Goal: Task Accomplishment & Management: Manage account settings

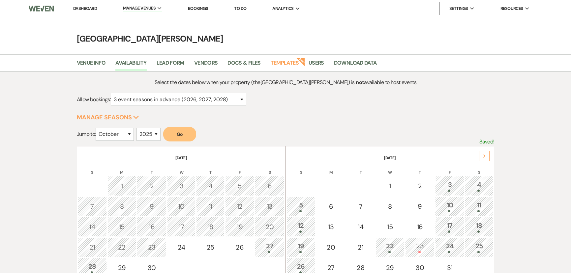
select select "3"
select select "10"
click at [143, 128] on select "2025 2026 2027 2028 2029" at bounding box center [149, 134] width 24 height 13
select select "2026"
click at [139, 128] on select "2025 2026 2027 2028 2029" at bounding box center [149, 134] width 24 height 13
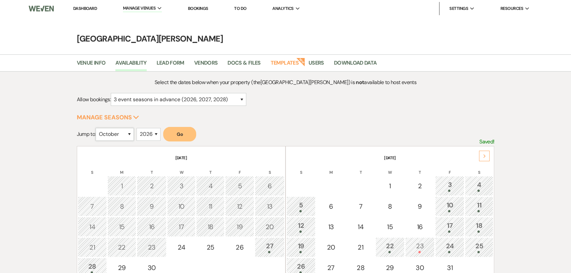
click at [117, 135] on select "January February March April May June July August September October November De…" at bounding box center [115, 134] width 38 height 13
select select "11"
click at [97, 128] on select "January February March April May June July August September October November De…" at bounding box center [115, 134] width 38 height 13
click at [193, 132] on button "Go" at bounding box center [179, 134] width 33 height 15
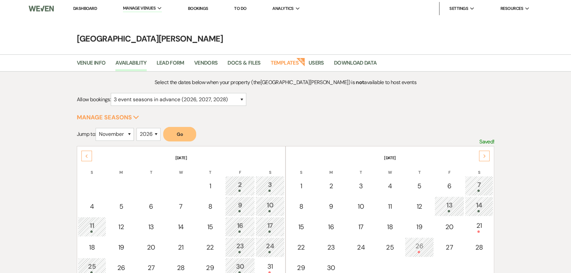
scroll to position [60, 0]
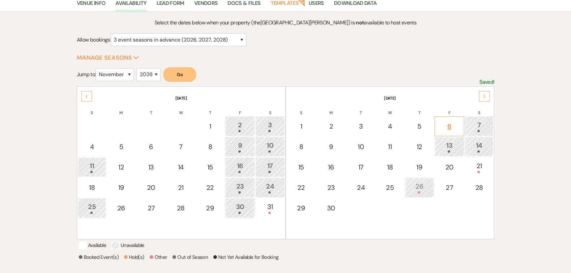
click at [449, 127] on div "6" at bounding box center [449, 126] width 22 height 10
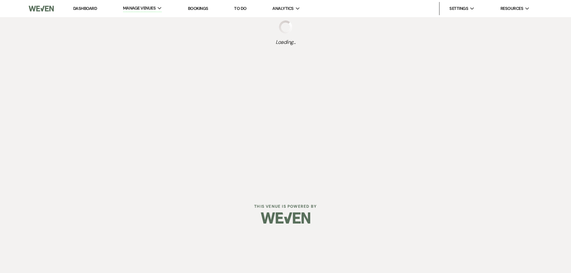
scroll to position [0, 0]
select select "other"
select select "false"
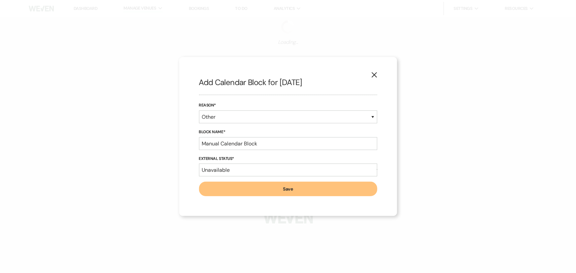
select select "3"
select select "2026"
click at [516, 104] on div "X Add Calendar Block for 11/6/2026 Reason* Booked Event Hold Other Block Name* …" at bounding box center [288, 136] width 576 height 273
click at [373, 75] on icon "X" at bounding box center [374, 75] width 6 height 6
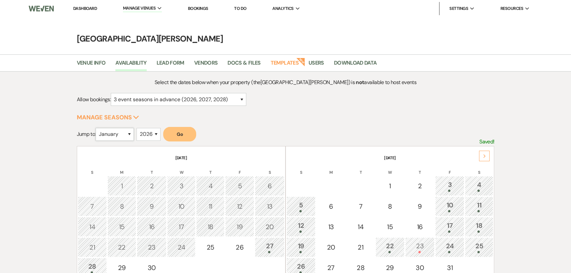
click at [116, 134] on select "January February March April May June July August September October November De…" at bounding box center [115, 134] width 38 height 13
select select "11"
click at [97, 128] on select "January February March April May June July August September October November De…" at bounding box center [115, 134] width 38 height 13
click at [179, 139] on button "Go" at bounding box center [179, 134] width 33 height 15
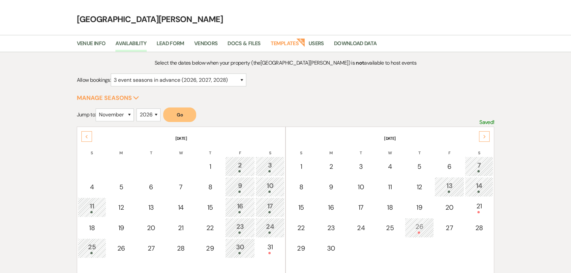
scroll to position [30, 0]
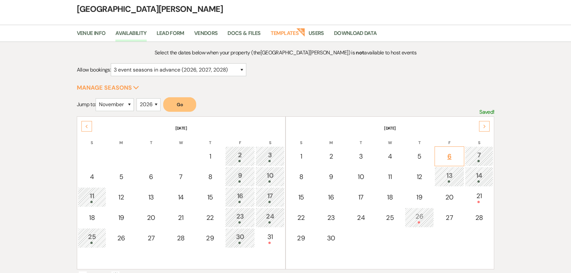
click at [451, 151] on div "6" at bounding box center [449, 156] width 22 height 10
select select "other"
select select "false"
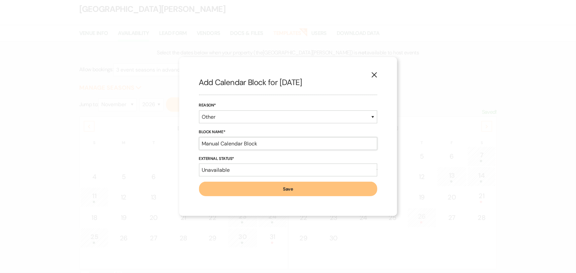
click at [232, 144] on input "Manual Calendar Block" at bounding box center [288, 143] width 178 height 13
click at [254, 145] on input "Sarah" at bounding box center [288, 143] width 178 height 13
type input "Sarah Peterangelo soft hold until 9/25/25"
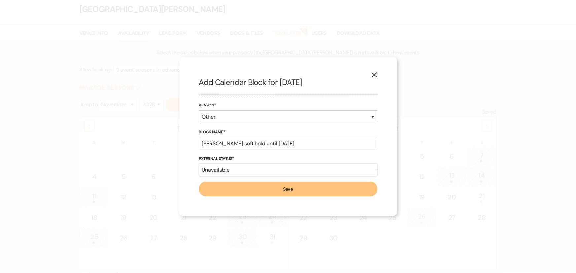
drag, startPoint x: 218, startPoint y: 170, endPoint x: 218, endPoint y: 176, distance: 6.3
click at [218, 170] on select "Available Unavailable" at bounding box center [288, 170] width 178 height 13
select select "true"
click at [199, 164] on select "Available Unavailable" at bounding box center [288, 170] width 178 height 13
click at [264, 186] on button "Save" at bounding box center [288, 189] width 178 height 15
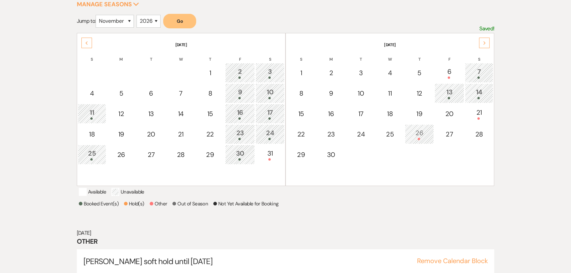
scroll to position [76, 0]
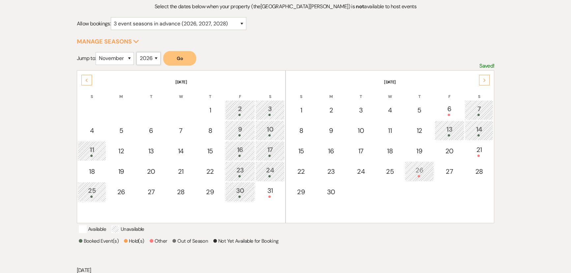
click at [146, 58] on select "2025 2026 2027 2028 2029" at bounding box center [149, 58] width 24 height 13
select select "2025"
click at [139, 52] on select "2025 2026 2027 2028 2029" at bounding box center [149, 58] width 24 height 13
drag, startPoint x: 115, startPoint y: 58, endPoint x: 116, endPoint y: 62, distance: 4.3
click at [115, 58] on select "January February March April May June July August September October November De…" at bounding box center [115, 58] width 38 height 13
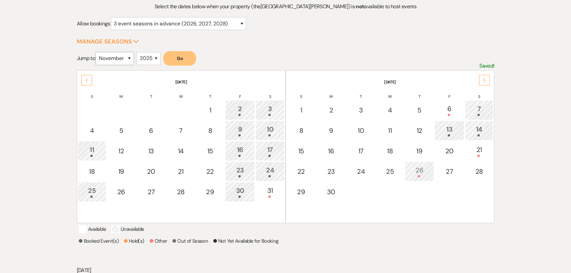
select select "10"
click at [97, 52] on select "January February March April May June July August September October November De…" at bounding box center [115, 58] width 38 height 13
click at [176, 63] on button "Go" at bounding box center [179, 58] width 33 height 15
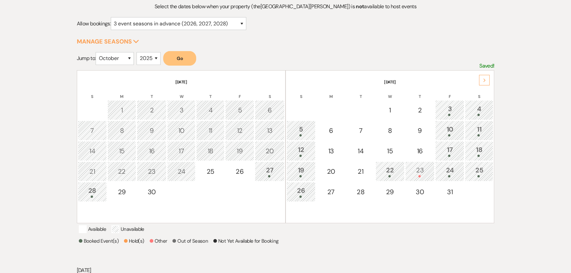
click at [488, 78] on div "Next" at bounding box center [484, 80] width 11 height 11
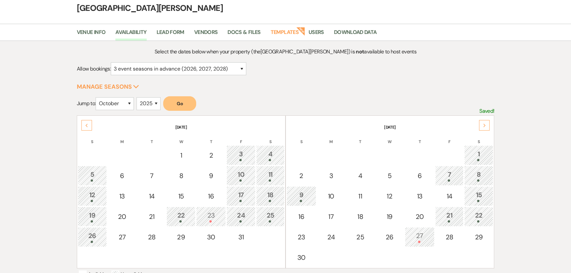
scroll to position [0, 0]
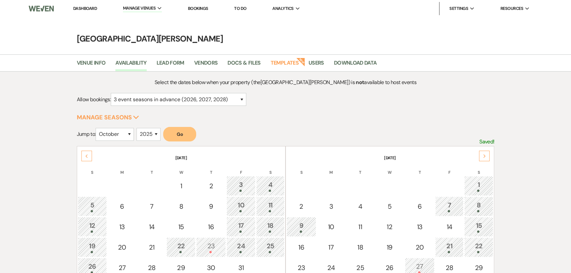
click at [81, 8] on link "Dashboard" at bounding box center [85, 9] width 24 height 6
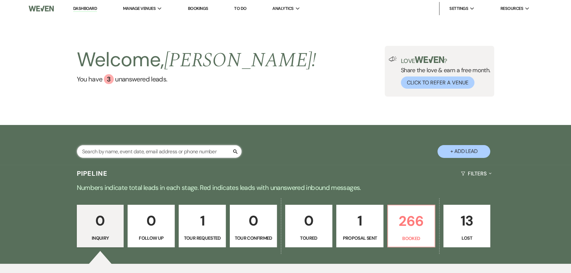
click at [211, 149] on input "text" at bounding box center [159, 151] width 165 height 13
type input "fester"
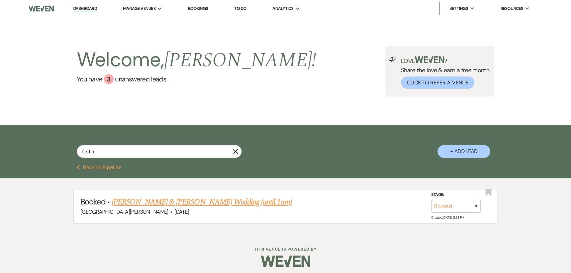
click at [215, 198] on link "[PERSON_NAME] & [PERSON_NAME] Wedding (until 1am)" at bounding box center [202, 202] width 180 height 12
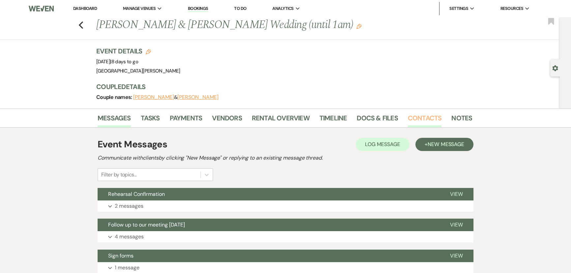
click at [428, 122] on link "Contacts" at bounding box center [425, 120] width 34 height 15
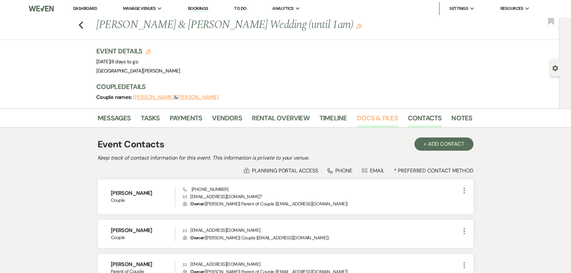
click at [368, 119] on link "Docs & Files" at bounding box center [377, 120] width 41 height 15
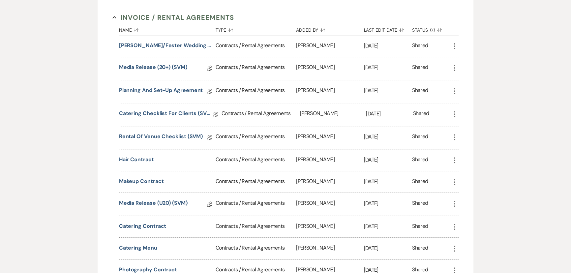
scroll to position [300, 0]
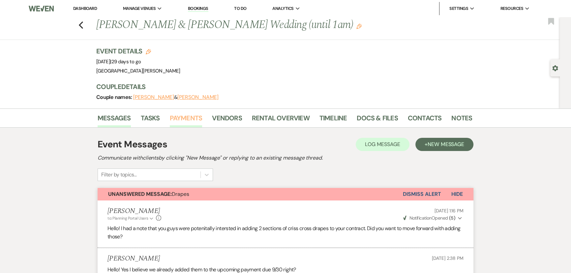
click at [185, 114] on link "Payments" at bounding box center [186, 120] width 33 height 15
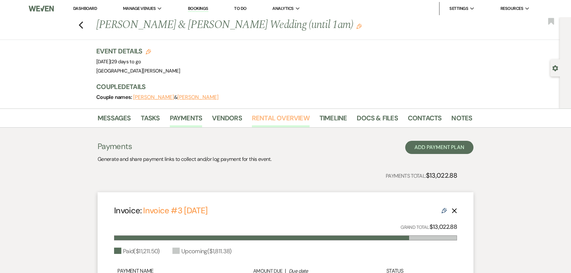
click at [268, 118] on link "Rental Overview" at bounding box center [281, 120] width 58 height 15
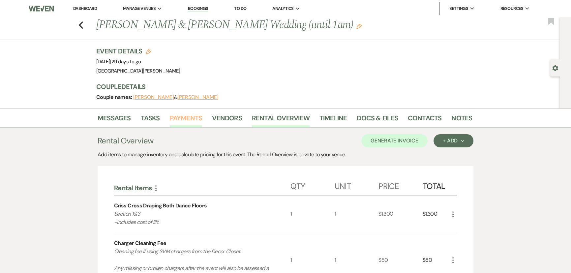
click at [191, 119] on link "Payments" at bounding box center [186, 120] width 33 height 15
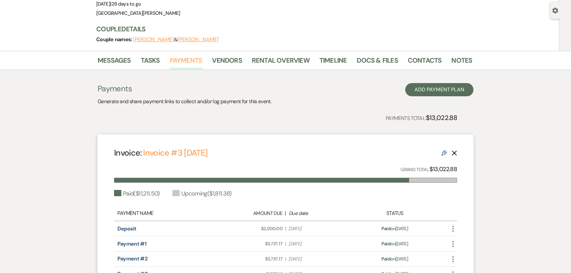
scroll to position [150, 0]
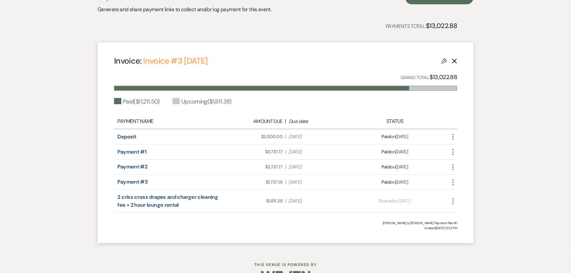
click at [452, 201] on icon "More" at bounding box center [453, 201] width 8 height 8
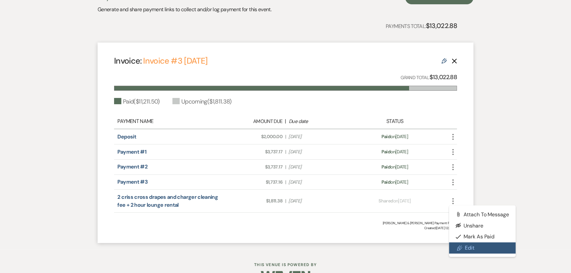
click at [475, 244] on link "Pencil Edit" at bounding box center [482, 247] width 67 height 11
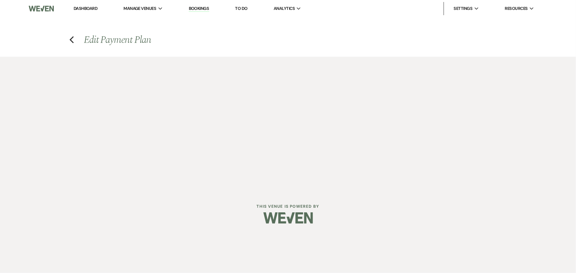
select select "26892"
select select "1"
select select "true"
select select "1"
select select "true"
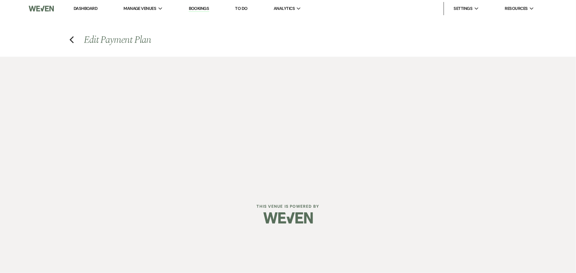
select select "1"
select select "true"
select select "1"
select select "true"
select select "2"
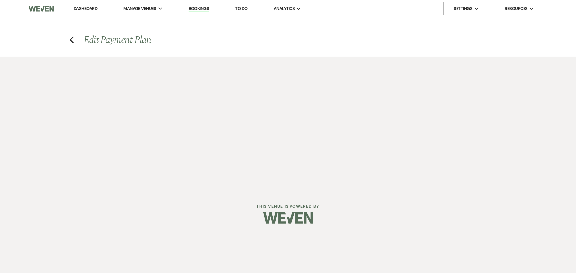
select select "flat"
select select "true"
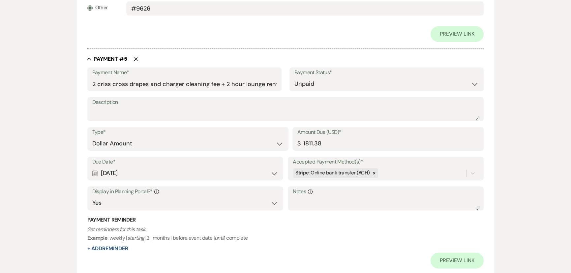
scroll to position [1153, 0]
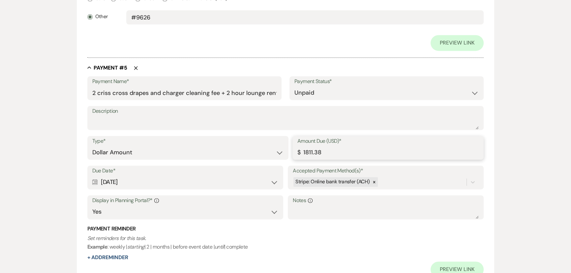
drag, startPoint x: 329, startPoint y: 151, endPoint x: 297, endPoint y: 150, distance: 31.7
click at [297, 150] on div "Amount Due (USD)* $ 1811.38" at bounding box center [388, 148] width 191 height 24
type input "373.63"
drag, startPoint x: 225, startPoint y: 92, endPoint x: 85, endPoint y: 92, distance: 139.2
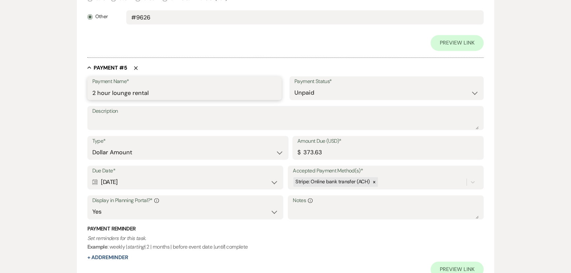
type input "2 hour lounge rental"
click at [333, 249] on p "Set reminders for this task. Example : weekly | starting | 2 | months | before …" at bounding box center [285, 242] width 397 height 17
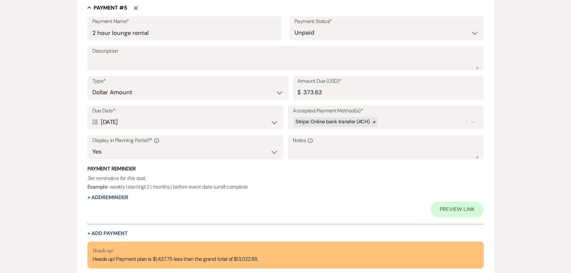
scroll to position [1273, 0]
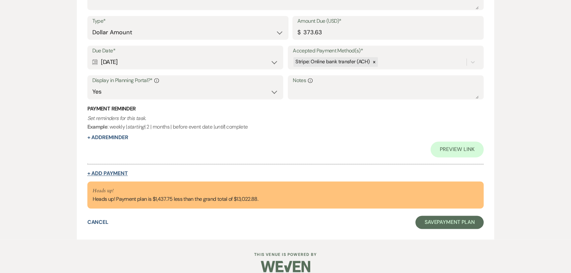
click at [110, 172] on button "+ Add Payment" at bounding box center [107, 173] width 41 height 5
select select "2"
select select "flat"
select select "true"
select select "client"
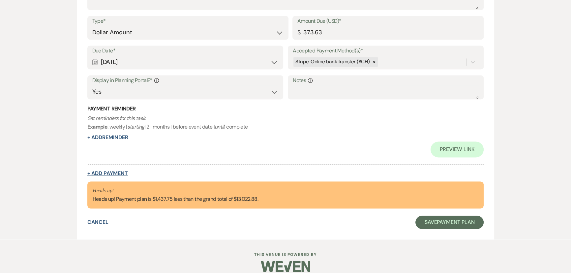
select select "weeks"
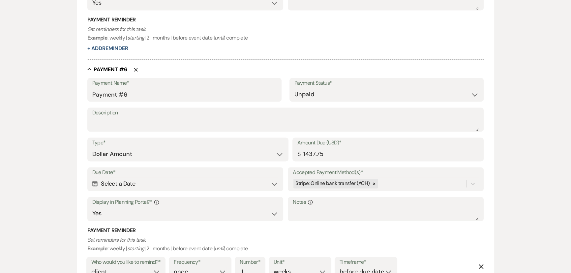
scroll to position [1299, 0]
click at [134, 95] on input "Payment #6" at bounding box center [184, 93] width 184 height 13
paste input "2 criss cross drapes and charger cleaning fee +"
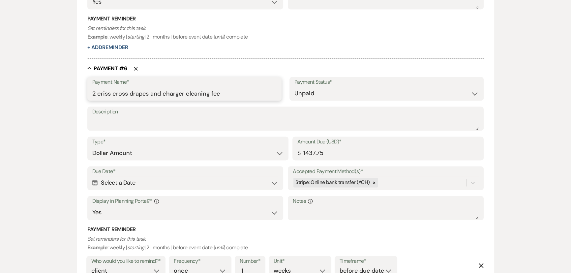
type input "2 criss cross drapes and charger cleaning fee"
click at [171, 182] on div "Calendar Select a Date Expand" at bounding box center [185, 182] width 186 height 13
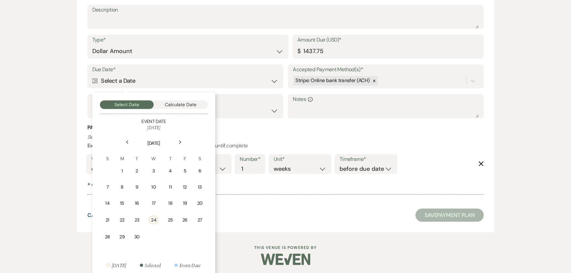
scroll to position [1402, 0]
click at [134, 235] on div "30" at bounding box center [137, 235] width 6 height 7
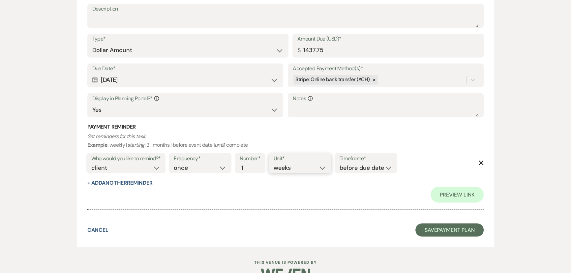
click at [293, 163] on select "days weeks months" at bounding box center [300, 167] width 53 height 9
select select "days"
click at [275, 163] on select "days weeks months" at bounding box center [300, 167] width 53 height 9
click at [305, 196] on div "Preview Link" at bounding box center [285, 195] width 397 height 16
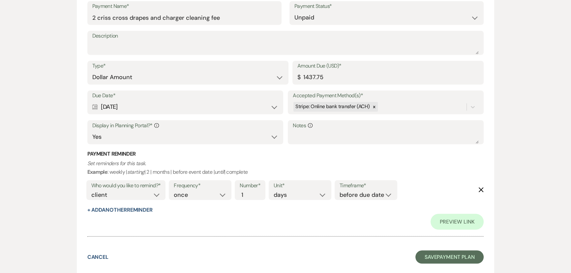
scroll to position [1496, 0]
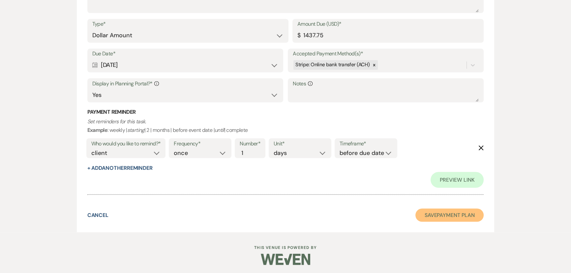
click at [455, 214] on button "Save Payment Plan" at bounding box center [450, 214] width 69 height 13
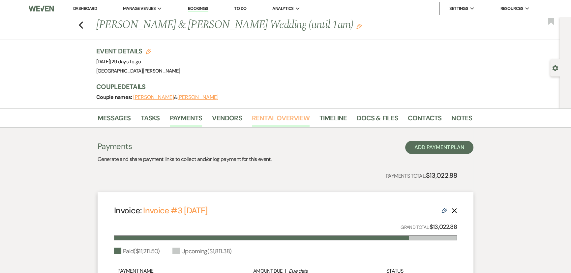
click at [266, 121] on link "Rental Overview" at bounding box center [281, 120] width 58 height 15
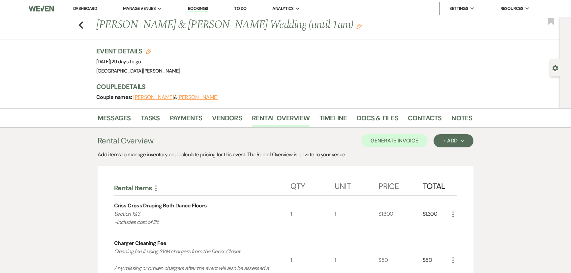
click at [166, 115] on li "Tasks" at bounding box center [155, 119] width 29 height 16
click at [185, 119] on link "Payments" at bounding box center [186, 120] width 33 height 15
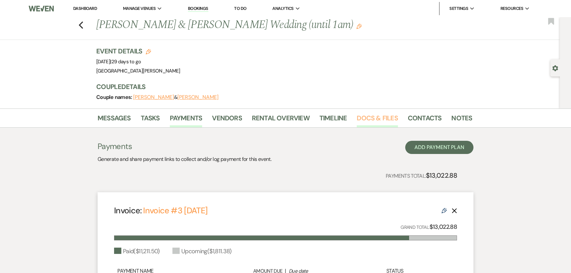
click at [380, 118] on link "Docs & Files" at bounding box center [377, 120] width 41 height 15
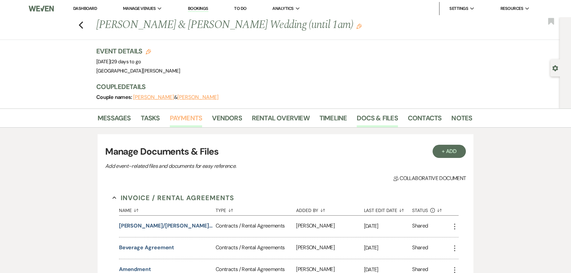
click at [186, 119] on link "Payments" at bounding box center [186, 120] width 33 height 15
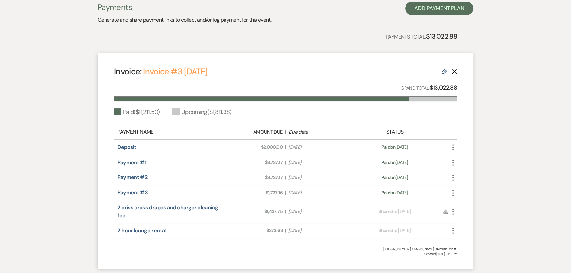
scroll to position [184, 0]
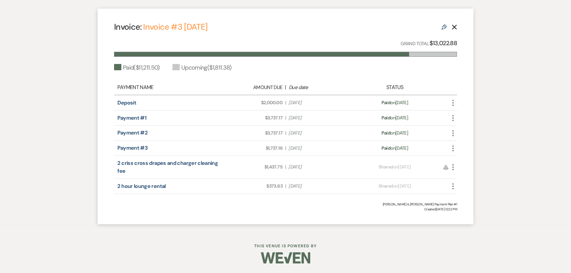
click at [451, 170] on icon "More" at bounding box center [453, 167] width 8 height 8
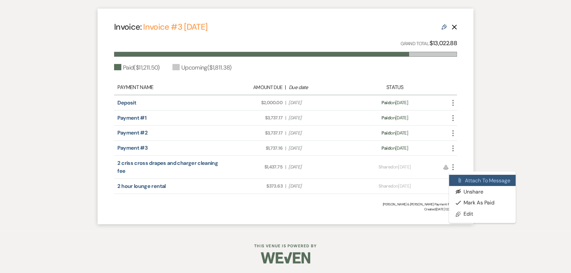
click at [478, 181] on button "Attach File Attach to Message" at bounding box center [482, 180] width 67 height 11
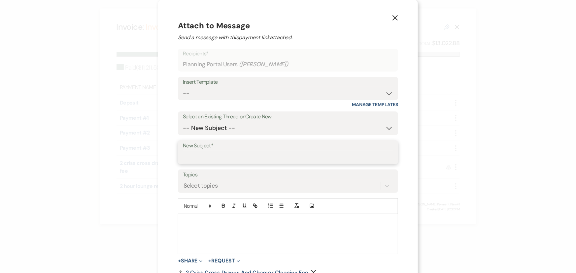
click at [208, 155] on input "New Subject*" at bounding box center [288, 157] width 210 height 13
type input "U"
click at [258, 131] on select "-- New Subject -- Drapes Floor plan app Rehearsal Confirmation Recap of our mee…" at bounding box center [288, 128] width 210 height 13
click at [201, 157] on input "New Subject*" at bounding box center [287, 157] width 209 height 13
click at [213, 133] on select "-- New Subject -- Drapes Floor plan app Rehearsal Confirmation Recap of our mee…" at bounding box center [288, 128] width 210 height 13
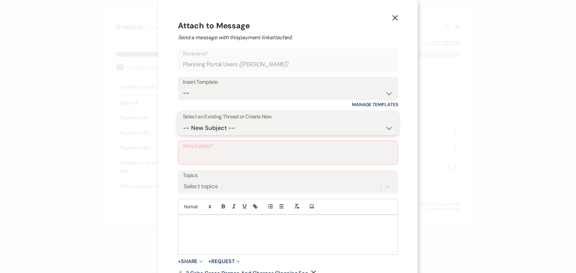
select select "445252"
click at [183, 122] on select "-- New Subject -- Drapes Floor plan app Rehearsal Confirmation Recap of our mee…" at bounding box center [288, 128] width 210 height 13
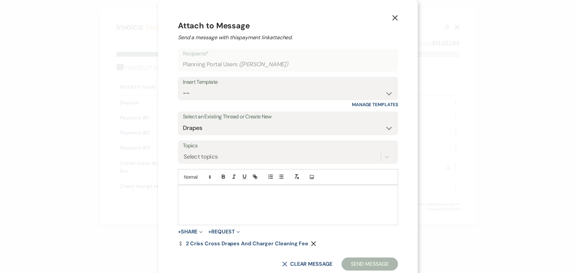
click at [235, 194] on p at bounding box center [287, 192] width 209 height 7
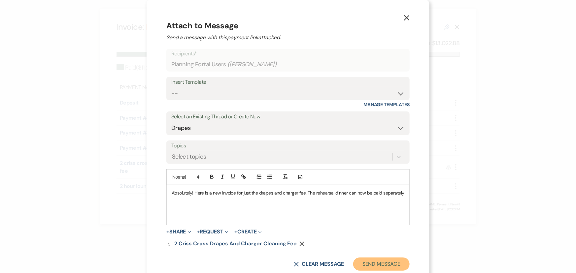
click at [378, 261] on button "Send Message" at bounding box center [381, 264] width 56 height 13
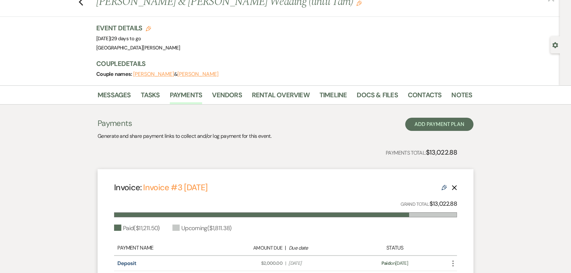
scroll to position [0, 0]
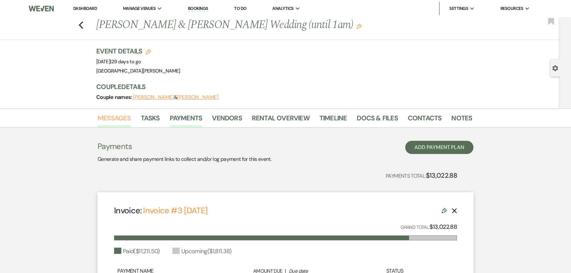
click at [121, 117] on link "Messages" at bounding box center [114, 120] width 33 height 15
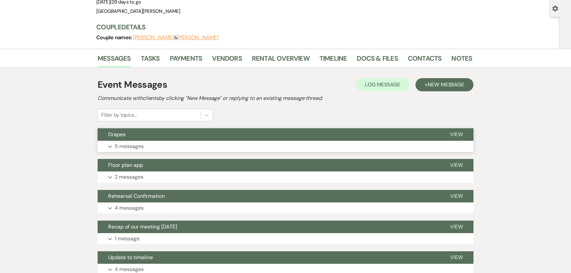
click at [145, 148] on button "Expand 5 messages" at bounding box center [286, 146] width 376 height 11
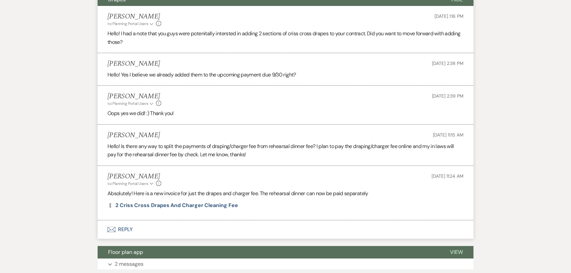
scroll to position [203, 0]
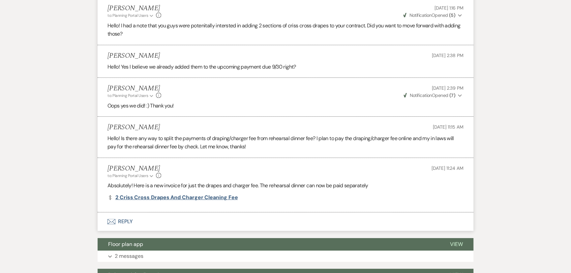
click at [176, 198] on link "Dollar Payment 2 criss cross drapes and charger cleaning fee" at bounding box center [173, 197] width 130 height 5
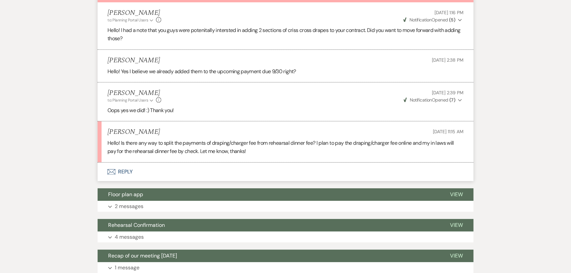
scroll to position [198, 0]
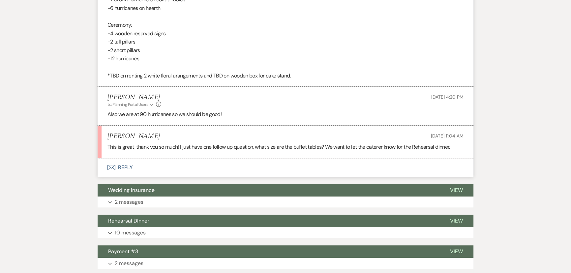
scroll to position [575, 0]
click at [131, 167] on button "Envelope Reply" at bounding box center [286, 167] width 376 height 18
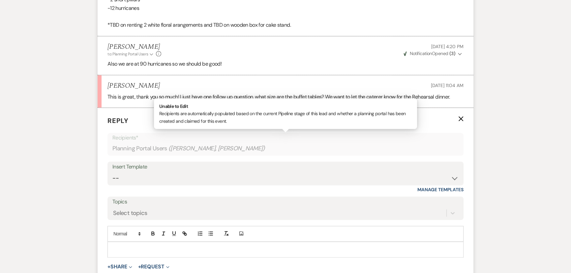
scroll to position [635, 0]
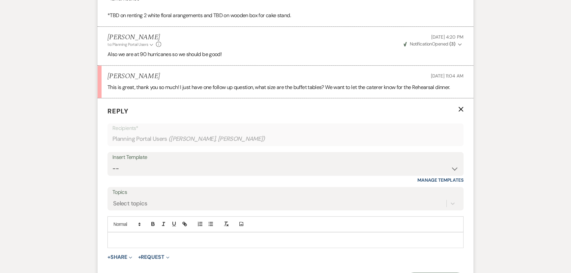
click at [207, 240] on p at bounding box center [286, 239] width 346 height 7
click at [153, 239] on p "The buffet tables are 90x156" at bounding box center [286, 239] width 346 height 7
click at [250, 243] on div "The buffet tables are 8 ft x 30 in and take a 90x156" at bounding box center [286, 240] width 356 height 15
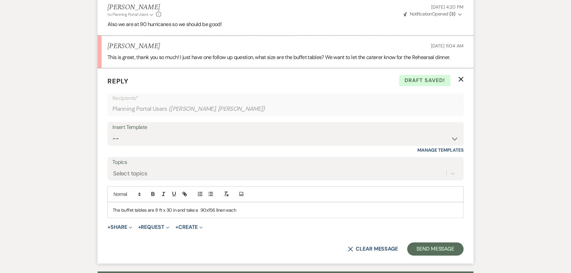
click at [198, 210] on p "The buffet tables are 8 ft x 30 in and take a 90x156 linen each" at bounding box center [286, 209] width 346 height 7
click at [262, 210] on p "The buffet tables are 8 ft x 30 in and take a 90x156 linen each" at bounding box center [286, 209] width 346 height 7
click at [211, 209] on p "The buffet tables are 8 ft x 30 in and take a 90x156 linen each" at bounding box center [286, 209] width 346 height 7
click at [262, 211] on p "The buffet tables are 8 ft x 30 in and take a 90x156in linen each" at bounding box center [286, 209] width 346 height 7
click at [425, 251] on button "Send Message" at bounding box center [435, 248] width 56 height 13
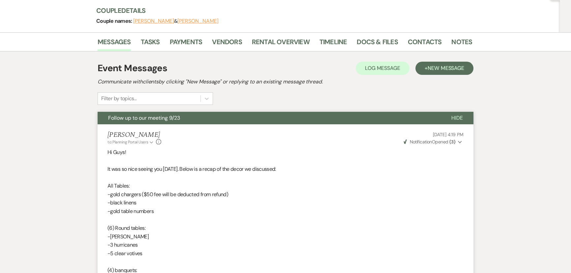
scroll to position [0, 0]
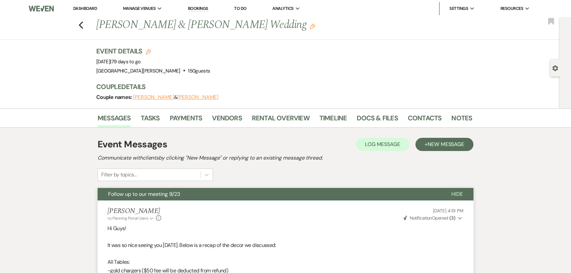
click at [83, 5] on li "Dashboard" at bounding box center [85, 8] width 30 height 13
click at [83, 9] on link "Dashboard" at bounding box center [85, 9] width 24 height 6
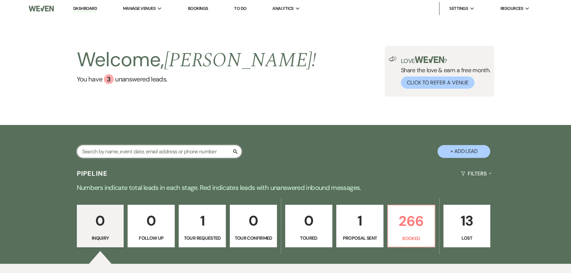
click at [183, 146] on input "text" at bounding box center [159, 151] width 165 height 13
type input "[PERSON_NAME]"
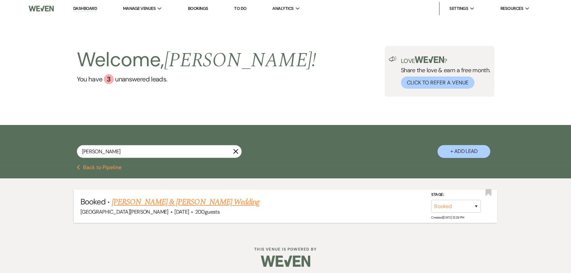
click at [168, 201] on link "[PERSON_NAME] & [PERSON_NAME] Wedding" at bounding box center [186, 202] width 148 height 12
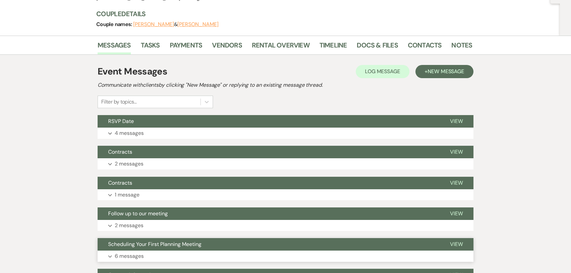
scroll to position [150, 0]
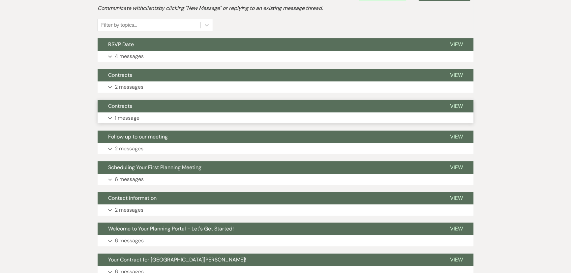
click at [137, 116] on p "1 message" at bounding box center [127, 118] width 25 height 9
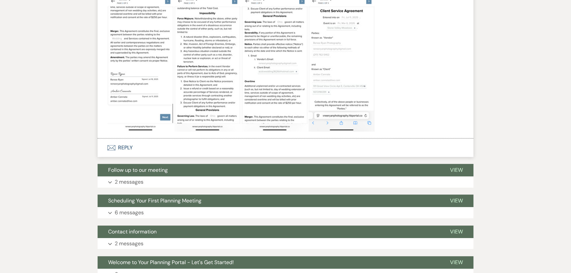
scroll to position [534, 0]
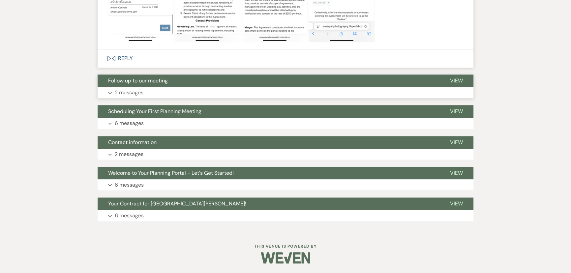
click at [147, 92] on button "Expand 2 messages" at bounding box center [286, 92] width 376 height 11
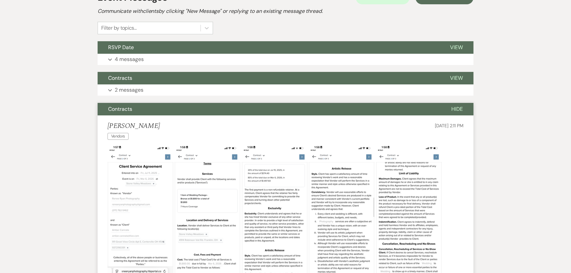
scroll to position [145, 0]
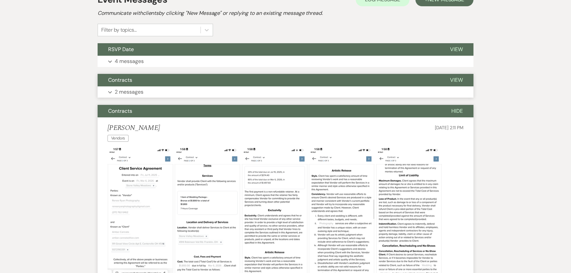
click at [150, 85] on button "Contracts" at bounding box center [269, 80] width 342 height 13
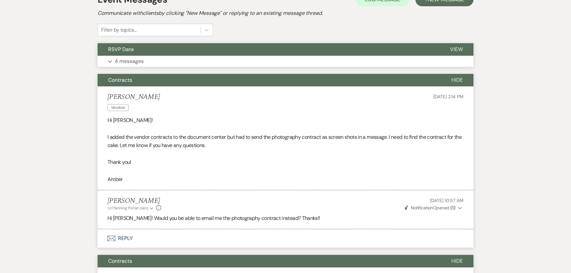
click at [146, 63] on button "Expand 4 messages" at bounding box center [286, 61] width 376 height 11
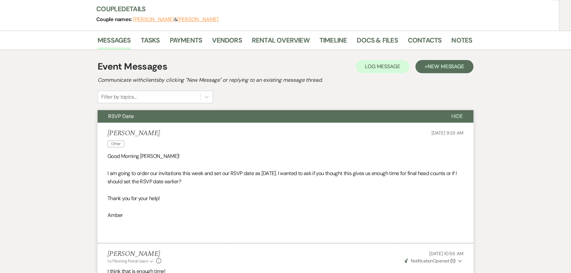
scroll to position [0, 0]
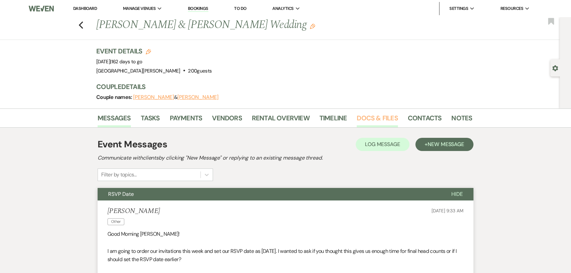
click at [374, 118] on link "Docs & Files" at bounding box center [377, 120] width 41 height 15
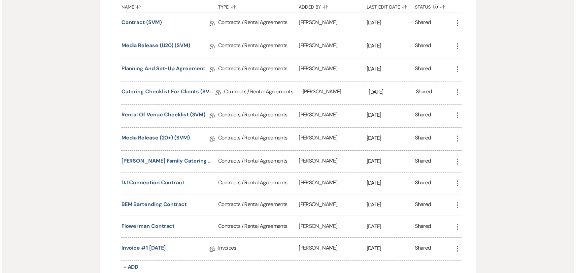
scroll to position [270, 0]
click at [153, 158] on button "Bailey Family Catering Contract" at bounding box center [166, 160] width 94 height 8
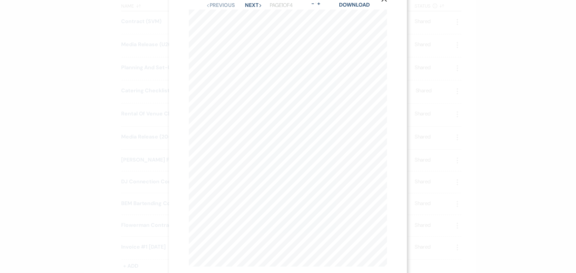
scroll to position [0, 0]
click at [247, 23] on button "Next Next" at bounding box center [253, 23] width 17 height 5
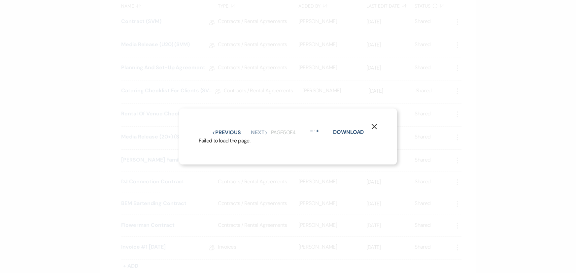
click at [375, 124] on icon "X" at bounding box center [374, 127] width 6 height 6
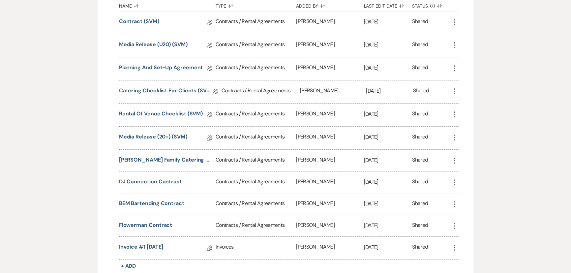
click at [149, 180] on button "DJ Connection Contract" at bounding box center [150, 182] width 63 height 8
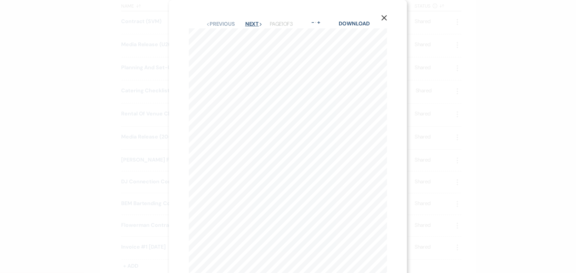
click at [247, 23] on button "Next Next" at bounding box center [253, 23] width 17 height 5
click at [384, 20] on icon "X" at bounding box center [384, 18] width 6 height 6
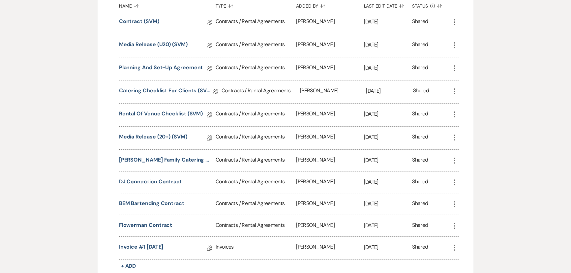
click at [159, 179] on button "DJ Connection Contract" at bounding box center [150, 182] width 63 height 8
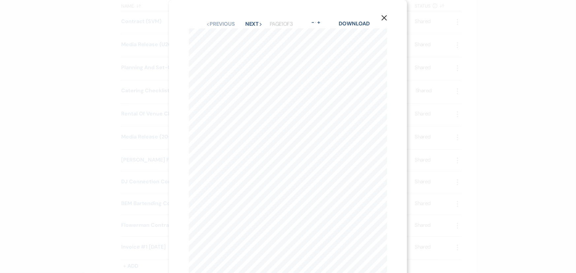
click at [386, 18] on icon "X" at bounding box center [384, 18] width 6 height 6
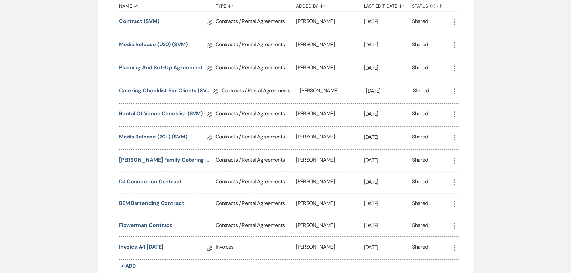
click at [161, 197] on div "BEM Bartending Contract" at bounding box center [167, 203] width 97 height 21
click at [160, 201] on button "BEM Bartending Contract" at bounding box center [151, 204] width 65 height 8
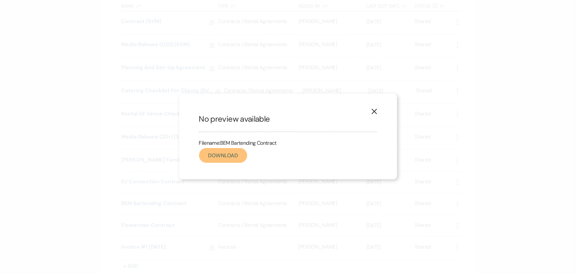
click at [209, 159] on link "Download" at bounding box center [223, 155] width 48 height 15
click at [374, 111] on icon "X" at bounding box center [374, 112] width 6 height 6
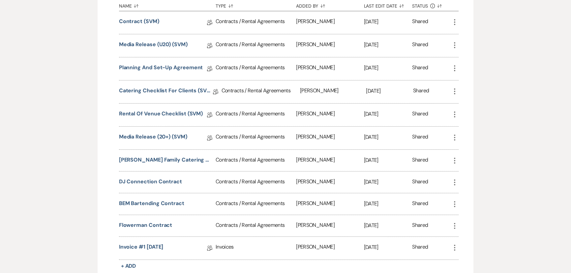
click at [63, 65] on div "Messages Tasks Payments Vendors Rental Overview Timeline Docs & Files Contacts …" at bounding box center [285, 130] width 571 height 583
click at [141, 222] on button "Flowerman Contract" at bounding box center [145, 225] width 53 height 8
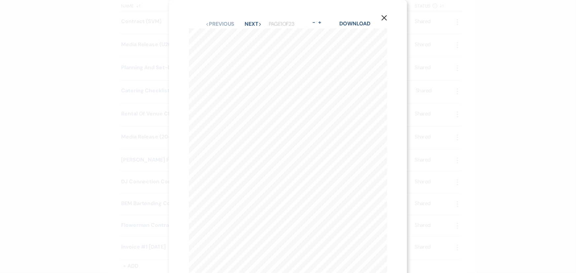
click at [247, 19] on div "X Previous Previous Next Next Page 1 of 23 - Zoom + Download Amber + David Ston…" at bounding box center [288, 152] width 238 height 305
click at [247, 21] on button "Next Next" at bounding box center [252, 23] width 17 height 5
click at [210, 22] on button "Previous Previous" at bounding box center [219, 23] width 29 height 5
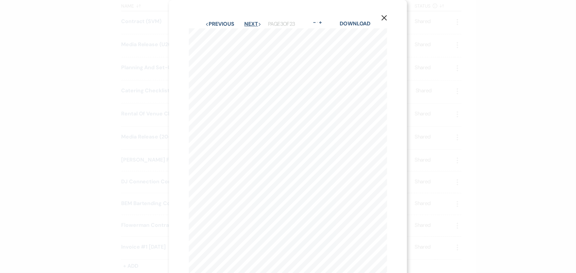
click at [244, 22] on button "Next Next" at bounding box center [252, 23] width 17 height 5
click at [256, 21] on div "Previous Previous Next Next Page 6 of 23 - Zoom + Download" at bounding box center [288, 24] width 199 height 9
click at [251, 21] on button "Next Next" at bounding box center [252, 23] width 17 height 5
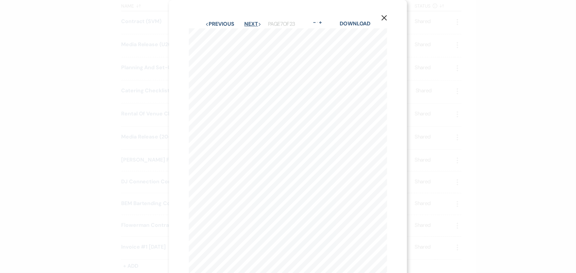
click at [251, 21] on button "Next Next" at bounding box center [252, 23] width 17 height 5
click at [79, 129] on div "X Previous Previous Next Next Page 10 of 23 - Zoom + Download FREE PICK-UP Qty …" at bounding box center [288, 136] width 576 height 273
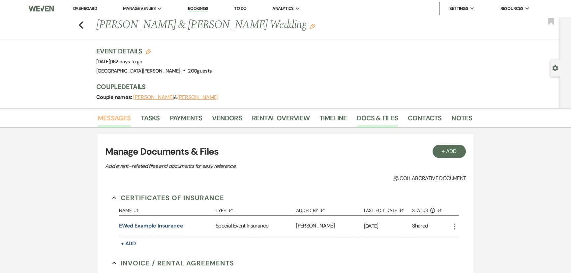
click at [110, 116] on link "Messages" at bounding box center [114, 120] width 33 height 15
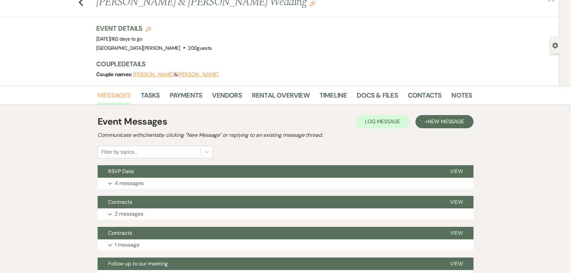
scroll to position [60, 0]
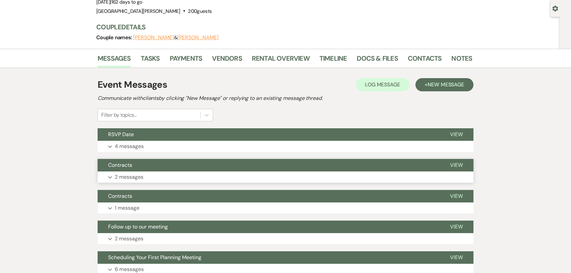
click at [150, 176] on button "Expand 2 messages" at bounding box center [286, 177] width 376 height 11
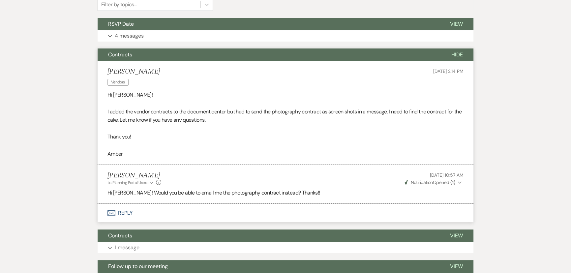
scroll to position [180, 0]
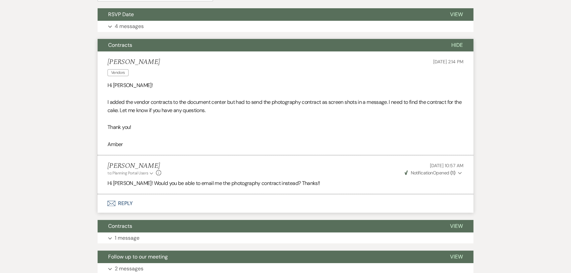
click at [127, 201] on button "Envelope Reply" at bounding box center [286, 203] width 376 height 18
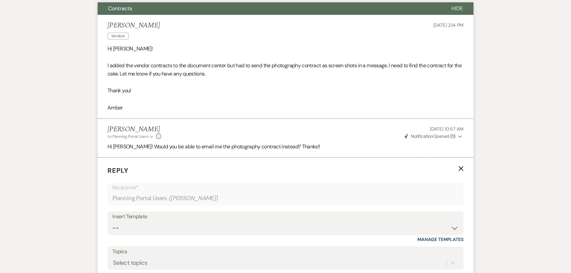
scroll to position [270, 0]
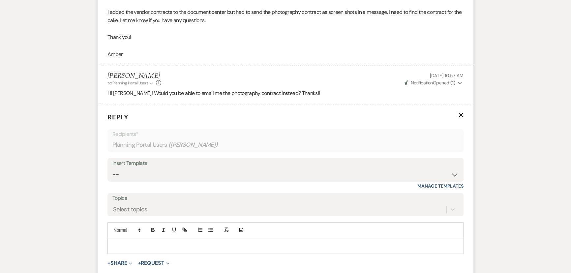
click at [180, 244] on p at bounding box center [286, 245] width 346 height 7
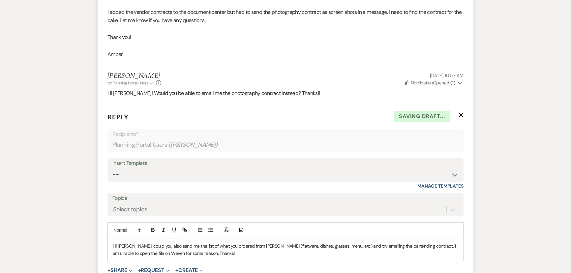
scroll to position [360, 0]
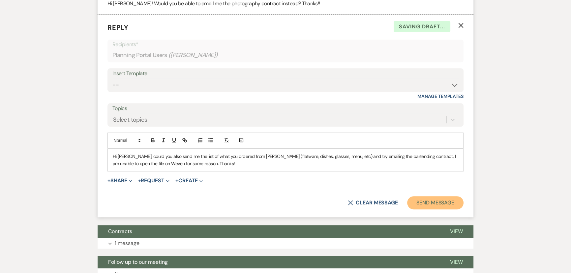
click at [426, 204] on button "Send Message" at bounding box center [435, 202] width 56 height 13
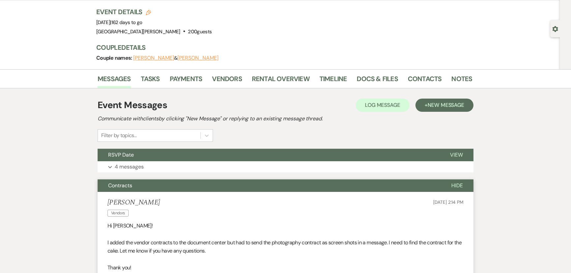
scroll to position [0, 0]
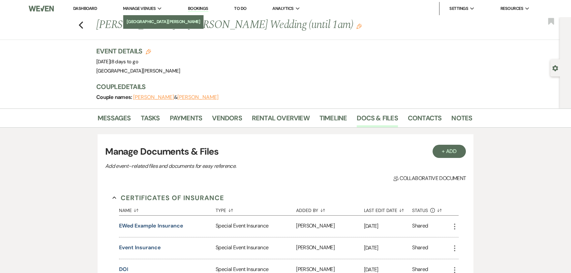
click at [149, 16] on link "[GEOGRAPHIC_DATA][PERSON_NAME]" at bounding box center [163, 21] width 80 height 13
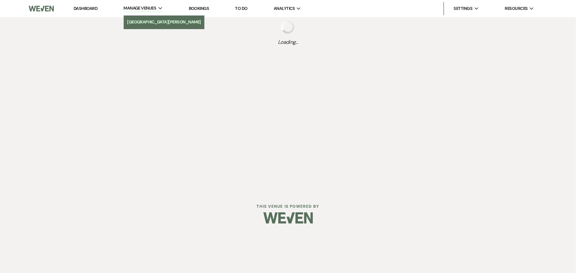
click at [149, 21] on li "[GEOGRAPHIC_DATA][PERSON_NAME]" at bounding box center [164, 22] width 74 height 7
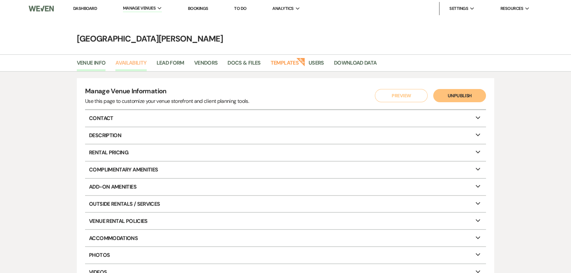
click at [126, 64] on link "Availability" at bounding box center [130, 65] width 31 height 13
select select "3"
select select "2026"
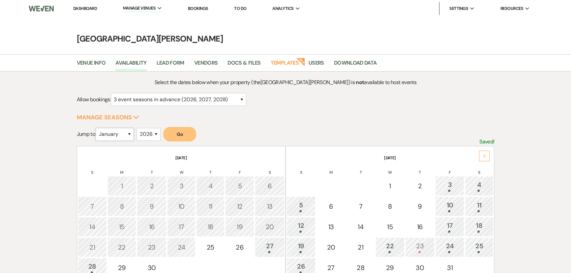
click at [120, 137] on select "January February March April May June July August September October November De…" at bounding box center [115, 134] width 38 height 13
click at [97, 128] on select "January February March April May June July August September October November De…" at bounding box center [115, 134] width 38 height 13
drag, startPoint x: 145, startPoint y: 135, endPoint x: 137, endPoint y: 135, distance: 8.2
click at [145, 135] on select "2025 2026 2027 2028 2029" at bounding box center [149, 134] width 24 height 13
click at [120, 131] on select "January February March April May June July August September October November De…" at bounding box center [115, 134] width 38 height 13
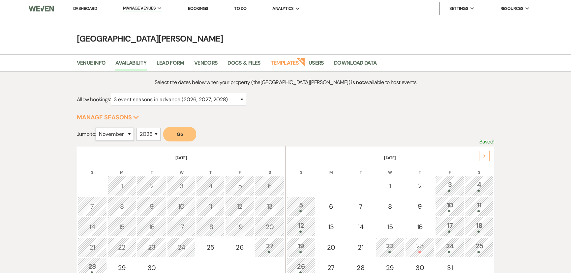
select select "12"
click at [97, 128] on select "January February March April May June July August September October November De…" at bounding box center [115, 134] width 38 height 13
click at [141, 139] on select "2025 2026 2027 2028 2029" at bounding box center [149, 134] width 24 height 13
select select "2025"
click at [139, 128] on select "2025 2026 2027 2028 2029" at bounding box center [149, 134] width 24 height 13
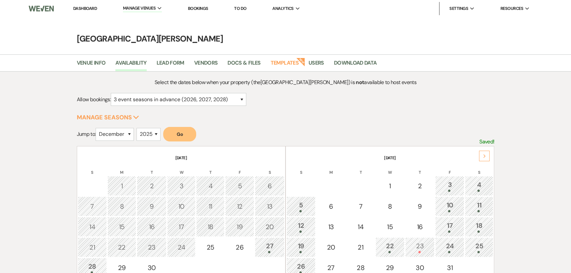
click at [184, 137] on button "Go" at bounding box center [179, 134] width 33 height 15
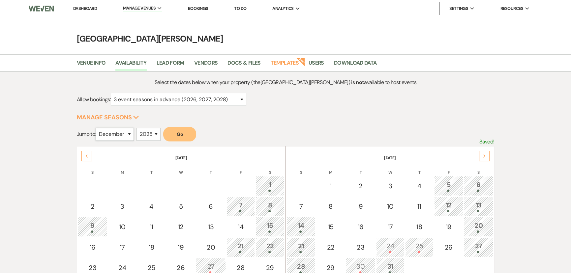
click at [119, 136] on select "January February March April May June July August September October November De…" at bounding box center [115, 134] width 38 height 13
select select "9"
click at [97, 128] on select "January February March April May June July August September October November De…" at bounding box center [115, 134] width 38 height 13
click at [146, 134] on select "2025 2026 2027 2028 2029" at bounding box center [149, 134] width 24 height 13
click at [139, 128] on select "2025 2026 2027 2028 2029" at bounding box center [149, 134] width 24 height 13
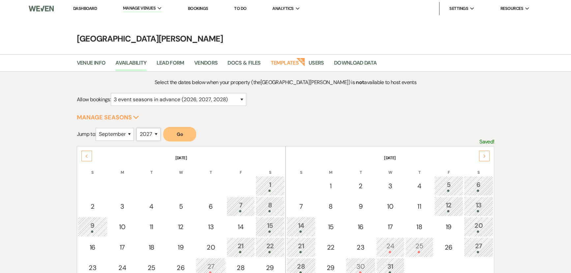
click at [151, 134] on select "2025 2026 2027 2028 2029" at bounding box center [149, 134] width 24 height 13
select select "2026"
click at [139, 128] on select "2025 2026 2027 2028 2029" at bounding box center [149, 134] width 24 height 13
click at [174, 141] on button "Go" at bounding box center [179, 134] width 33 height 15
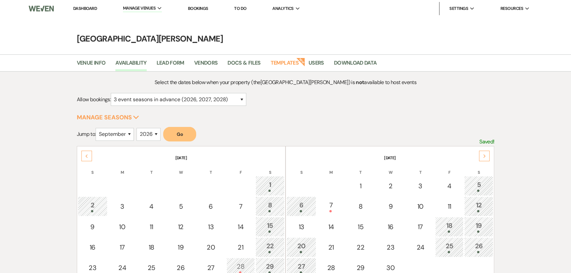
click at [87, 7] on link "Dashboard" at bounding box center [85, 9] width 24 height 6
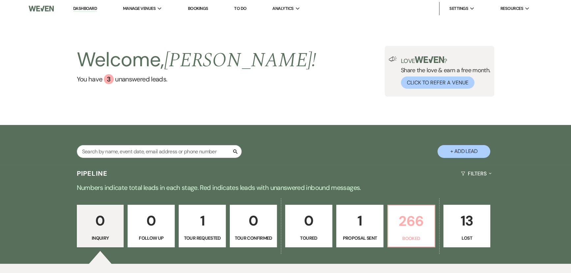
click at [405, 218] on p "266" at bounding box center [411, 221] width 39 height 22
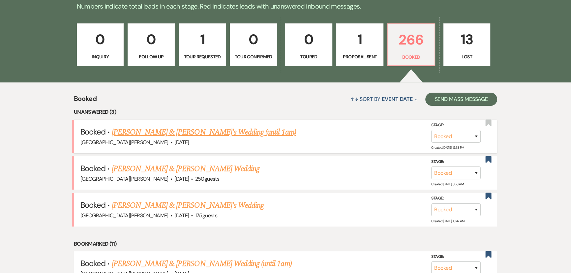
scroll to position [192, 0]
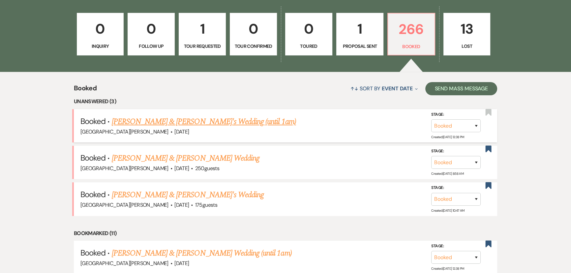
click at [193, 118] on link "Gabi Davis & Stilts's Wedding (until 1am)" at bounding box center [204, 122] width 184 height 12
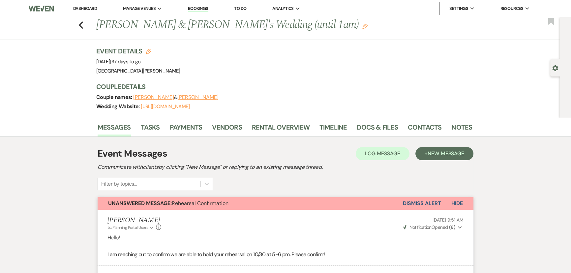
click at [416, 205] on button "Dismiss Alert" at bounding box center [422, 203] width 38 height 13
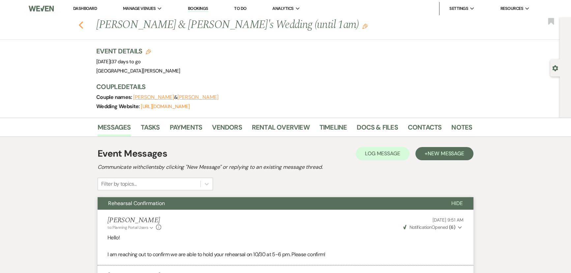
click at [82, 23] on use "button" at bounding box center [81, 24] width 4 height 7
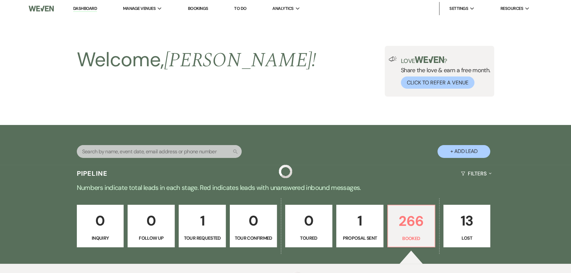
scroll to position [192, 0]
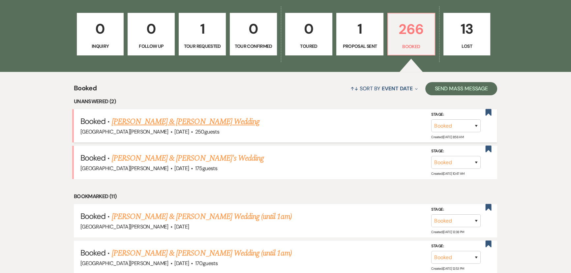
click at [182, 121] on link "Mason Borkowski & Sarah Wedig's Wedding" at bounding box center [186, 122] width 148 height 12
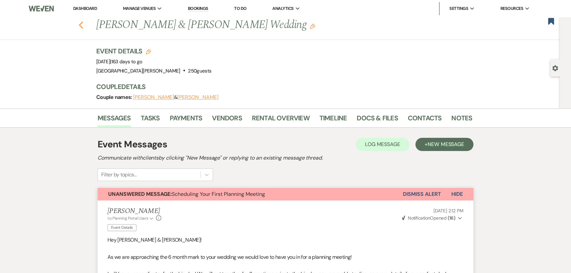
click at [83, 25] on icon "Previous" at bounding box center [80, 25] width 5 height 8
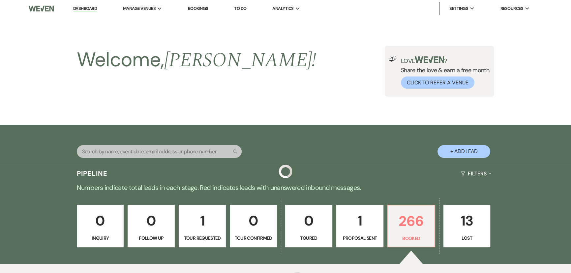
scroll to position [192, 0]
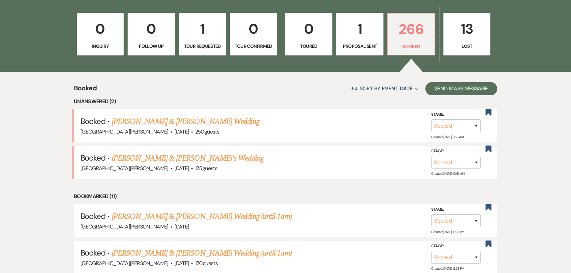
click at [382, 86] on span "Event Date" at bounding box center [397, 88] width 31 height 7
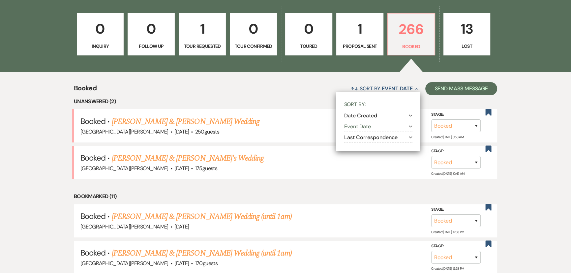
click at [372, 116] on button "Date Created Expand" at bounding box center [378, 115] width 69 height 5
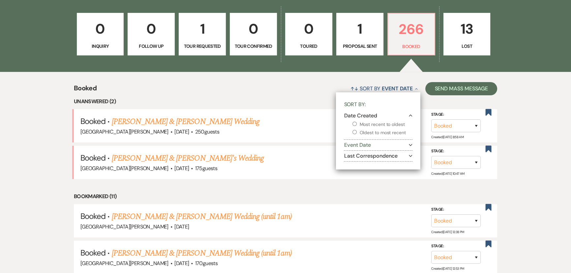
click at [367, 122] on label "Most recent to oldest" at bounding box center [383, 124] width 60 height 8
click at [357, 122] on input "Most recent to oldest" at bounding box center [355, 124] width 4 height 4
radio input "true"
click at [291, 80] on div "↑↓ Sort By Date Created Collapse Sort By: Date Created Collapse Most recent to …" at bounding box center [297, 88] width 401 height 17
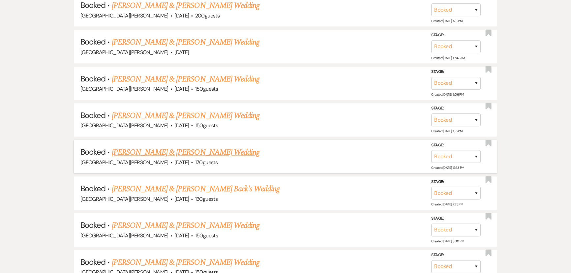
scroll to position [942, 0]
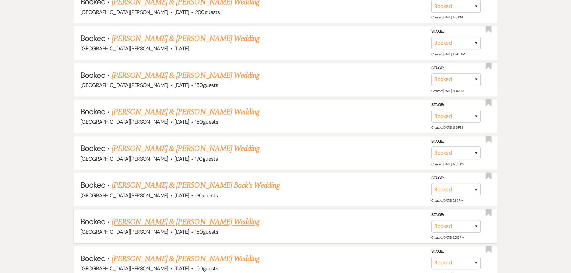
click at [203, 216] on link "[PERSON_NAME] & [PERSON_NAME] Wedding" at bounding box center [186, 222] width 148 height 12
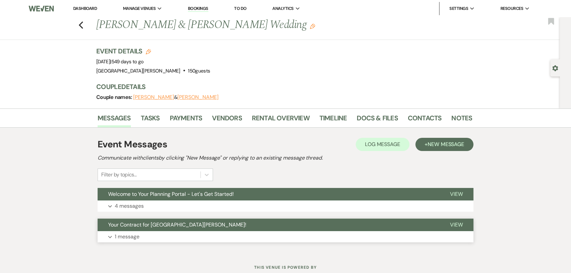
click at [132, 233] on p "1 message" at bounding box center [127, 237] width 25 height 9
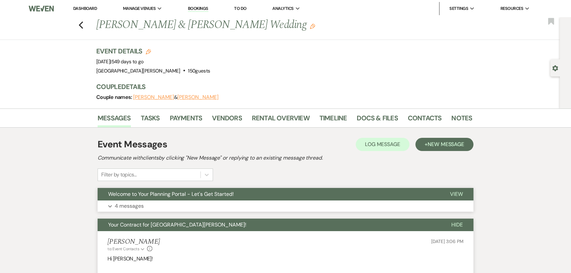
click at [156, 203] on button "Expand 4 messages" at bounding box center [286, 206] width 376 height 11
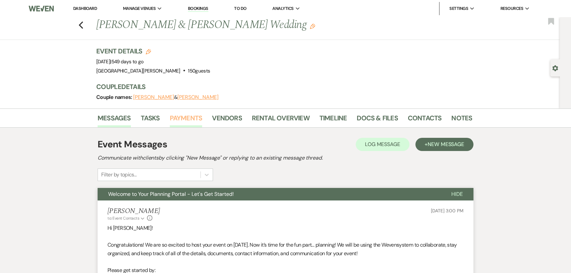
click at [186, 113] on link "Payments" at bounding box center [186, 120] width 33 height 15
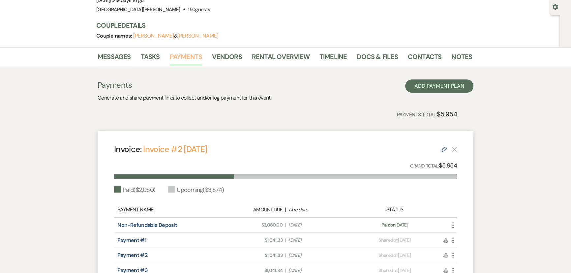
scroll to position [150, 0]
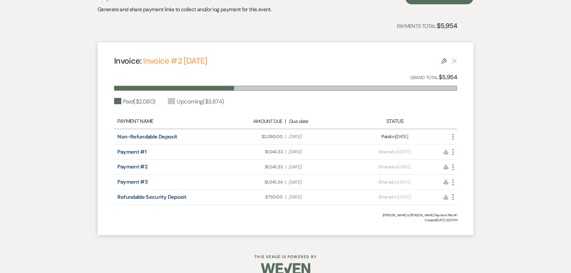
drag, startPoint x: 320, startPoint y: 148, endPoint x: 302, endPoint y: 151, distance: 17.6
click at [302, 151] on span "Due Date Dec 1, 2025" at bounding box center [319, 151] width 61 height 7
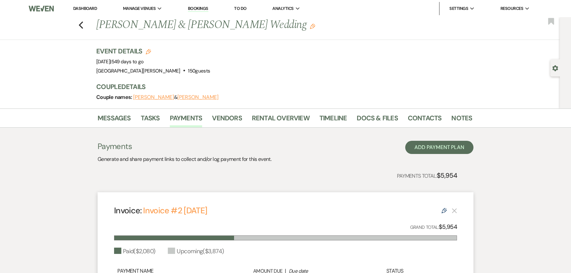
click at [86, 28] on div "Previous William Echols & Sadesha Williams's Wedding Edit Bookmark" at bounding box center [278, 28] width 563 height 23
click at [83, 27] on icon "Previous" at bounding box center [80, 25] width 5 height 8
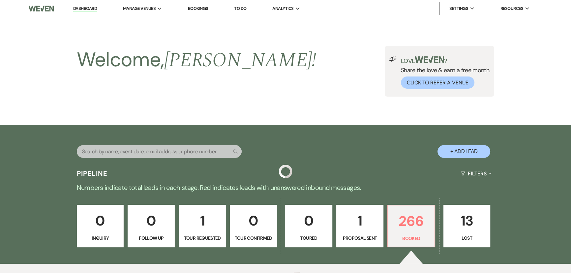
scroll to position [942, 0]
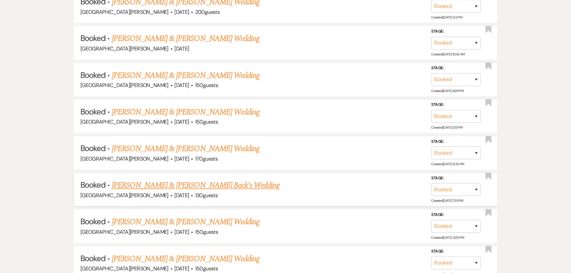
click at [173, 179] on link "Kayla Banks & Lane Back's Wedding" at bounding box center [196, 185] width 168 height 12
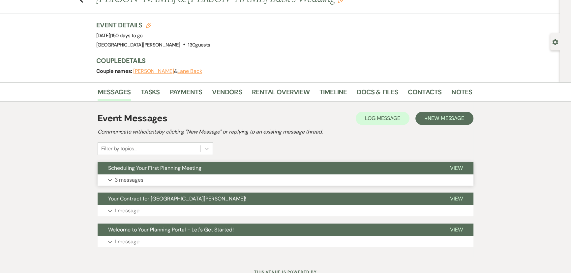
scroll to position [52, 0]
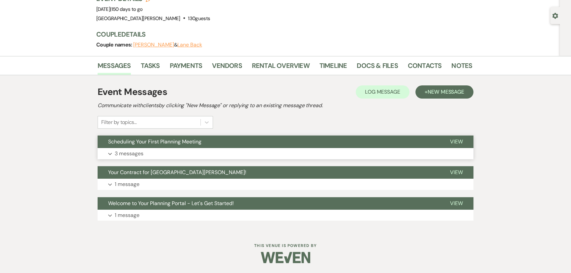
click at [154, 147] on button "Scheduling Your First Planning Meeting" at bounding box center [269, 142] width 342 height 13
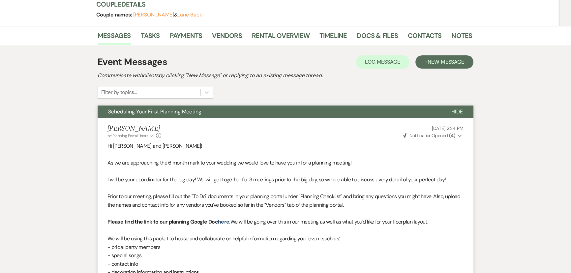
scroll to position [0, 0]
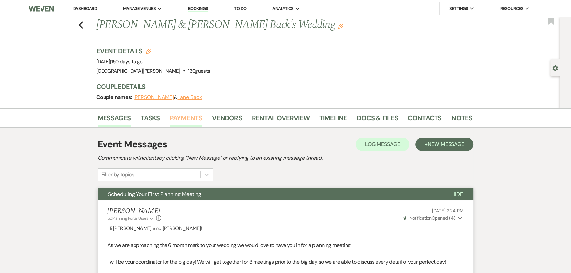
click at [189, 119] on link "Payments" at bounding box center [186, 120] width 33 height 15
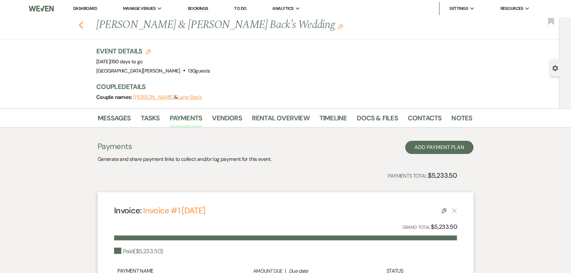
click at [82, 23] on use "button" at bounding box center [81, 24] width 4 height 7
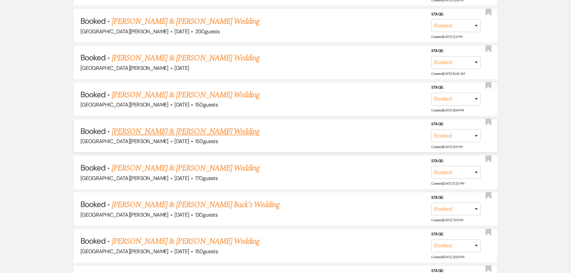
scroll to position [912, 0]
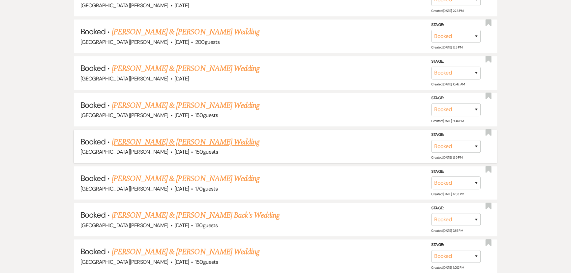
click at [184, 136] on link "Madison Durr & Daylan Miller's Wedding" at bounding box center [186, 142] width 148 height 12
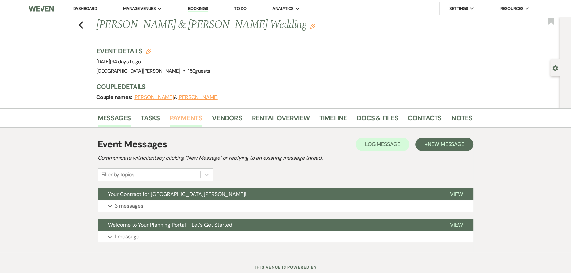
click at [185, 121] on link "Payments" at bounding box center [186, 120] width 33 height 15
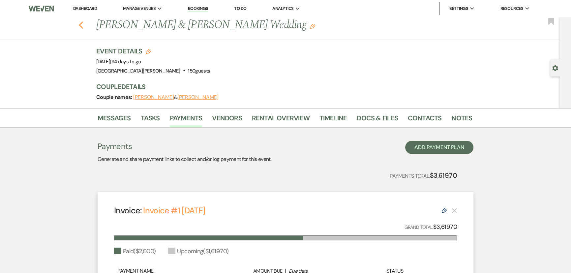
click at [82, 23] on icon "Previous" at bounding box center [80, 25] width 5 height 8
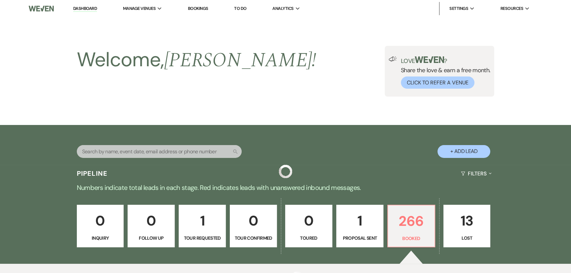
scroll to position [912, 0]
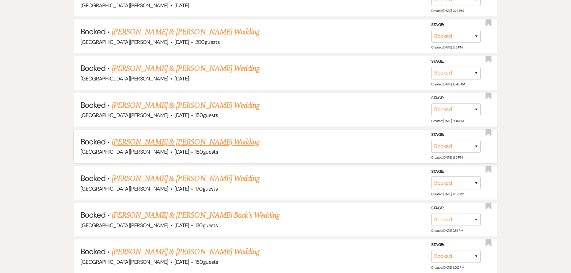
click at [164, 136] on link "Madison Durr & Daylan Miller's Wedding" at bounding box center [186, 142] width 148 height 12
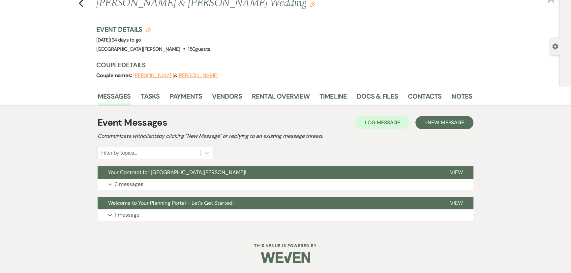
scroll to position [21, 0]
click at [132, 184] on p "3 messages" at bounding box center [129, 184] width 29 height 9
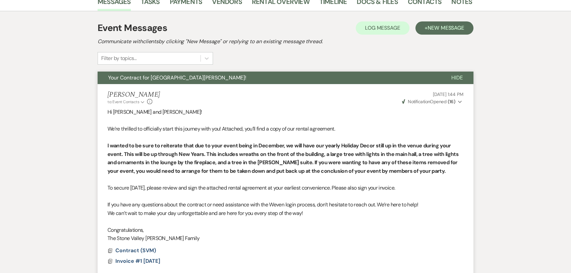
scroll to position [0, 0]
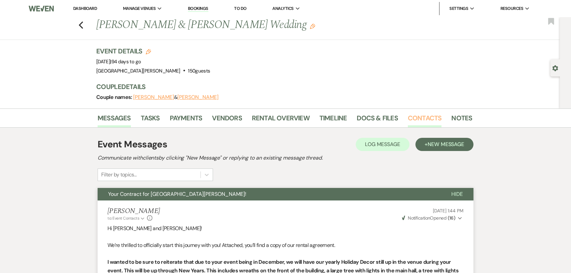
click at [421, 118] on link "Contacts" at bounding box center [425, 120] width 34 height 15
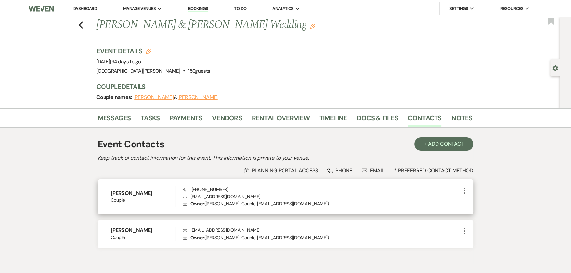
click at [223, 199] on p "Envelope madisonldurr@gmail.com" at bounding box center [321, 196] width 277 height 7
copy p "madisonldurr@gmail.com"
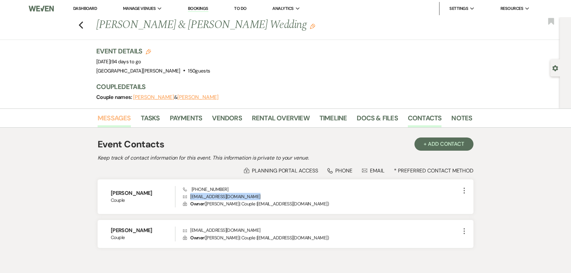
click at [112, 118] on link "Messages" at bounding box center [114, 120] width 33 height 15
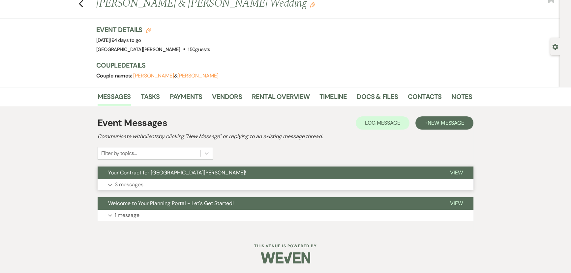
click at [125, 171] on span "Your Contract for Stone Valley Meadows!" at bounding box center [177, 172] width 138 height 7
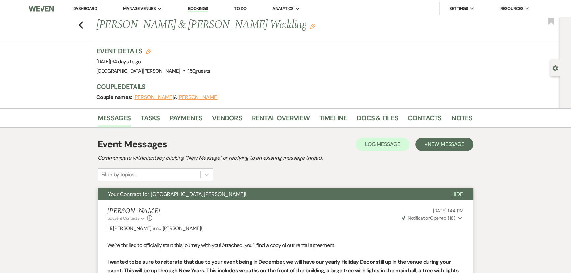
click at [80, 22] on div "Previous Madison Durr & Daylan Miller's Wedding Edit Bookmark" at bounding box center [278, 28] width 563 height 23
click at [83, 25] on icon "Previous" at bounding box center [80, 25] width 5 height 8
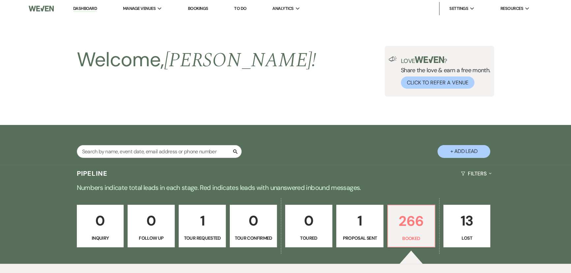
scroll to position [912, 0]
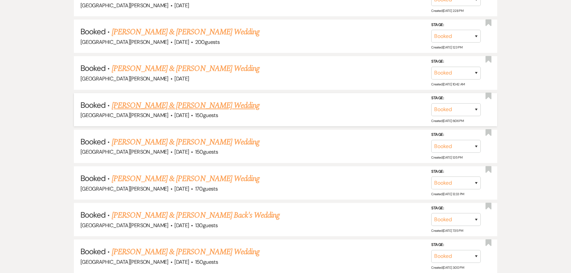
click at [177, 100] on link "Anna Perry & James Zak's Wedding" at bounding box center [186, 106] width 148 height 12
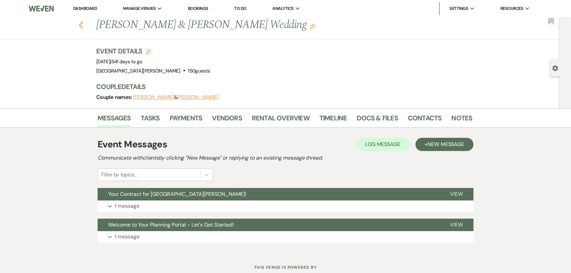
click at [83, 25] on icon "Previous" at bounding box center [80, 25] width 5 height 8
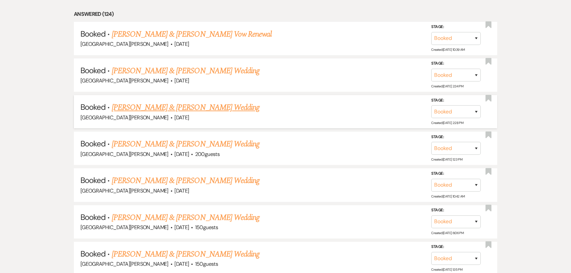
scroll to position [792, 0]
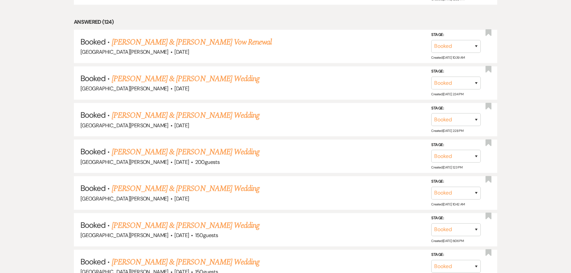
drag, startPoint x: 188, startPoint y: 104, endPoint x: 169, endPoint y: 115, distance: 22.0
click at [188, 110] on link "Taylor Wilp & Zach Luensman's Wedding" at bounding box center [186, 116] width 148 height 12
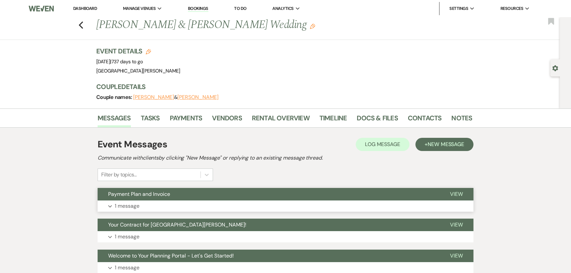
click at [151, 202] on button "Expand 1 message" at bounding box center [286, 206] width 376 height 11
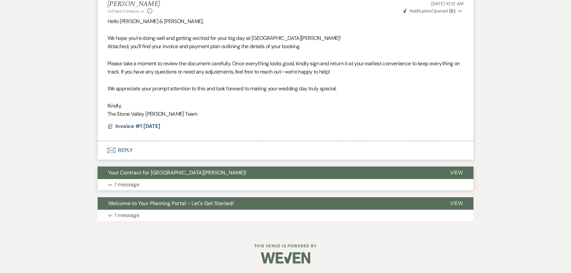
click at [156, 179] on button "Expand 1 message" at bounding box center [286, 184] width 376 height 11
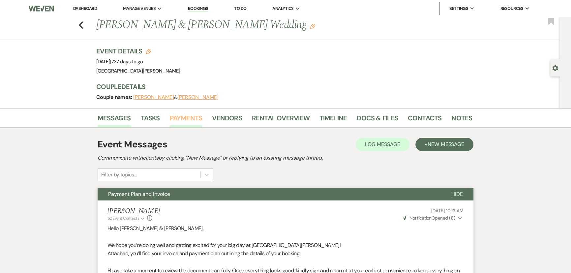
click at [182, 118] on link "Payments" at bounding box center [186, 120] width 33 height 15
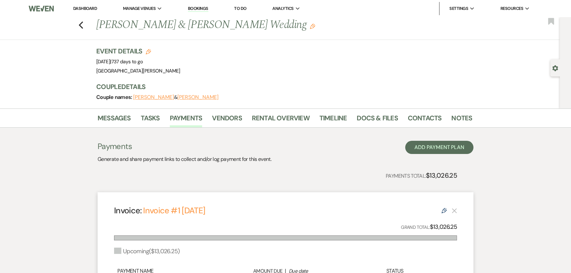
click at [287, 111] on div "Messages Tasks Payments Vendors Rental Overview Timeline Docs & Files Contacts …" at bounding box center [285, 118] width 571 height 19
click at [285, 116] on link "Rental Overview" at bounding box center [281, 120] width 58 height 15
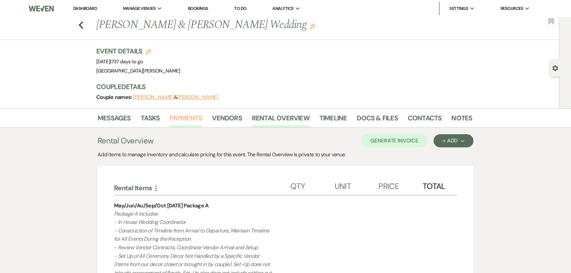
click at [188, 122] on link "Payments" at bounding box center [186, 120] width 33 height 15
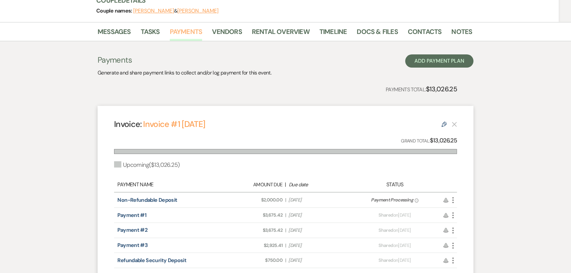
scroll to position [90, 0]
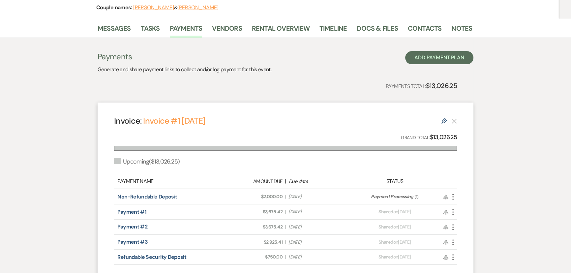
drag, startPoint x: 312, startPoint y: 209, endPoint x: 281, endPoint y: 212, distance: 31.1
click at [281, 212] on div "Amount Due: $3,675.42 | Due Date Dec 1, 2025" at bounding box center [285, 211] width 135 height 7
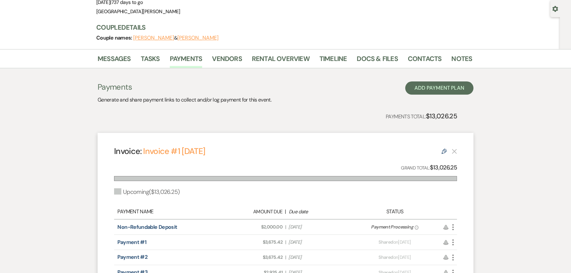
scroll to position [120, 0]
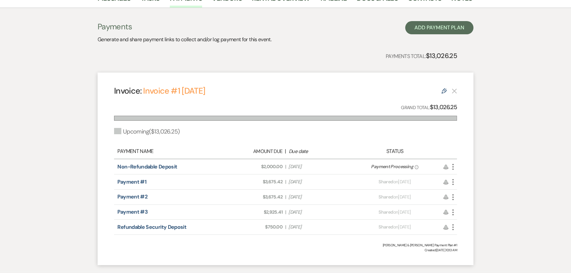
drag, startPoint x: 318, startPoint y: 211, endPoint x: 287, endPoint y: 212, distance: 31.3
click at [287, 212] on div "Amount Due: $2,925.41 | Due Date Jul 1, 2027" at bounding box center [285, 212] width 135 height 7
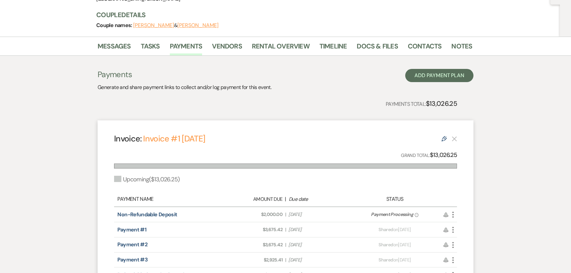
scroll to position [0, 0]
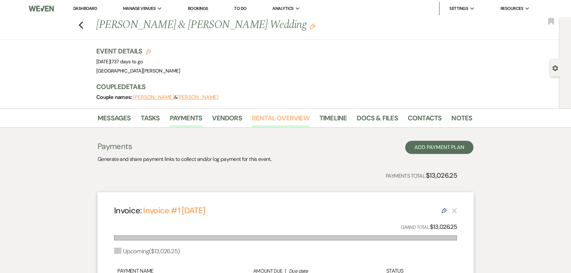
click at [274, 113] on link "Rental Overview" at bounding box center [281, 120] width 58 height 15
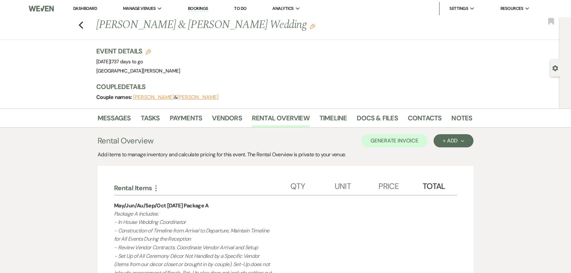
drag, startPoint x: 129, startPoint y: 59, endPoint x: 157, endPoint y: 59, distance: 28.7
click at [143, 59] on span "Event Date: Saturday, October 2nd, 2027 | 737 days to go" at bounding box center [119, 61] width 47 height 7
click at [83, 26] on icon "Previous" at bounding box center [80, 25] width 5 height 8
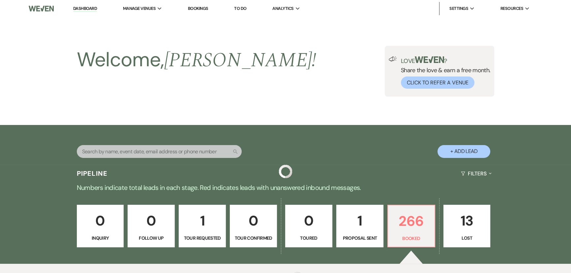
scroll to position [792, 0]
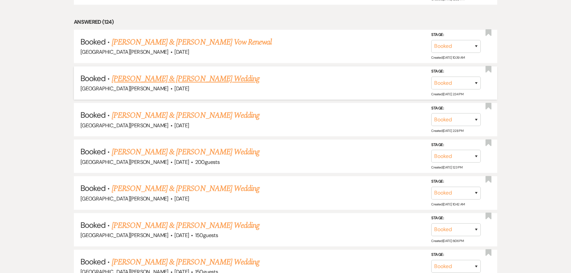
click at [201, 73] on link "Ellisa Colis & Ryan Middleton's Wedding" at bounding box center [186, 79] width 148 height 12
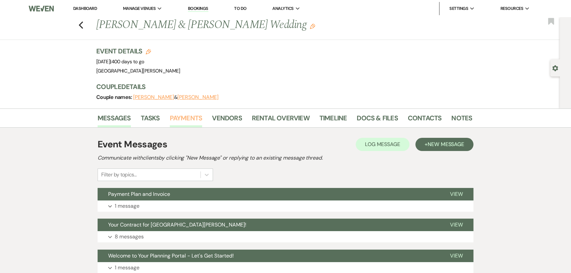
click at [178, 119] on link "Payments" at bounding box center [186, 120] width 33 height 15
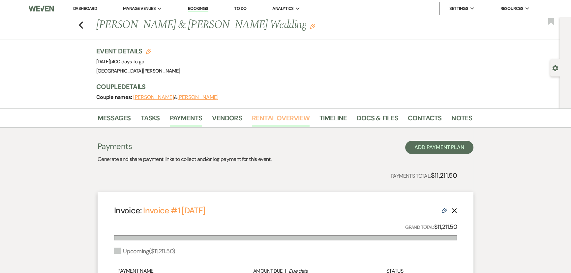
click at [273, 120] on link "Rental Overview" at bounding box center [281, 120] width 58 height 15
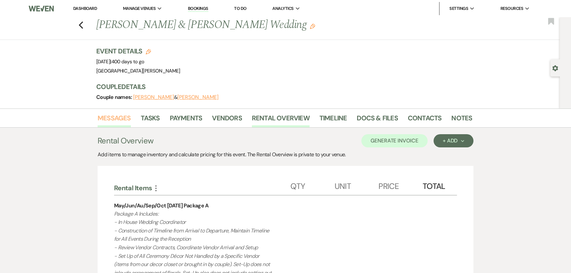
click at [122, 119] on link "Messages" at bounding box center [114, 120] width 33 height 15
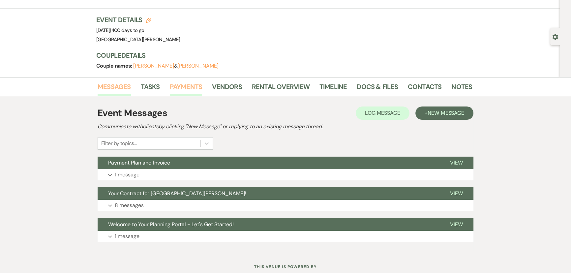
scroll to position [22, 0]
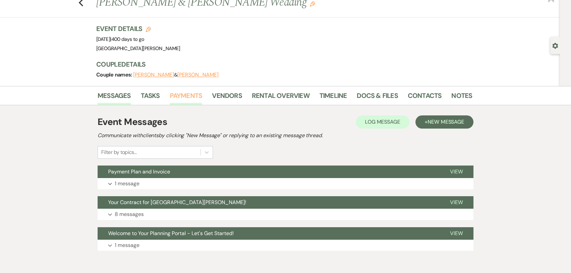
click at [190, 95] on link "Payments" at bounding box center [186, 97] width 33 height 15
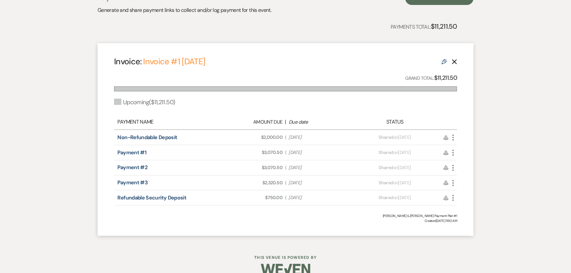
scroll to position [150, 0]
drag, startPoint x: 335, startPoint y: 148, endPoint x: 251, endPoint y: 147, distance: 83.8
click at [247, 149] on div "Amount Due: $3,070.50 | Due Date Jan 1, 2026" at bounding box center [285, 151] width 135 height 7
drag, startPoint x: 317, startPoint y: 165, endPoint x: 288, endPoint y: 168, distance: 29.8
click at [288, 168] on div "Amount Due: $3,070.50 | Due Date May 1, 2026" at bounding box center [285, 167] width 135 height 7
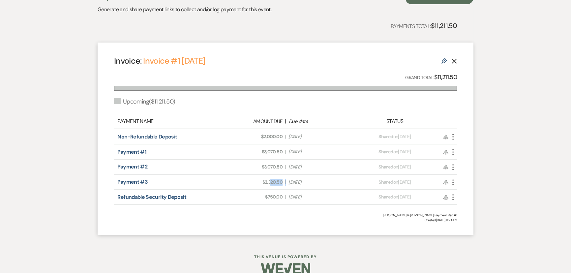
drag, startPoint x: 322, startPoint y: 178, endPoint x: 270, endPoint y: 178, distance: 51.5
click at [270, 180] on div "Payment #3 Amount Due: $2,320.50 | Due Date Aug 1, 2026 Payment status: Shared …" at bounding box center [285, 182] width 343 height 15
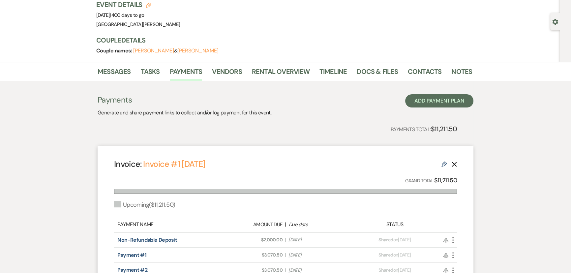
scroll to position [0, 0]
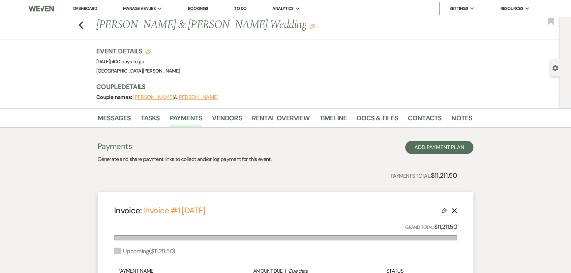
drag, startPoint x: 138, startPoint y: 61, endPoint x: 174, endPoint y: 64, distance: 37.1
click at [144, 61] on span "Event Date: Friday, October 30th, 2026 | 400 days to go" at bounding box center [120, 61] width 48 height 7
click at [266, 114] on link "Rental Overview" at bounding box center [281, 120] width 58 height 15
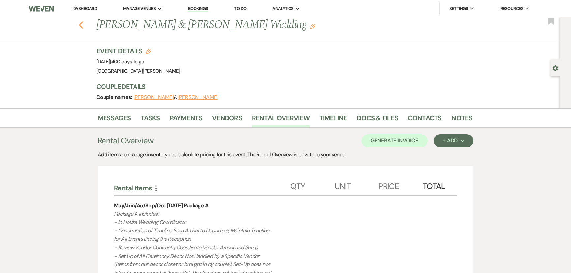
click at [83, 26] on icon "Previous" at bounding box center [80, 25] width 5 height 8
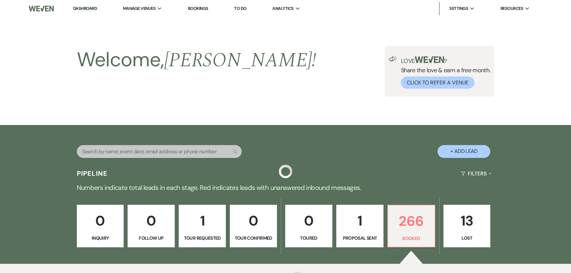
scroll to position [792, 0]
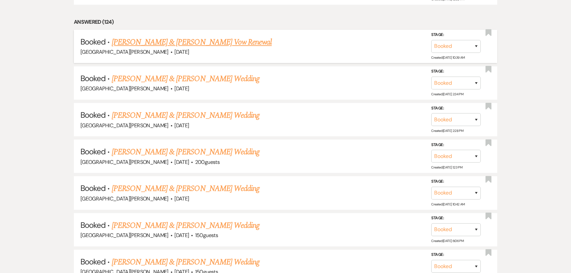
click at [189, 39] on link "Sarah Morgan & Steven Borchers's Vow Renewal" at bounding box center [192, 42] width 160 height 12
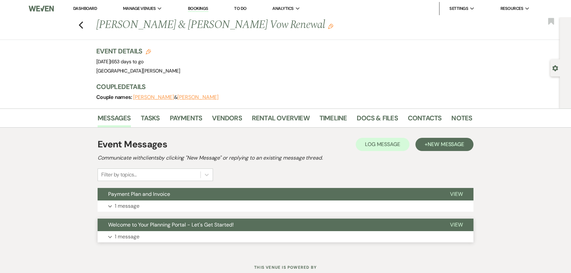
click at [136, 227] on span "Welcome to Your Planning Portal - Let's Get Started!" at bounding box center [171, 224] width 126 height 7
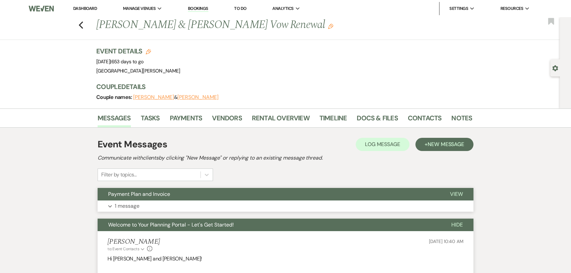
click at [141, 202] on button "Expand 1 message" at bounding box center [286, 206] width 376 height 11
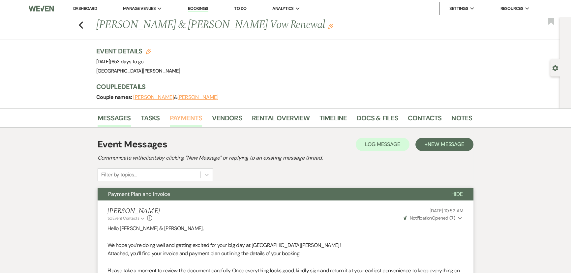
click at [191, 116] on link "Payments" at bounding box center [186, 120] width 33 height 15
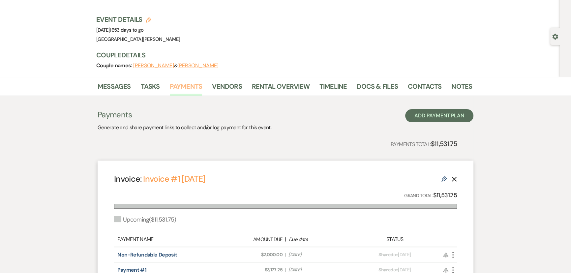
scroll to position [60, 0]
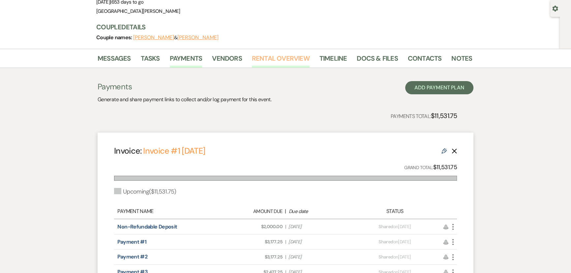
click at [284, 58] on link "Rental Overview" at bounding box center [281, 60] width 58 height 15
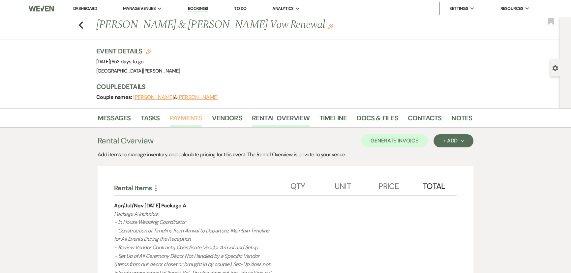
click at [190, 121] on link "Payments" at bounding box center [186, 120] width 33 height 15
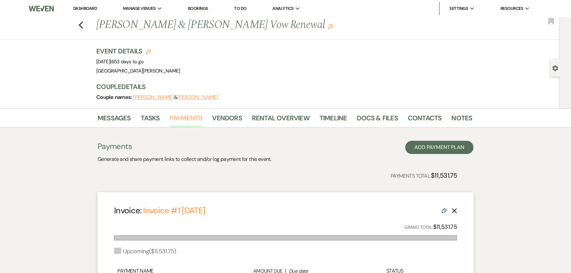
scroll to position [161, 0]
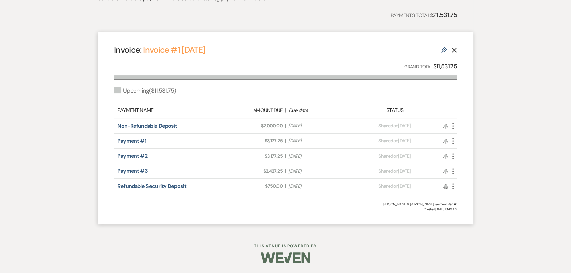
drag, startPoint x: 320, startPoint y: 144, endPoint x: 280, endPoint y: 141, distance: 40.3
click at [280, 141] on div "Amount Due: $3,177.25 | Due Date Jan 1, 2026" at bounding box center [285, 141] width 135 height 7
drag, startPoint x: 313, startPoint y: 157, endPoint x: 280, endPoint y: 160, distance: 33.4
click at [280, 160] on div "Payment #2 Amount Due: $3,177.25 | Due Date Jan 1, 2027 Payment status: Shared …" at bounding box center [285, 156] width 343 height 15
drag, startPoint x: 290, startPoint y: 172, endPoint x: 287, endPoint y: 166, distance: 6.8
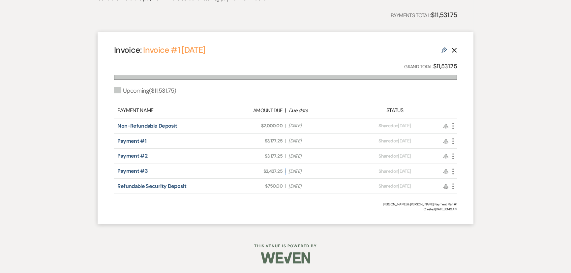
click at [282, 172] on div "Payment #3 Amount Due: $2,427.25 | Due Date Apr 1, 2027 Payment status: Shared …" at bounding box center [285, 171] width 343 height 15
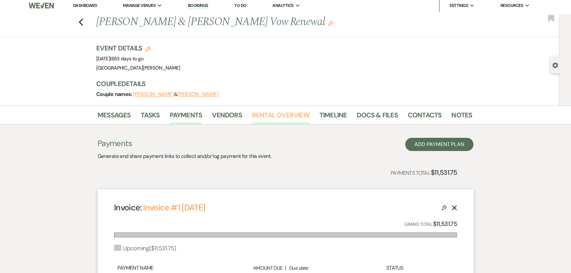
scroll to position [0, 0]
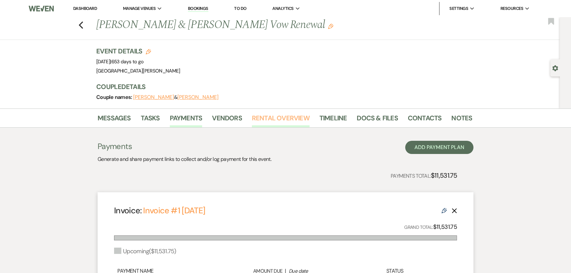
click at [270, 113] on link "Rental Overview" at bounding box center [281, 120] width 58 height 15
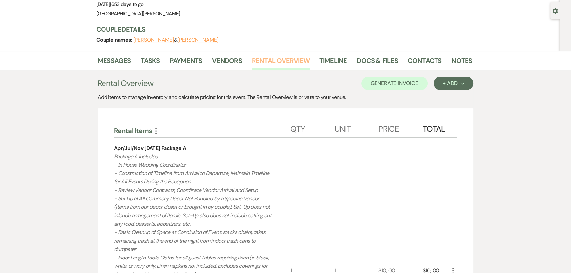
scroll to position [60, 0]
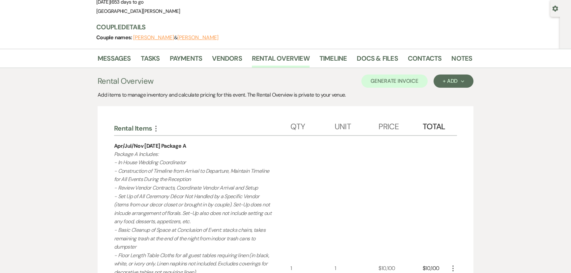
drag, startPoint x: 209, startPoint y: 147, endPoint x: 145, endPoint y: 147, distance: 64.3
click at [145, 147] on div "Apr/Jul/Nov Saturday Package A Package A Includes: - In House Wedding Coordinat…" at bounding box center [202, 268] width 176 height 265
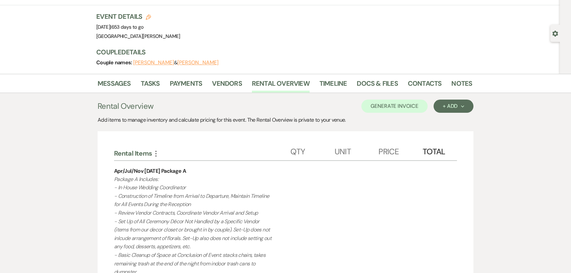
scroll to position [0, 0]
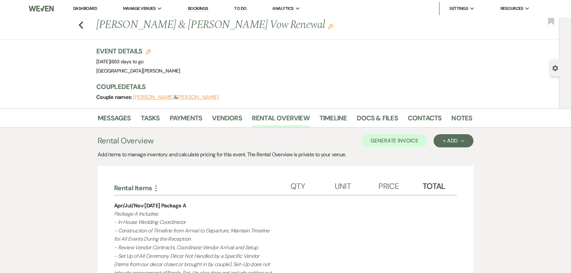
drag, startPoint x: 122, startPoint y: 61, endPoint x: 148, endPoint y: 61, distance: 26.7
click at [144, 61] on span "Event Date: Saturday, July 10th, 2027 | 653 days to go" at bounding box center [119, 61] width 47 height 7
click at [83, 25] on icon "Previous" at bounding box center [80, 25] width 5 height 8
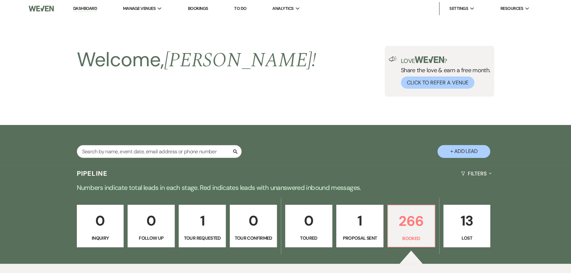
scroll to position [828, 0]
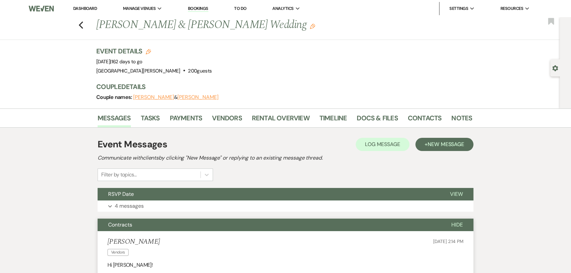
click at [86, 7] on link "Dashboard" at bounding box center [85, 9] width 24 height 6
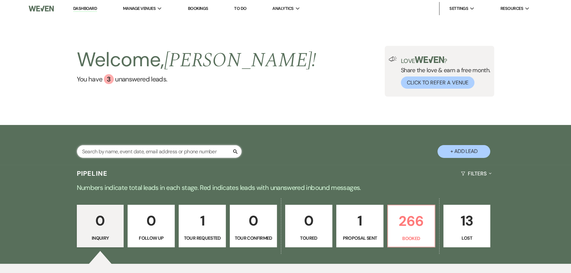
click at [156, 151] on input "text" at bounding box center [159, 151] width 165 height 13
type input "[PERSON_NAME]"
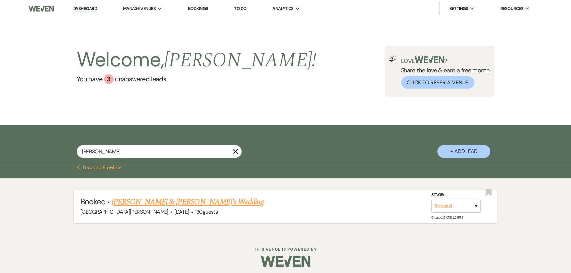
click at [192, 201] on link "[PERSON_NAME] & [PERSON_NAME]'s Wedding" at bounding box center [188, 202] width 152 height 12
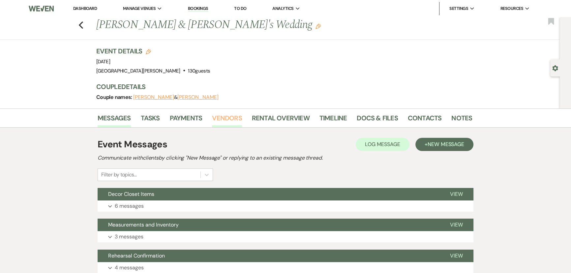
click at [235, 117] on link "Vendors" at bounding box center [227, 120] width 30 height 15
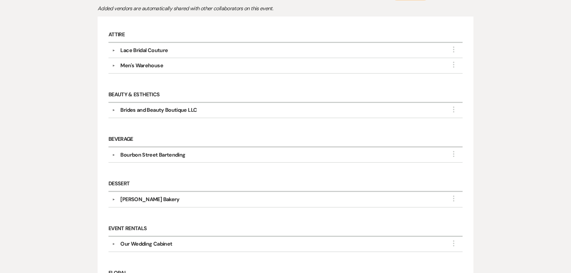
scroll to position [180, 0]
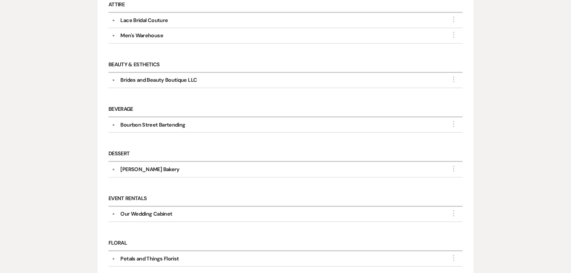
click at [160, 212] on div "Our Wedding Cabinet" at bounding box center [146, 214] width 52 height 8
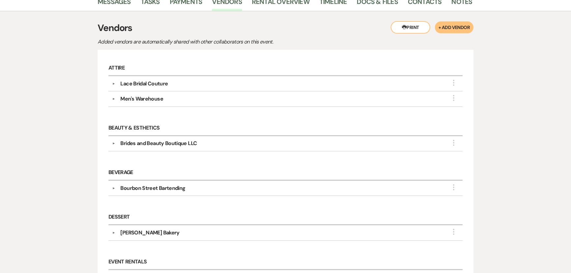
scroll to position [0, 0]
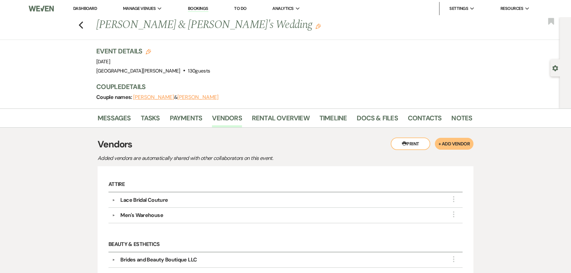
click at [82, 4] on li "Dashboard" at bounding box center [85, 8] width 30 height 13
click at [82, 8] on link "Dashboard" at bounding box center [85, 9] width 24 height 6
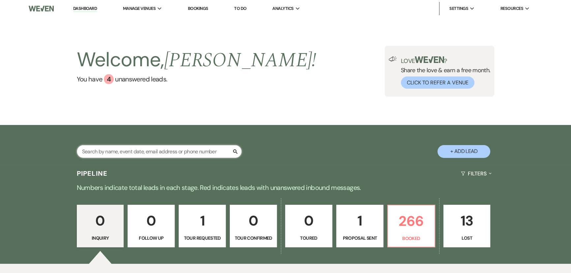
click at [165, 152] on input "text" at bounding box center [159, 151] width 165 height 13
type input "[PERSON_NAME]"
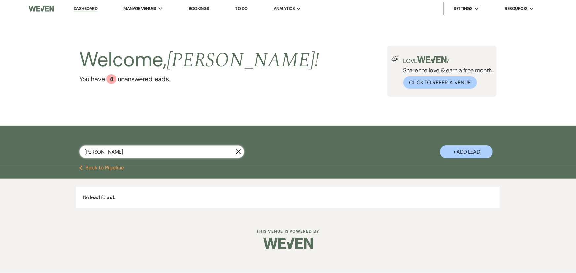
click at [165, 152] on input "[PERSON_NAME]" at bounding box center [161, 151] width 165 height 13
click at [168, 136] on div "Search + Add Lead" at bounding box center [287, 146] width 475 height 35
click at [171, 150] on input "text" at bounding box center [161, 151] width 165 height 13
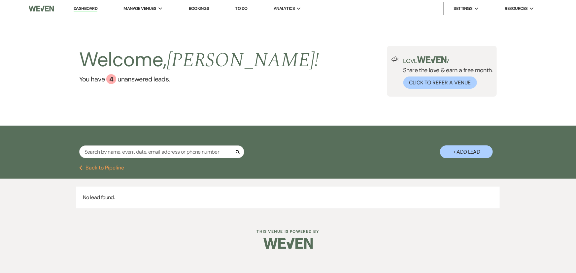
click at [169, 145] on div "Search + Add Lead" at bounding box center [287, 146] width 475 height 35
click at [149, 152] on input "text" at bounding box center [161, 151] width 165 height 13
click at [165, 138] on div "Search + Add Lead" at bounding box center [287, 146] width 475 height 35
click at [296, 101] on div "Welcome, [PERSON_NAME] ! You have 4 unanswered lead s . Love ? Share the love &…" at bounding box center [288, 71] width 576 height 109
click at [144, 20] on li "[GEOGRAPHIC_DATA][PERSON_NAME]" at bounding box center [164, 21] width 74 height 7
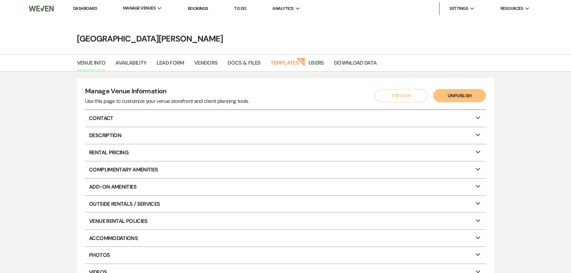
click at [129, 58] on li "Availability" at bounding box center [135, 64] width 41 height 14
drag, startPoint x: 129, startPoint y: 62, endPoint x: 130, endPoint y: 66, distance: 4.0
click at [130, 62] on link "Availability" at bounding box center [130, 65] width 31 height 13
select select "3"
select select "2026"
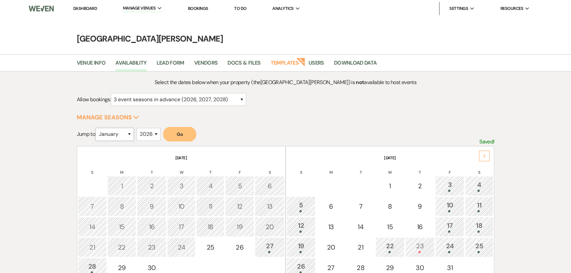
click at [126, 135] on select "January February March April May June July August September October November De…" at bounding box center [115, 134] width 38 height 13
click at [97, 128] on select "January February March April May June July August September October November De…" at bounding box center [115, 134] width 38 height 13
click at [178, 135] on button "Go" at bounding box center [179, 134] width 33 height 15
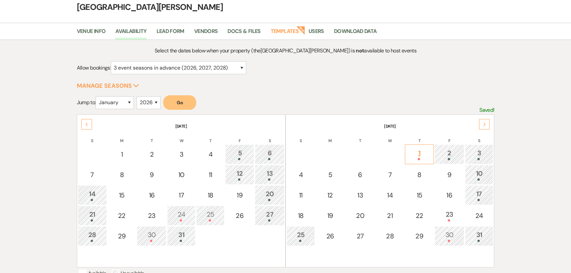
scroll to position [60, 0]
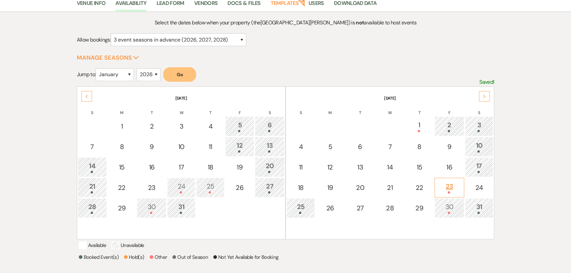
click at [449, 186] on div "23" at bounding box center [449, 187] width 22 height 12
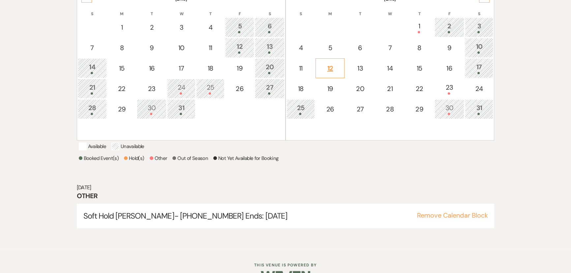
scroll to position [95, 0]
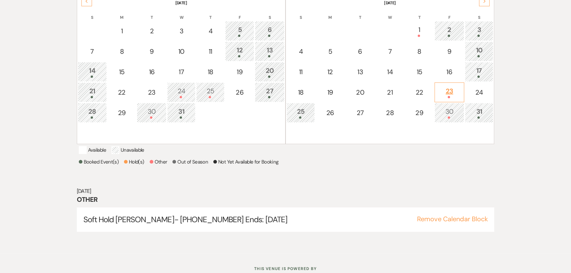
click at [450, 87] on div "23" at bounding box center [449, 92] width 22 height 12
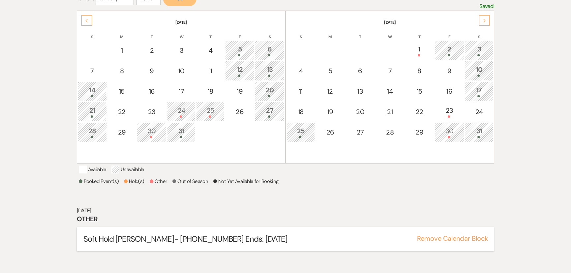
click at [452, 242] on button "Remove Calendar Block" at bounding box center [452, 238] width 71 height 7
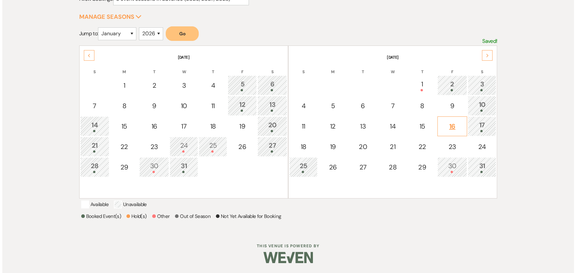
scroll to position [108, 0]
click at [448, 142] on div "23" at bounding box center [449, 147] width 22 height 10
select select "other"
select select "false"
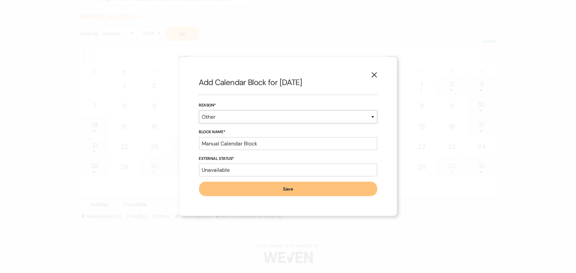
click at [273, 119] on select "Booked Event Hold Other" at bounding box center [288, 116] width 178 height 13
select select "bookedEvent"
click at [199, 123] on select "Booked Event Hold Other" at bounding box center [288, 116] width 178 height 13
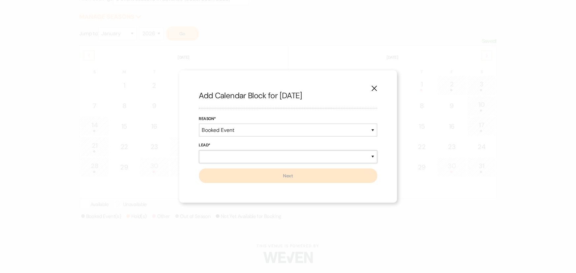
click at [252, 154] on select "New Lead Existing Lead" at bounding box center [288, 156] width 178 height 13
select select "newLead"
click at [199, 150] on select "New Lead Existing Lead" at bounding box center [288, 156] width 178 height 13
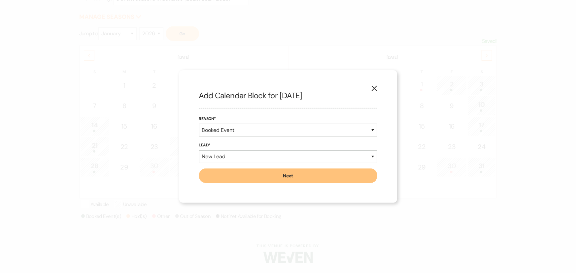
click at [271, 175] on button "Next" at bounding box center [288, 176] width 178 height 15
select select "7"
select select "822"
select select "false"
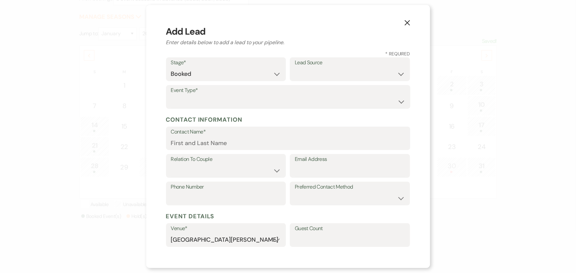
click at [234, 92] on label "Event Type*" at bounding box center [288, 91] width 234 height 10
click at [233, 106] on select "Wedding Anniversary Party Baby Shower Bachelorette / Bachelor Party Birthday Pa…" at bounding box center [288, 101] width 234 height 13
select select "1"
click at [171, 95] on select "Wedding Anniversary Party Baby Shower Bachelorette / Bachelor Party Birthday Pa…" at bounding box center [288, 101] width 234 height 13
click at [206, 145] on input "Contact Name*" at bounding box center [288, 143] width 234 height 13
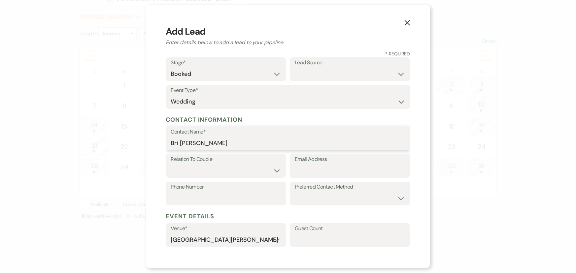
type input "Bri [PERSON_NAME]"
click at [218, 161] on label "Relation To Couple" at bounding box center [226, 160] width 110 height 10
drag, startPoint x: 218, startPoint y: 169, endPoint x: 218, endPoint y: 173, distance: 4.0
click at [218, 169] on select "Couple Planner Parent of Couple Family Member Friend Other" at bounding box center [226, 170] width 110 height 13
select select "1"
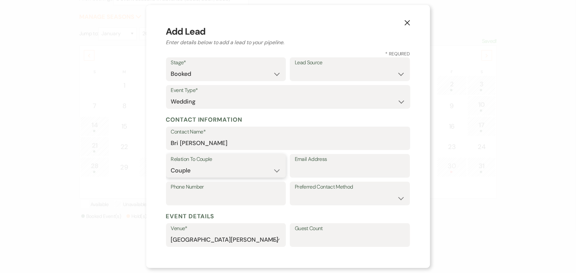
click at [171, 164] on select "Couple Planner Parent of Couple Family Member Friend Other" at bounding box center [226, 170] width 110 height 13
click at [302, 164] on label "Email Address" at bounding box center [350, 160] width 110 height 10
click at [302, 164] on input "Email Address" at bounding box center [350, 170] width 110 height 13
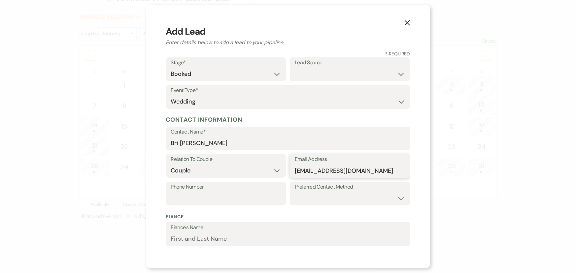
type input "[EMAIL_ADDRESS][DOMAIN_NAME]"
click at [243, 192] on input "Phone Number" at bounding box center [226, 198] width 110 height 13
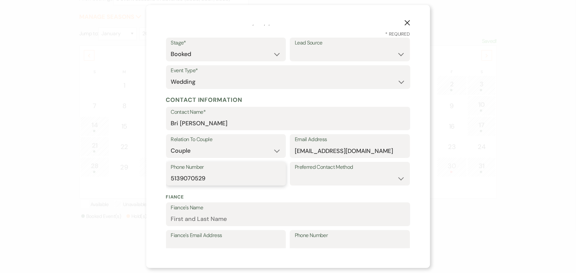
scroll to position [30, 0]
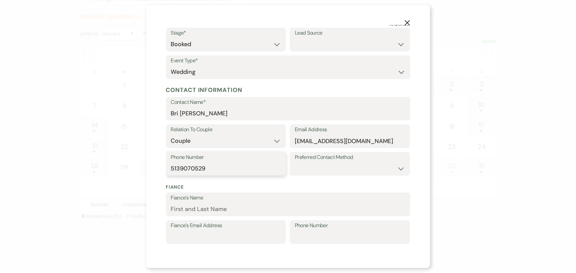
type input "5139070529"
click at [226, 209] on input "Fiance's Name" at bounding box center [288, 209] width 234 height 13
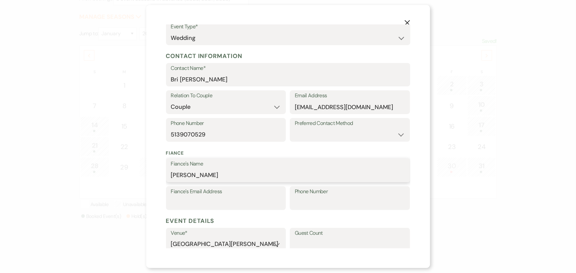
scroll to position [120, 0]
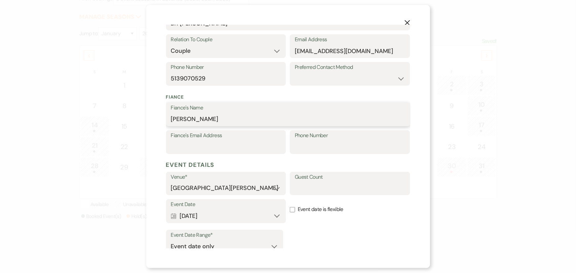
type input "[PERSON_NAME]"
click at [215, 151] on input "Fiance's Email Address" at bounding box center [226, 147] width 110 height 13
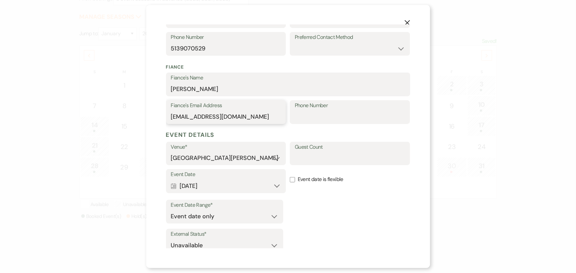
type input "[EMAIL_ADDRESS][DOMAIN_NAME]"
click at [314, 109] on label "Phone Number" at bounding box center [350, 106] width 110 height 10
click at [314, 110] on input "Phone Number" at bounding box center [350, 116] width 110 height 13
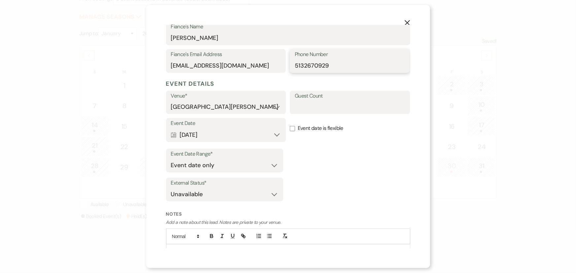
scroll to position [210, 0]
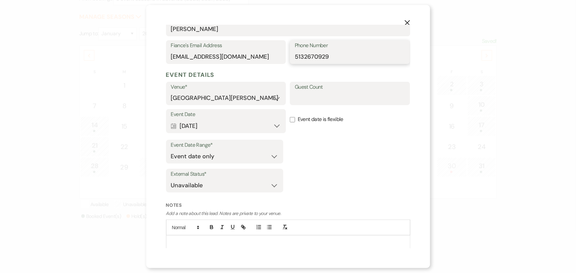
type input "5132670929"
click at [223, 239] on p at bounding box center [288, 242] width 234 height 7
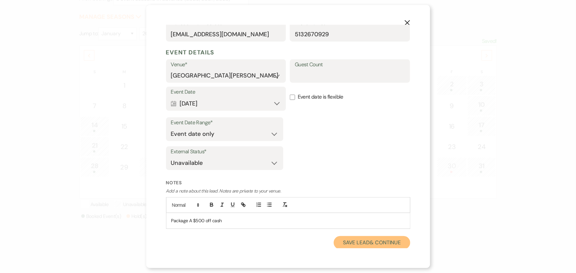
click at [363, 238] on button "Save Lead & Continue" at bounding box center [371, 242] width 76 height 13
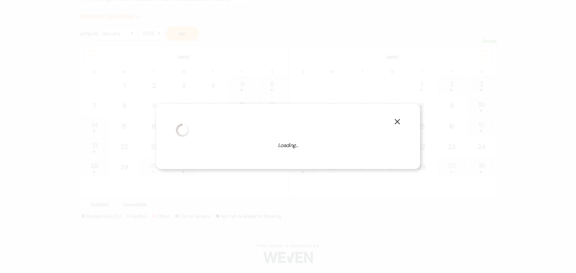
select select "1"
select select "822"
select select "false"
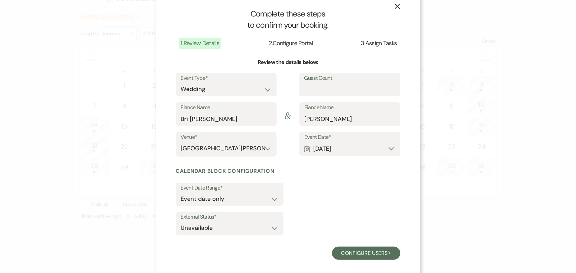
scroll to position [18, 0]
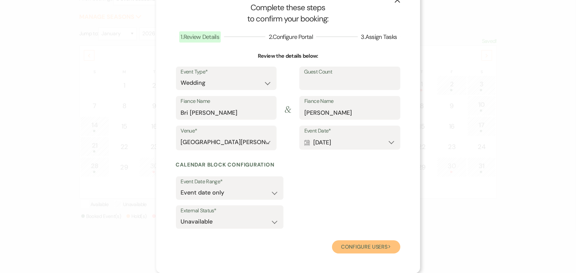
click at [349, 247] on button "Configure users Next" at bounding box center [366, 246] width 68 height 13
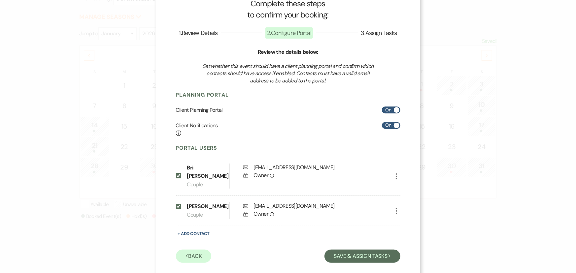
scroll to position [23, 0]
click at [363, 249] on button "Save & Assign Tasks Next" at bounding box center [362, 255] width 76 height 13
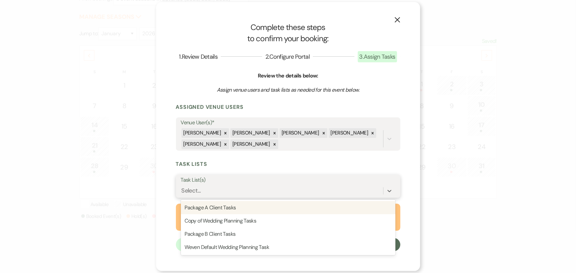
click at [275, 189] on div "Select..." at bounding box center [282, 191] width 202 height 12
click at [270, 211] on div "Package A Client Tasks" at bounding box center [288, 207] width 214 height 13
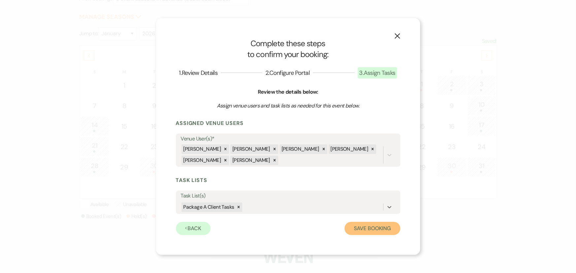
click at [369, 235] on button "Save Booking" at bounding box center [371, 228] width 55 height 13
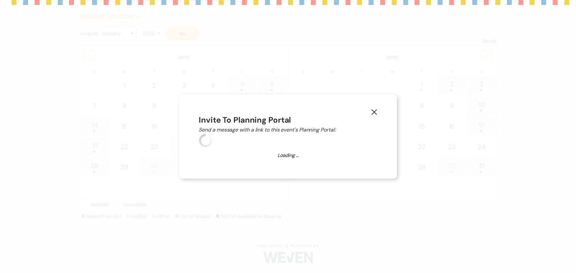
select select "4658"
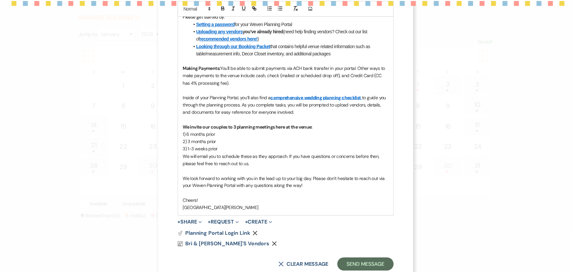
scroll to position [239, 0]
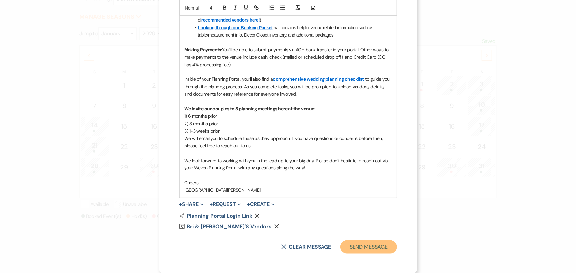
click at [371, 251] on button "Send Message" at bounding box center [368, 246] width 56 height 13
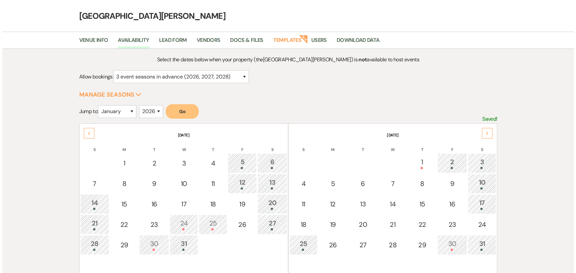
scroll to position [0, 0]
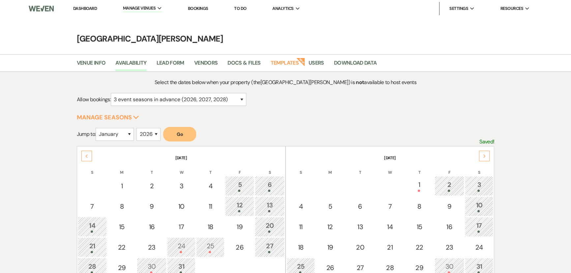
click at [82, 7] on link "Dashboard" at bounding box center [85, 9] width 24 height 6
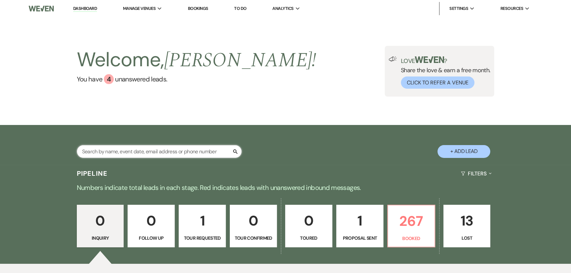
click at [165, 150] on input "text" at bounding box center [159, 151] width 165 height 13
type input "combs"
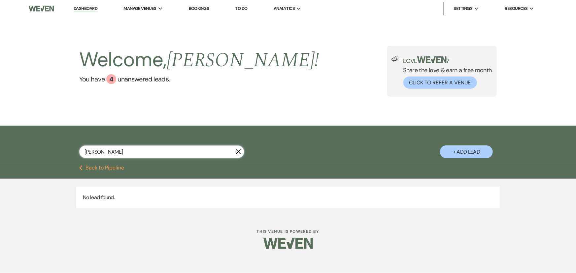
click at [144, 151] on input "combs" at bounding box center [161, 151] width 165 height 13
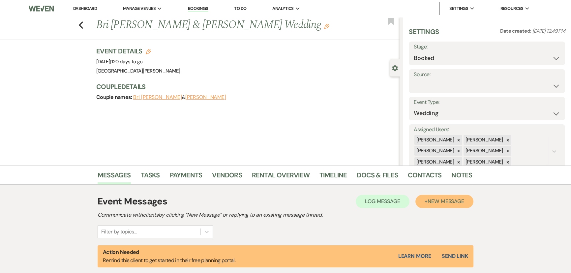
click at [436, 200] on span "New Message" at bounding box center [446, 201] width 37 height 7
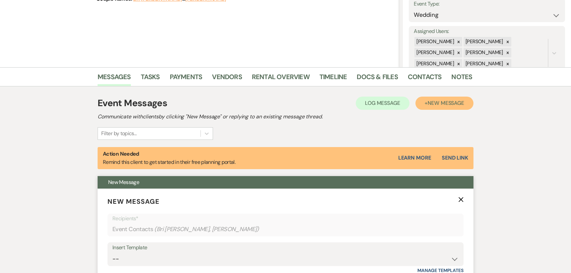
scroll to position [180, 0]
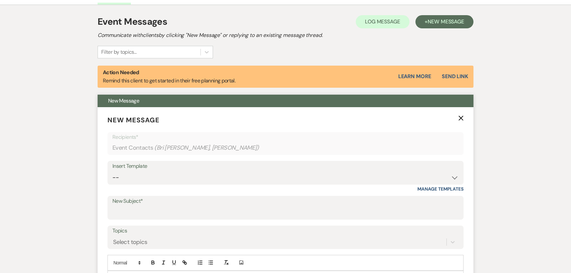
click at [140, 166] on div "Insert Template" at bounding box center [285, 167] width 346 height 10
click at [141, 172] on select "-- SVM Initial Inquiry Response SVM Planning Portal Introduction and Booking Pa…" at bounding box center [285, 177] width 346 height 13
select select "4984"
click at [112, 171] on select "-- SVM Initial Inquiry Response SVM Planning Portal Introduction and Booking Pa…" at bounding box center [285, 177] width 346 height 13
type input "Your Contract for [GEOGRAPHIC_DATA][PERSON_NAME]!"
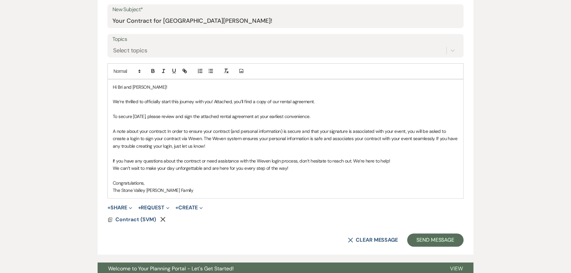
scroll to position [436, 0]
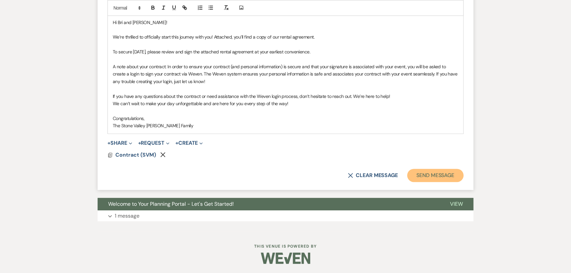
click at [432, 170] on button "Send Message" at bounding box center [435, 175] width 56 height 13
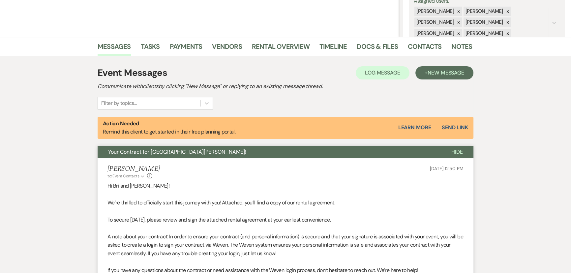
scroll to position [41, 0]
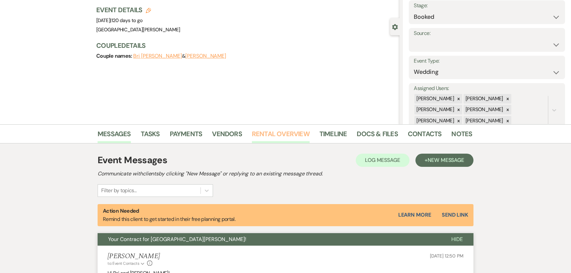
click at [266, 131] on link "Rental Overview" at bounding box center [281, 136] width 58 height 15
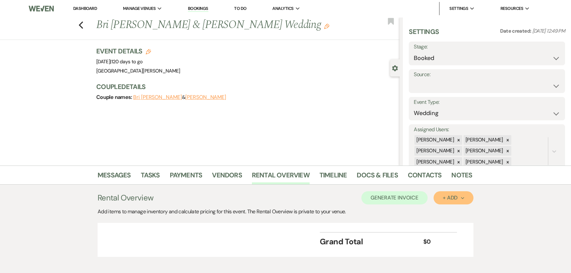
click at [445, 199] on div "+ Add Next" at bounding box center [453, 197] width 21 height 5
click at [448, 209] on button "Item" at bounding box center [450, 213] width 33 height 10
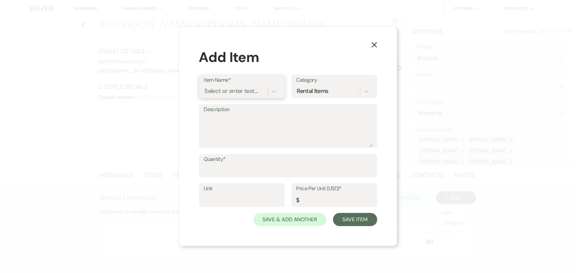
click at [232, 92] on div "Select or enter text..." at bounding box center [230, 91] width 53 height 9
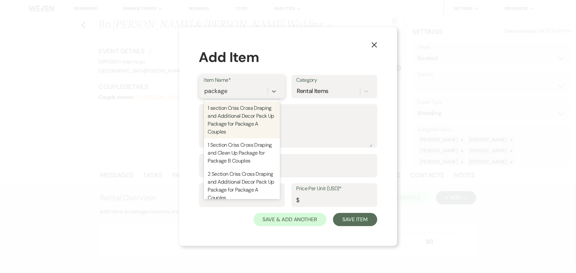
type input "package a"
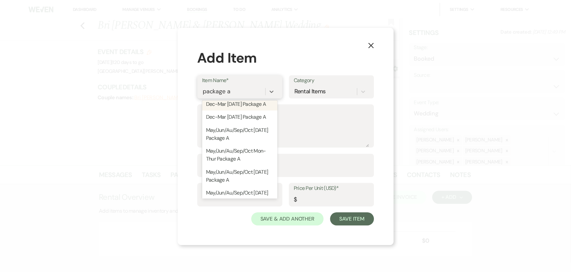
scroll to position [201, 0]
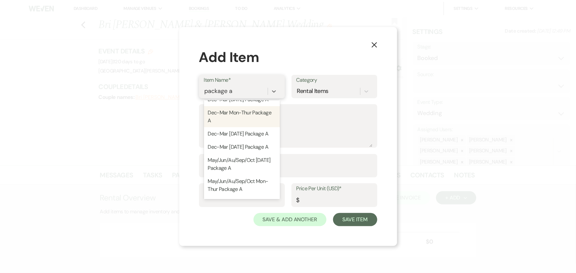
click at [238, 127] on div "Dec-Mar Mon-Thur Package A" at bounding box center [242, 116] width 76 height 21
type textarea "Loremip D Sitametc: - Ad Elits Doeiusm Temporincid - Utlaboreetdo ma Aliquaen a…"
type input "1"
type input "3500"
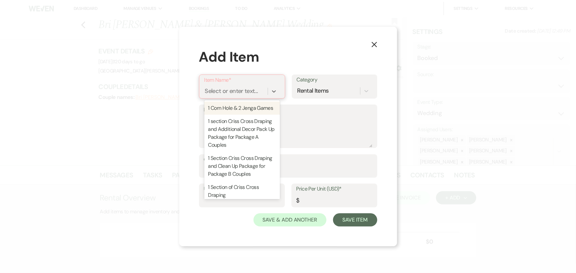
click at [249, 90] on div "Select or enter text..." at bounding box center [231, 91] width 53 height 9
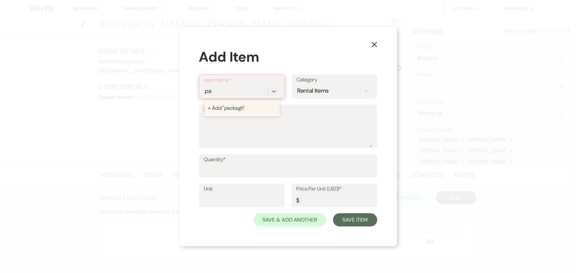
type input "p"
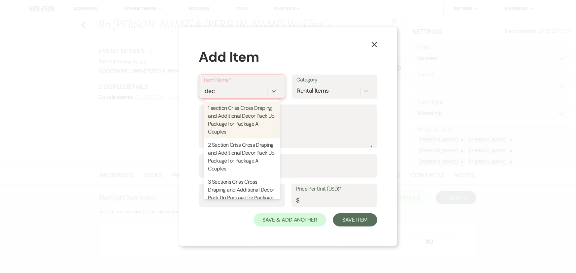
type input "dec-"
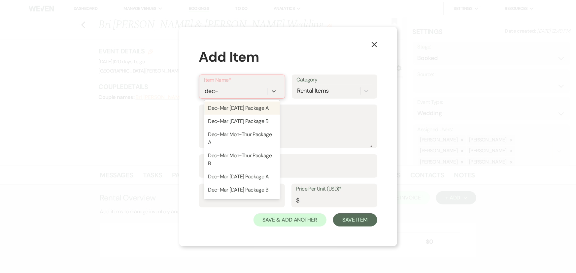
click at [240, 110] on div "Dec-Mar [DATE] Package A" at bounding box center [242, 108] width 76 height 13
type textarea "Loremip D Sitametc: - Ad Elits Doeiusm Temporincid - Utlaboreetdo ma Aliquaen a…"
type input "1"
type input "4950"
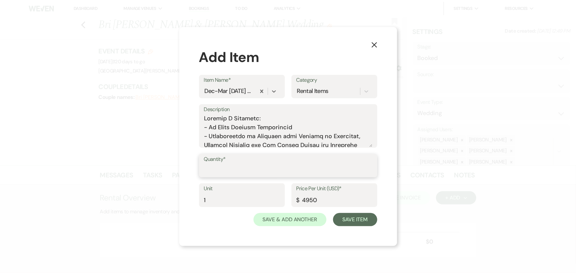
click at [243, 169] on input "Quantity*" at bounding box center [288, 170] width 168 height 13
type input "1"
click at [346, 221] on button "Save Item" at bounding box center [355, 219] width 44 height 13
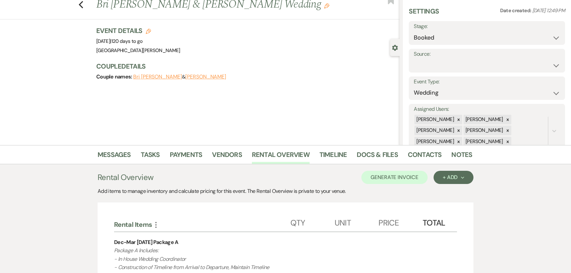
scroll to position [30, 0]
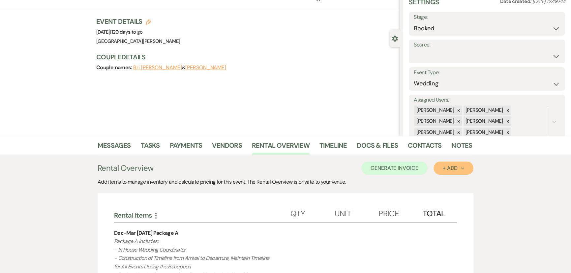
click at [451, 171] on button "+ Add Next" at bounding box center [454, 168] width 40 height 13
click at [438, 181] on button "Item" at bounding box center [450, 183] width 33 height 10
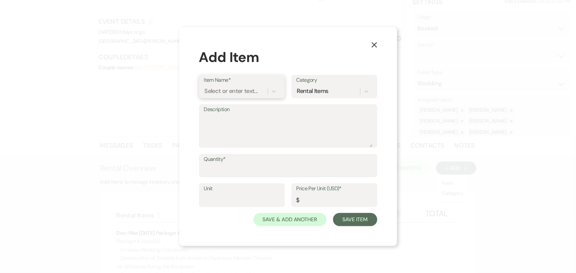
click at [235, 92] on div "Select or enter text..." at bounding box center [230, 91] width 53 height 9
type input "winter"
type textarea "- Complimentary criss-cross draping to add a touch of elegance to your venue. -…"
type input "1"
type input "0"
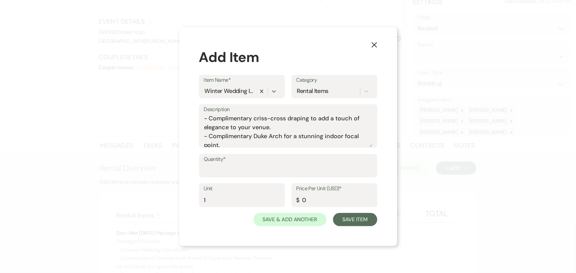
click at [238, 160] on label "Quantity*" at bounding box center [288, 160] width 168 height 10
click at [238, 164] on input "Quantity*" at bounding box center [288, 170] width 168 height 13
type input "1"
click at [356, 222] on button "Save Item" at bounding box center [355, 219] width 44 height 13
click at [351, 221] on button "Save Item" at bounding box center [355, 219] width 44 height 13
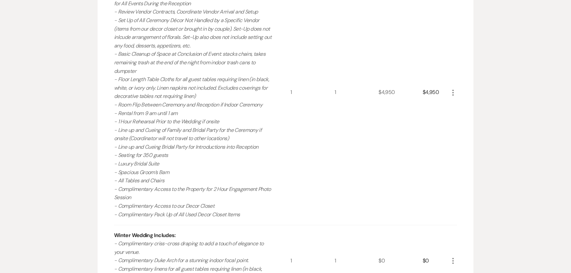
scroll to position [270, 0]
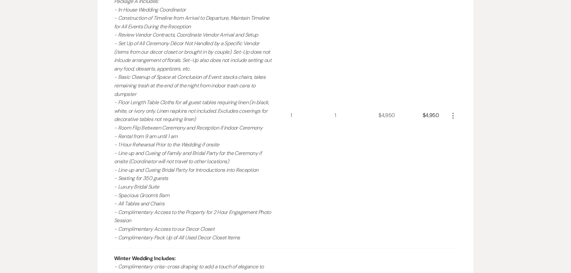
click at [453, 116] on icon "More" at bounding box center [453, 116] width 8 height 8
click at [459, 129] on icon "Pencil" at bounding box center [458, 128] width 4 height 5
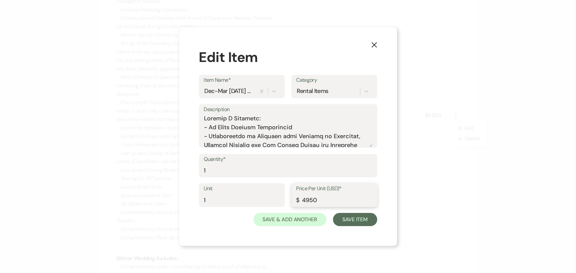
click at [309, 199] on input "4950" at bounding box center [334, 200] width 76 height 13
type input "4450"
click at [274, 118] on textarea "Description" at bounding box center [288, 130] width 168 height 33
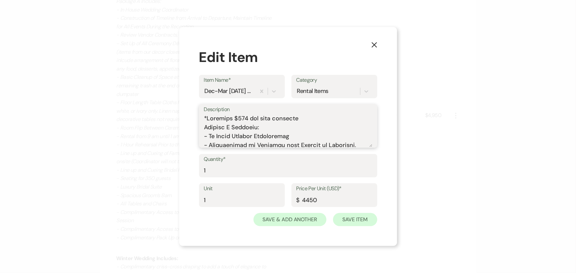
type textarea "*Loremips $227 dol sita consecte Adipisc E Seddoeiu: - Te Incid Utlabor Etdolor…"
click at [364, 219] on button "Save Item" at bounding box center [355, 219] width 44 height 13
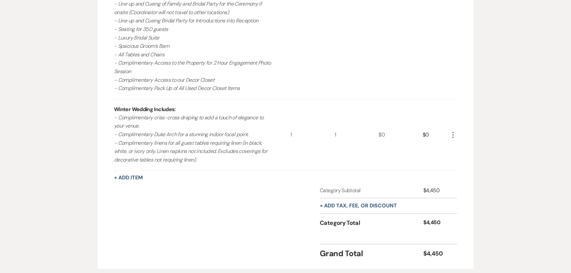
scroll to position [472, 0]
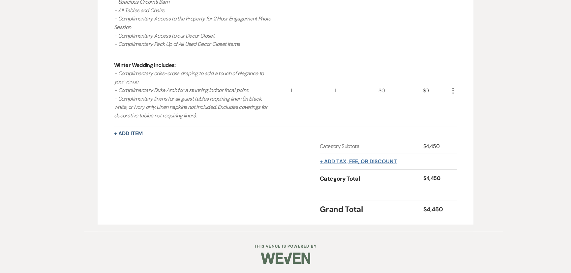
click at [349, 161] on button "+ Add tax, fee, or discount" at bounding box center [358, 161] width 77 height 5
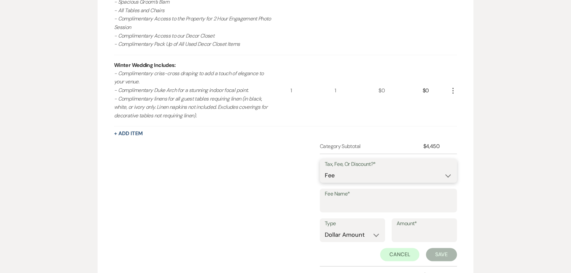
click at [357, 175] on select "Fee Discount Tax" at bounding box center [388, 175] width 127 height 13
select select "3"
click at [325, 169] on select "Fee Discount Tax" at bounding box center [388, 175] width 127 height 13
click at [355, 204] on input "Fee Name*" at bounding box center [388, 205] width 127 height 13
type input "[PERSON_NAME] & [PERSON_NAME] Payment Plan #1"
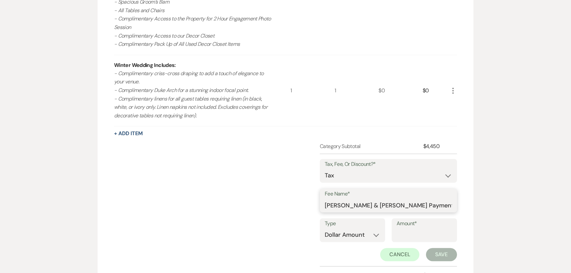
click at [365, 204] on input "[PERSON_NAME] & [PERSON_NAME] Payment Plan #1" at bounding box center [388, 205] width 127 height 13
click at [365, 204] on input "Fee Name*" at bounding box center [388, 205] width 127 height 13
type input "Sales Tax"
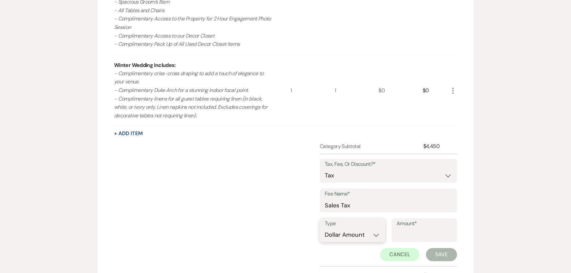
click at [362, 232] on select "Dollar Amount Percentage" at bounding box center [352, 235] width 55 height 13
click at [325, 229] on select "Dollar Amount Percentage" at bounding box center [352, 235] width 55 height 13
drag, startPoint x: 354, startPoint y: 233, endPoint x: 353, endPoint y: 240, distance: 7.3
click at [354, 233] on select "Dollar Amount Percentage" at bounding box center [352, 235] width 55 height 13
select select "false"
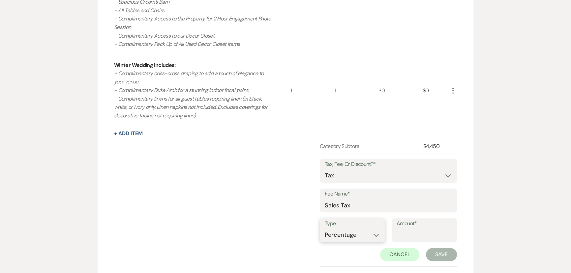
click at [325, 229] on select "Dollar Amount Percentage" at bounding box center [352, 235] width 55 height 13
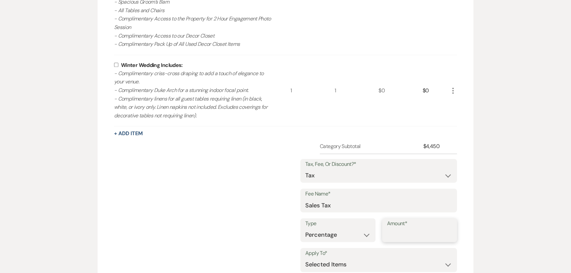
click at [405, 240] on input "Amount*" at bounding box center [419, 235] width 65 height 13
type input "6.75"
click at [213, 165] on div "Category Subtotal $4,450 Tax, Fee, Or Discount?* Fee Discount Tax Fee Name* Sal…" at bounding box center [285, 231] width 343 height 179
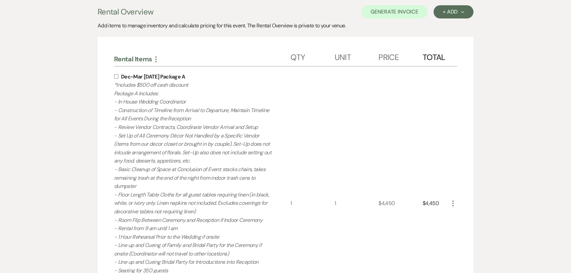
scroll to position [172, 0]
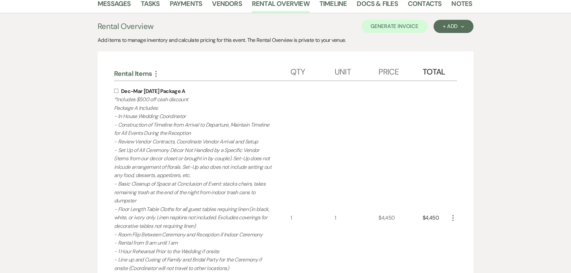
click at [114, 89] on input "checkbox" at bounding box center [116, 91] width 4 height 4
checkbox input "true"
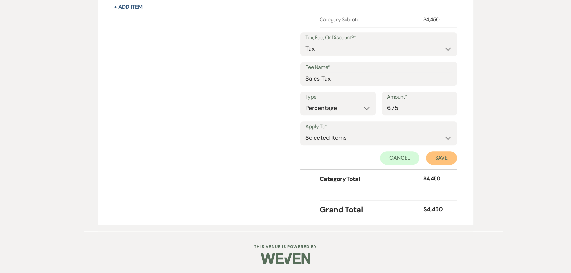
click at [448, 152] on button "Save" at bounding box center [441, 157] width 31 height 13
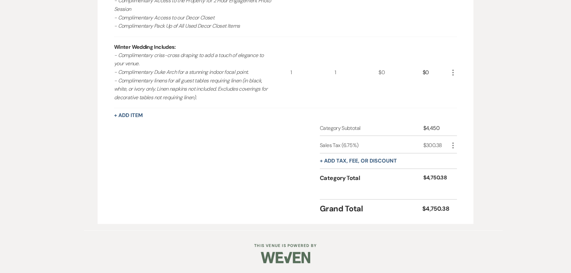
scroll to position [489, 0]
click at [130, 116] on button "+ Add Item" at bounding box center [128, 116] width 29 height 5
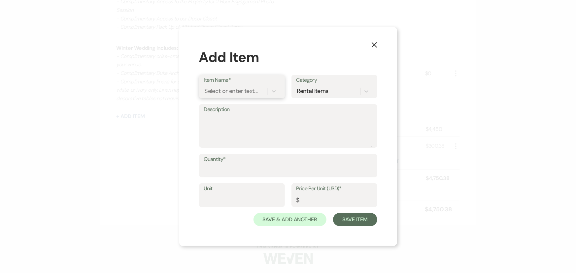
click at [239, 88] on div "Select or enter text..." at bounding box center [230, 91] width 53 height 9
type input "refund"
click at [262, 108] on div "Refundable Security Deposit" at bounding box center [242, 108] width 76 height 13
type input "1"
type input "750"
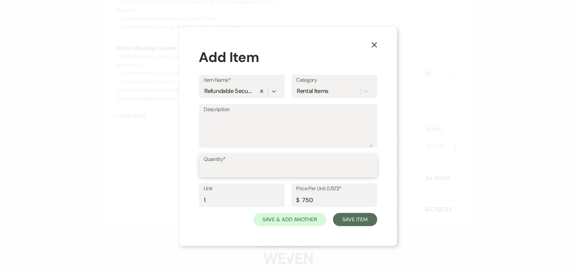
click at [249, 166] on input "Quantity*" at bounding box center [288, 170] width 168 height 13
type input "1"
click at [353, 221] on button "Save Item" at bounding box center [355, 219] width 44 height 13
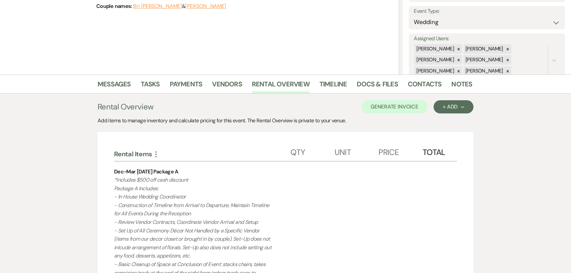
scroll to position [31, 0]
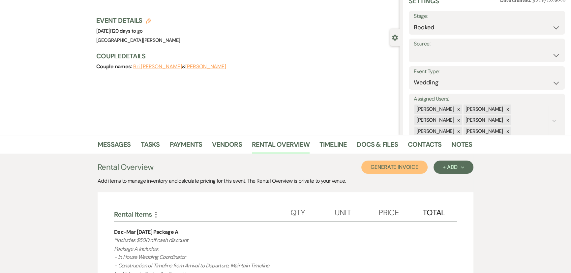
click at [399, 167] on button "Generate Invoice" at bounding box center [394, 167] width 66 height 13
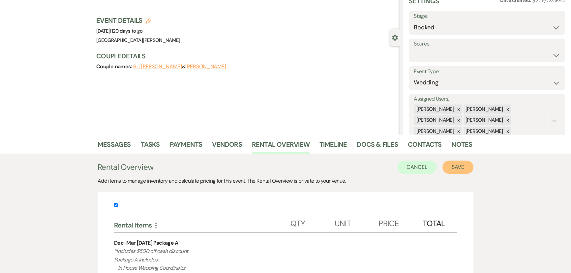
click at [449, 173] on button "Save" at bounding box center [458, 167] width 31 height 13
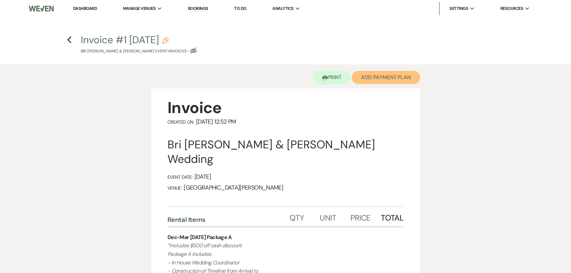
click at [373, 72] on button "Add Payment Plan" at bounding box center [386, 77] width 68 height 13
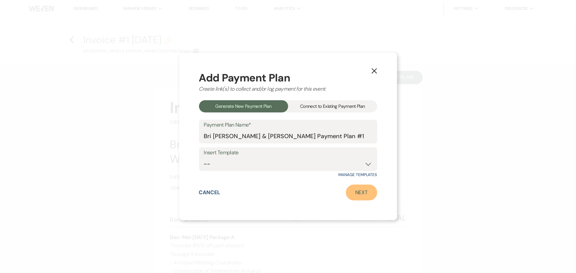
click at [354, 191] on link "Next" at bounding box center [361, 193] width 31 height 16
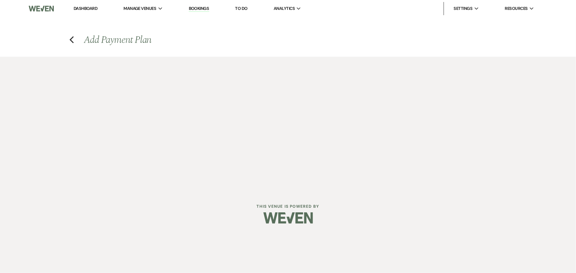
select select "29071"
select select "2"
select select "percentage"
select select "true"
select select "client"
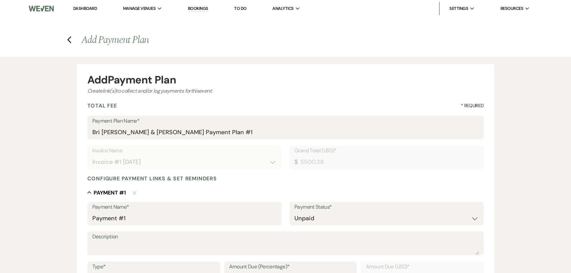
scroll to position [90, 0]
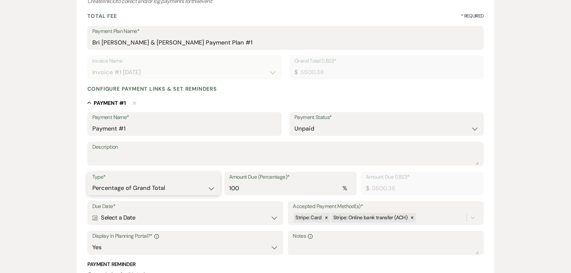
click at [145, 188] on select "Dollar Amount Percentage of Grand Total" at bounding box center [153, 188] width 123 height 13
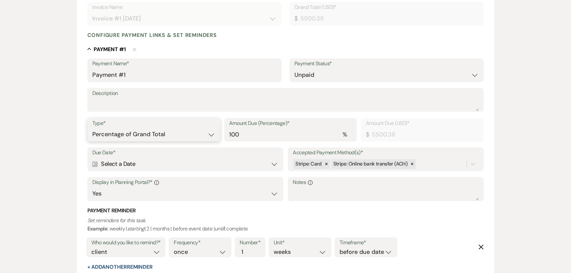
scroll to position [150, 0]
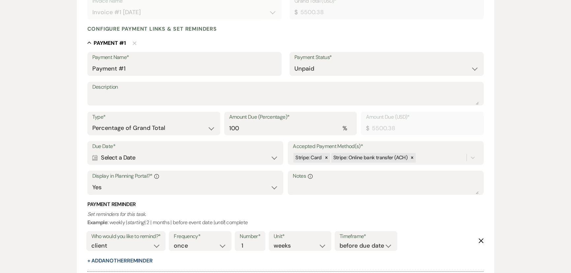
click at [158, 157] on div "Calendar Select a Date Expand" at bounding box center [185, 157] width 186 height 13
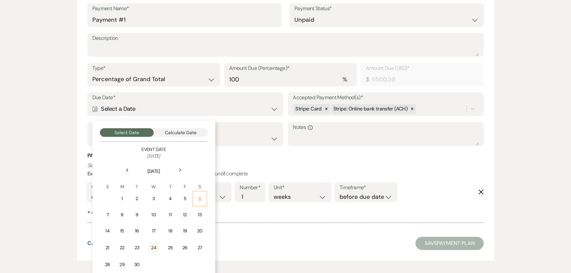
scroll to position [210, 0]
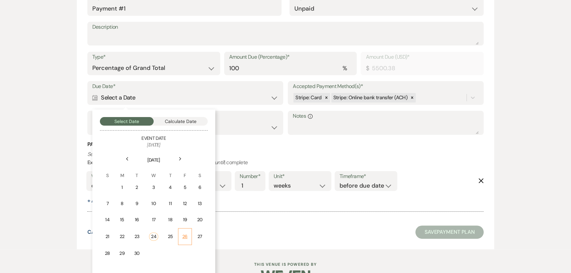
click at [180, 237] on td "26" at bounding box center [185, 236] width 14 height 17
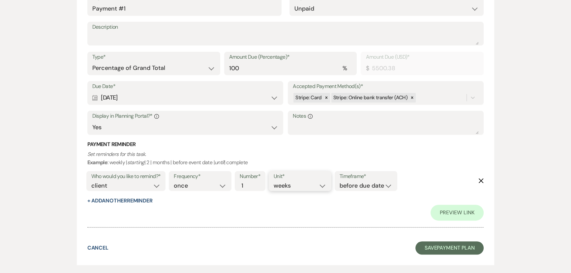
click at [295, 181] on select "days weeks months" at bounding box center [300, 185] width 53 height 9
select select "days"
click at [275, 181] on select "days weeks months" at bounding box center [300, 185] width 53 height 9
click at [326, 99] on icon at bounding box center [326, 97] width 5 height 5
click at [374, 99] on icon at bounding box center [374, 97] width 5 height 5
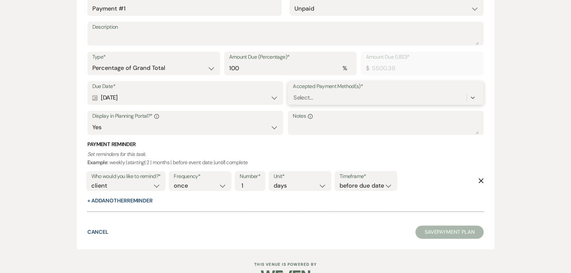
click at [372, 98] on div "Select..." at bounding box center [380, 98] width 174 height 12
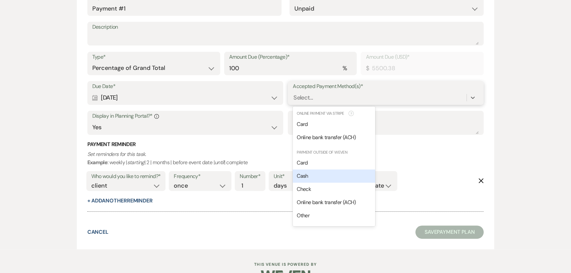
click at [310, 175] on div "Cash" at bounding box center [334, 176] width 82 height 13
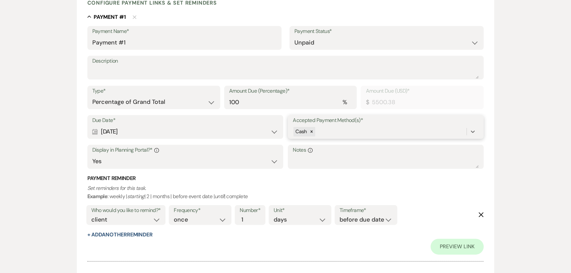
scroll to position [120, 0]
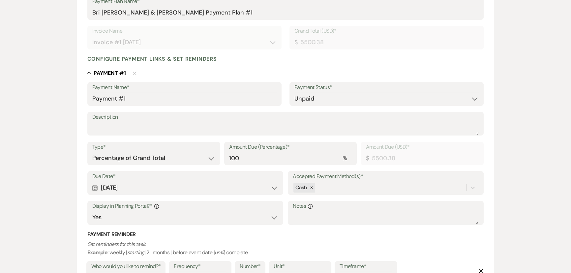
click at [135, 118] on label "Description" at bounding box center [285, 117] width 387 height 10
click at [135, 122] on textarea "Description" at bounding box center [285, 128] width 387 height 13
click at [146, 131] on textarea "Description" at bounding box center [285, 128] width 387 height 13
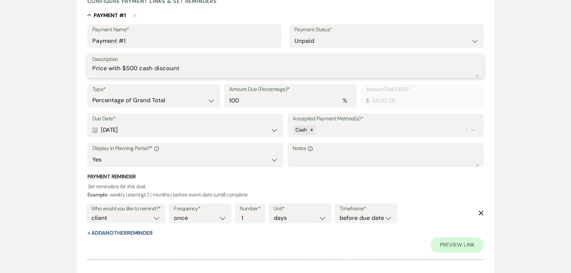
scroll to position [180, 0]
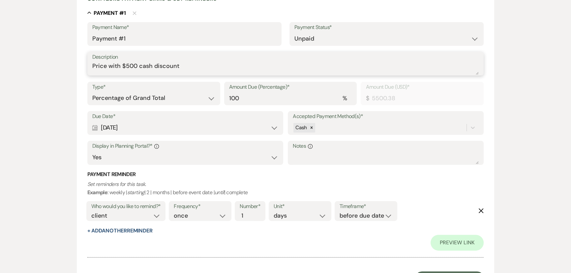
type textarea "Price with $500 cash discount"
click at [171, 96] on select "Dollar Amount Percentage of Grand Total" at bounding box center [153, 98] width 123 height 13
select select "flat"
click at [92, 92] on select "Dollar Amount Percentage of Grand Total" at bounding box center [153, 98] width 123 height 13
click at [151, 115] on label "Due Date*" at bounding box center [185, 117] width 186 height 10
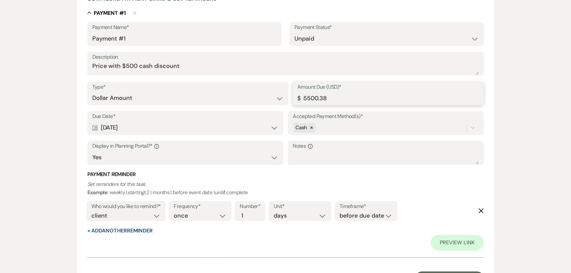
drag, startPoint x: 319, startPoint y: 97, endPoint x: 278, endPoint y: 96, distance: 40.3
click at [278, 96] on div "Type* Dollar Amount Percentage of Grand Total Amount Due (USD)* $ 5500.38" at bounding box center [285, 97] width 397 height 30
type input "4750.38"
click at [110, 262] on div "Collapse Payment # 1 Delete Payment Name* Payment #1 Payment Status* Paid Unpai…" at bounding box center [285, 139] width 397 height 261
click at [111, 265] on button "+ Add Payment" at bounding box center [107, 266] width 41 height 5
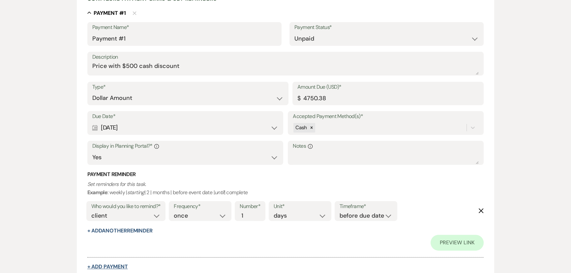
select select "2"
select select "flat"
select select "true"
select select "client"
select select "weeks"
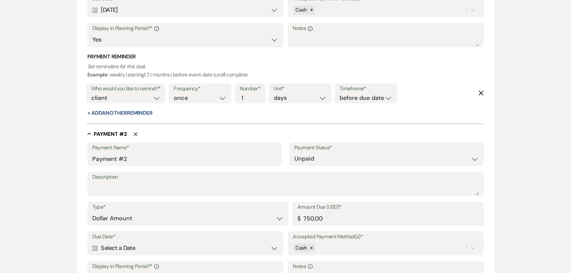
scroll to position [300, 0]
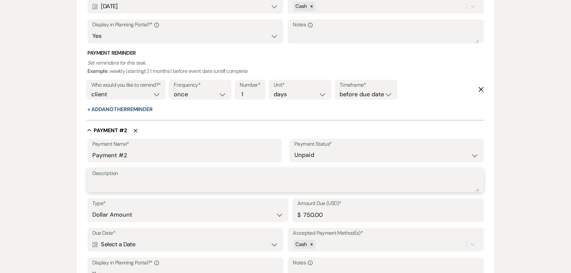
click at [139, 185] on textarea "Description" at bounding box center [285, 184] width 387 height 13
click at [145, 157] on input "Payment #2" at bounding box center [184, 155] width 184 height 13
type input "Refundable Deposit"
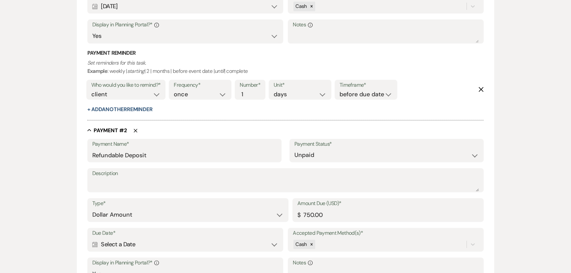
click at [177, 245] on div "Calendar Select a Date Expand" at bounding box center [185, 244] width 186 height 13
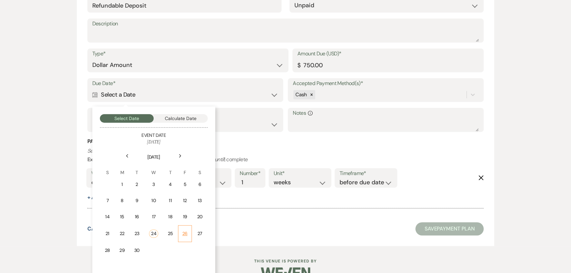
click at [183, 231] on div "26" at bounding box center [184, 233] width 5 height 7
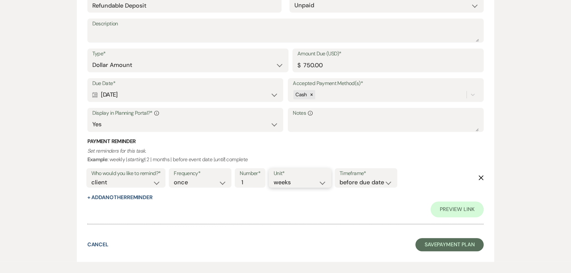
click at [284, 183] on select "days weeks months" at bounding box center [300, 182] width 53 height 9
select select "days"
click at [275, 178] on select "days weeks months" at bounding box center [300, 182] width 53 height 9
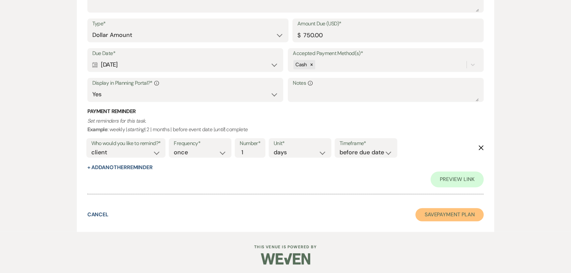
click at [453, 212] on button "Save Payment Plan" at bounding box center [450, 214] width 69 height 13
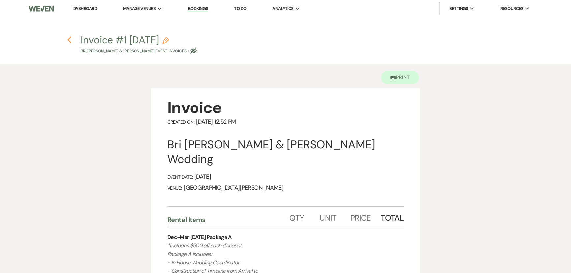
click at [69, 39] on use "button" at bounding box center [69, 39] width 4 height 7
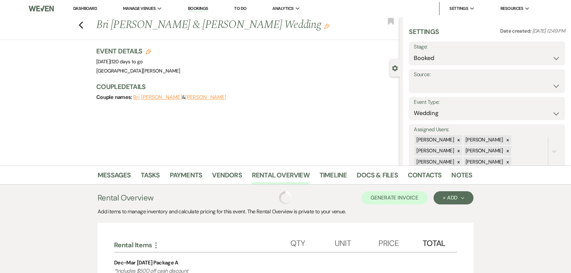
scroll to position [31, 0]
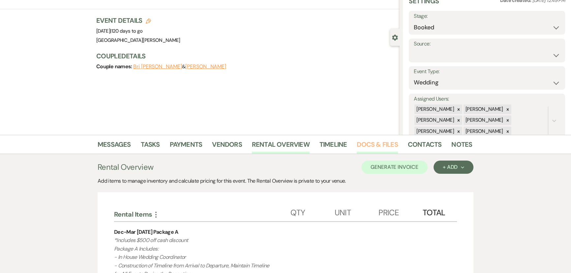
click at [368, 148] on link "Docs & Files" at bounding box center [377, 146] width 41 height 15
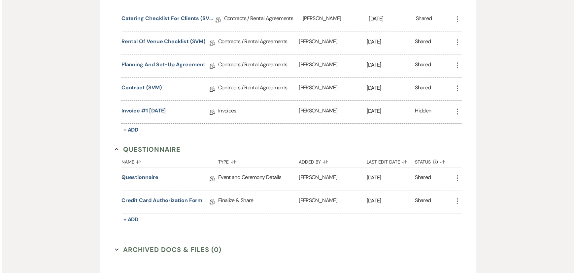
scroll to position [391, 0]
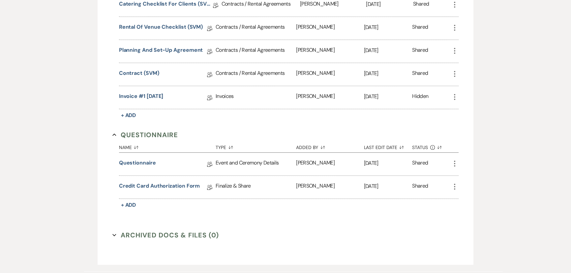
click at [456, 99] on icon "More" at bounding box center [455, 97] width 8 height 8
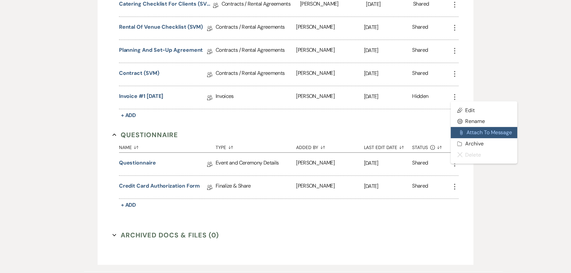
click at [481, 127] on button "Attach File Attach to Message" at bounding box center [484, 132] width 67 height 11
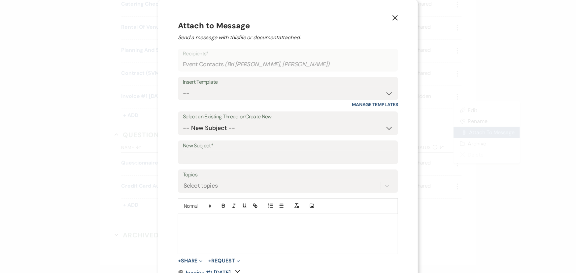
scroll to position [17, 0]
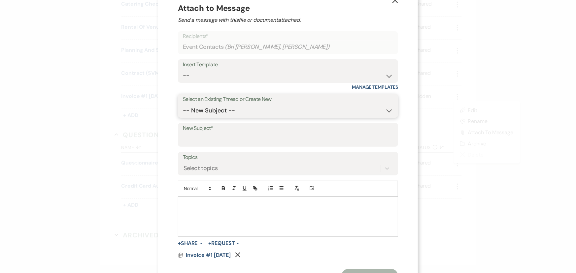
click at [292, 108] on select "-- New Subject -- Your Contract for Stone Valley Meadows! Welcome to Your Plann…" at bounding box center [288, 110] width 210 height 13
drag, startPoint x: 236, startPoint y: 62, endPoint x: 232, endPoint y: 74, distance: 12.7
click at [236, 62] on div "Insert Template" at bounding box center [288, 65] width 210 height 10
click at [226, 72] on select "-- SVM Initial Inquiry Response SVM Planning Portal Introduction and Booking Pa…" at bounding box center [288, 75] width 210 height 13
click at [161, 103] on div "X Attach to Message Send a message with this file or document attached. Recipie…" at bounding box center [288, 143] width 260 height 320
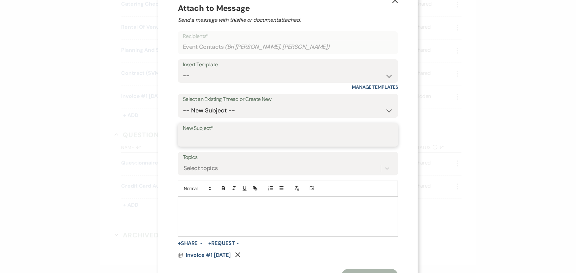
click at [209, 138] on input "New Subject*" at bounding box center [288, 139] width 210 height 13
type input "P"
type input "Rental Price"
click at [234, 208] on div at bounding box center [287, 217] width 219 height 40
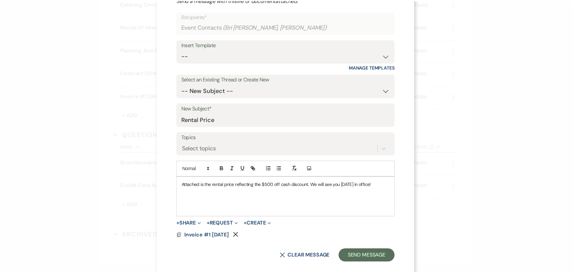
scroll to position [46, 0]
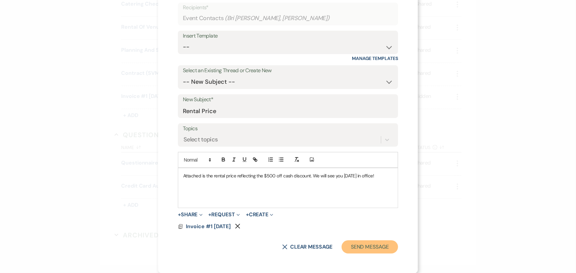
click at [369, 245] on button "Send Message" at bounding box center [369, 246] width 56 height 13
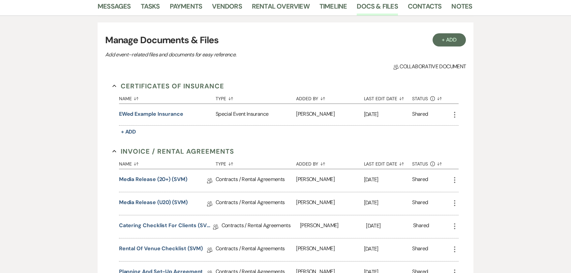
scroll to position [0, 0]
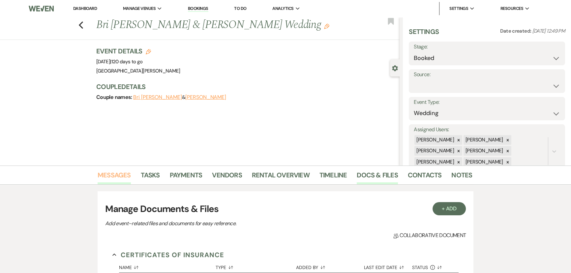
click at [114, 172] on link "Messages" at bounding box center [114, 177] width 33 height 15
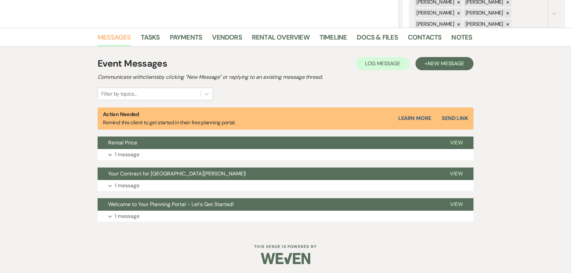
scroll to position [139, 0]
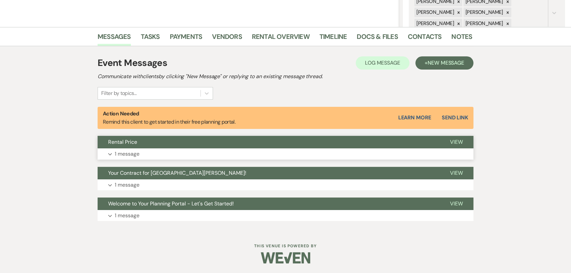
click at [133, 153] on p "1 message" at bounding box center [127, 154] width 25 height 9
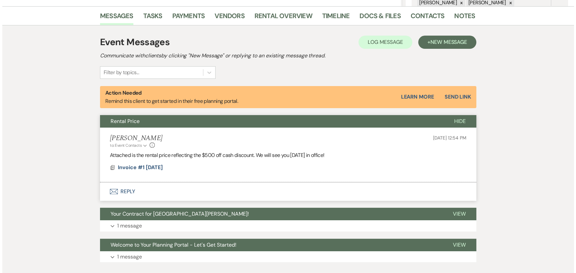
scroll to position [168, 0]
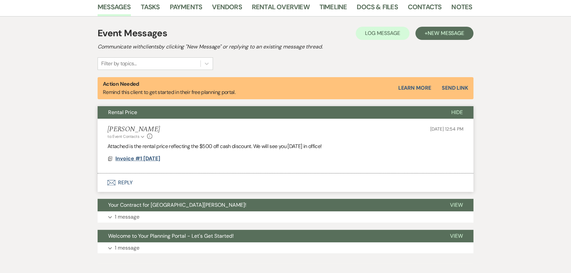
click at [156, 158] on span "Invoice #1 [DATE]" at bounding box center [137, 158] width 45 height 7
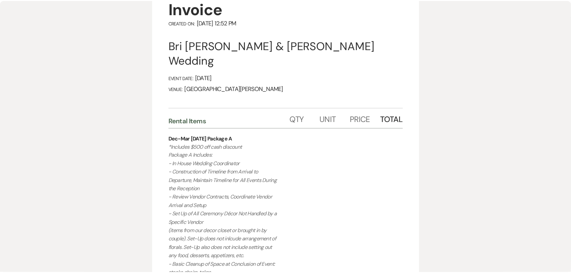
scroll to position [0, 0]
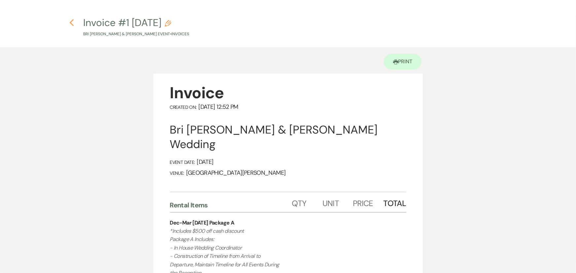
click at [70, 23] on use "button" at bounding box center [72, 22] width 4 height 7
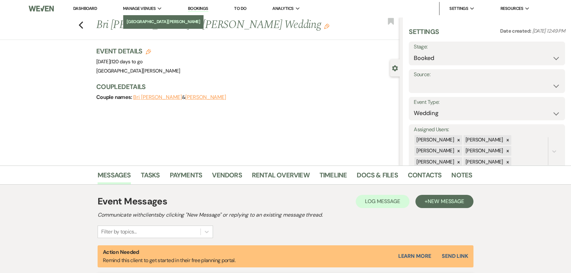
click at [153, 21] on li "[GEOGRAPHIC_DATA][PERSON_NAME]" at bounding box center [164, 21] width 74 height 7
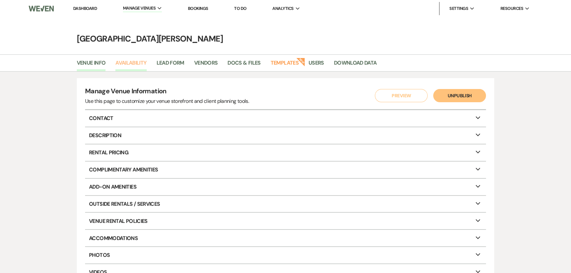
click at [134, 65] on link "Availability" at bounding box center [130, 65] width 31 height 13
select select "3"
select select "2026"
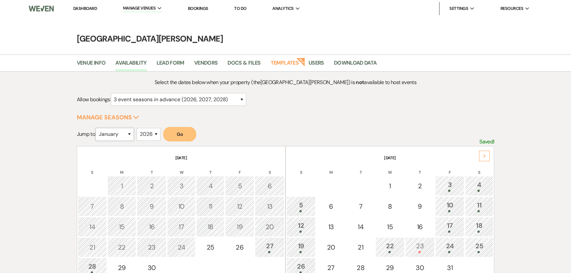
click at [122, 138] on select "January February March April May June July August September October November De…" at bounding box center [115, 134] width 38 height 13
click at [97, 128] on select "January February March April May June July August September October November De…" at bounding box center [115, 134] width 38 height 13
click at [183, 138] on button "Go" at bounding box center [179, 134] width 33 height 15
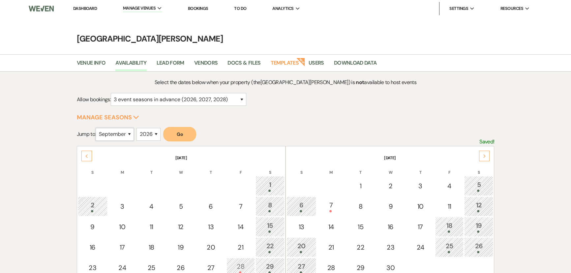
click at [113, 134] on select "January February March April May June July August September October November De…" at bounding box center [115, 134] width 38 height 13
click at [97, 128] on select "January February March April May June July August September October November De…" at bounding box center [115, 134] width 38 height 13
click at [114, 132] on select "January February March April May June July August September October November De…" at bounding box center [115, 134] width 38 height 13
click at [125, 137] on select "January February March April May June July August September October November De…" at bounding box center [115, 134] width 38 height 13
select select "11"
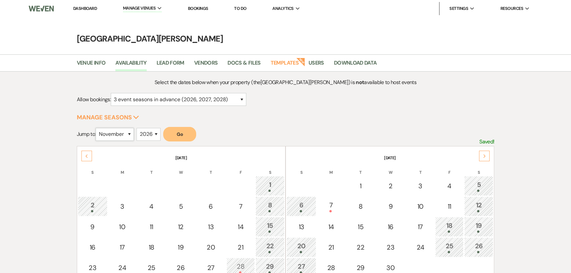
click at [97, 128] on select "January February March April May June July August September October November De…" at bounding box center [115, 134] width 38 height 13
click at [189, 124] on div "Select the dates below when your property (the Stone Valley Meadows ) is not av…" at bounding box center [286, 225] width 418 height 294
click at [179, 133] on button "Go" at bounding box center [179, 134] width 33 height 15
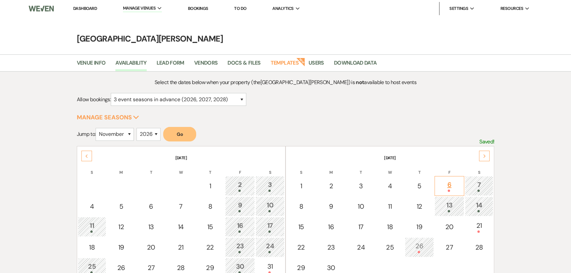
click at [449, 186] on div "6" at bounding box center [449, 186] width 22 height 12
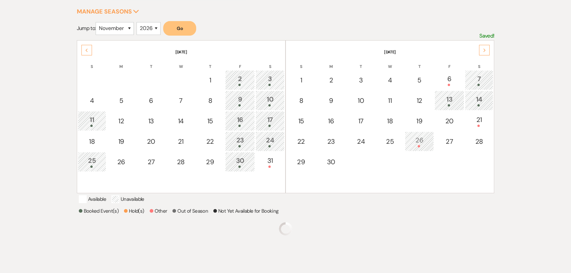
scroll to position [136, 0]
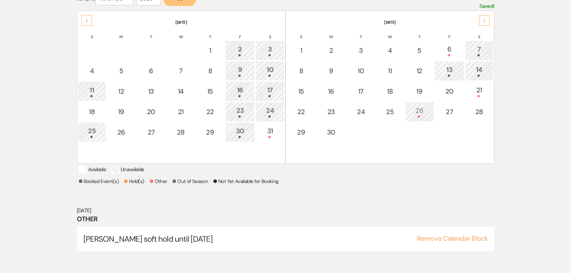
click at [311, 212] on div "Nov 06, 2026 Other Sarah Peterangelo soft hold until 9/25/25 Remove Calendar Bl…" at bounding box center [286, 229] width 418 height 57
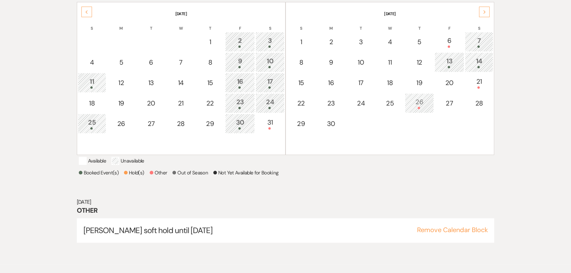
scroll to position [148, 0]
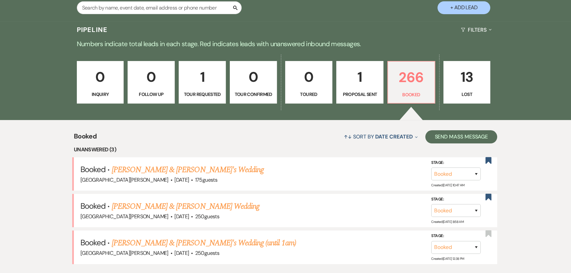
scroll to position [78, 0]
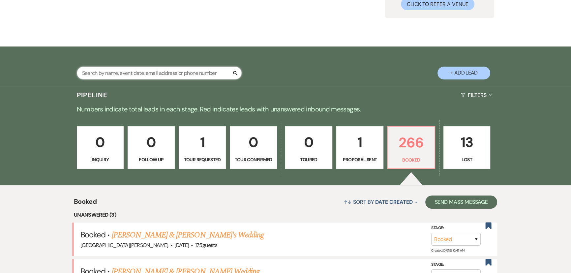
click at [102, 68] on input "text" at bounding box center [159, 73] width 165 height 13
type input "[PERSON_NAME]"
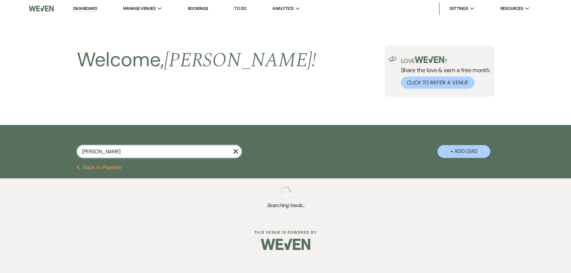
select select "8"
select select "7"
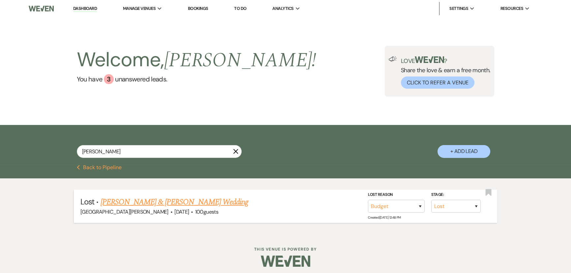
click at [190, 201] on link "[PERSON_NAME] & [PERSON_NAME] Wedding" at bounding box center [174, 202] width 148 height 12
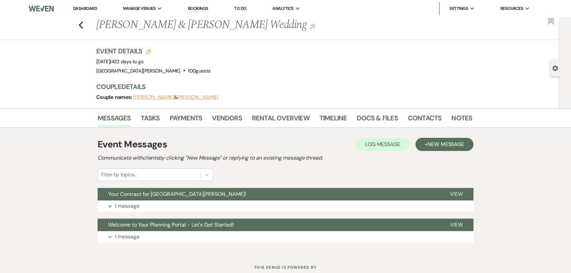
click at [92, 7] on link "Dashboard" at bounding box center [85, 9] width 24 height 6
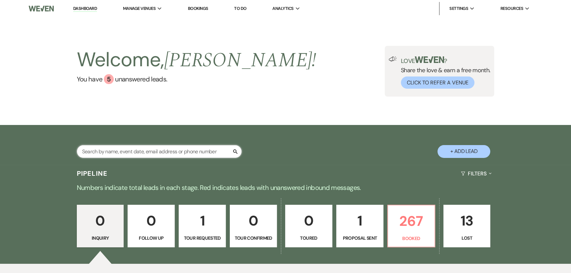
click at [148, 151] on input "text" at bounding box center [159, 151] width 165 height 13
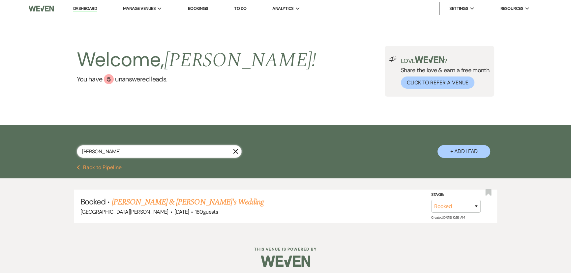
click at [140, 152] on input "[PERSON_NAME]" at bounding box center [159, 151] width 165 height 13
click at [119, 150] on input "[PERSON_NAME]" at bounding box center [159, 151] width 165 height 13
type input "[PERSON_NAME]"
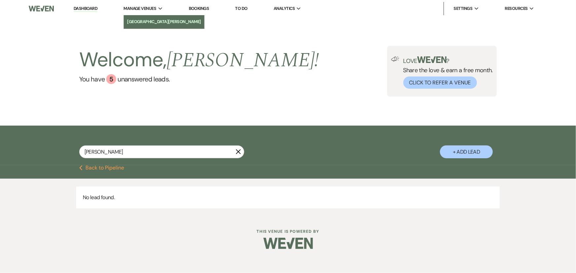
click at [147, 20] on li "[GEOGRAPHIC_DATA][PERSON_NAME]" at bounding box center [164, 21] width 74 height 7
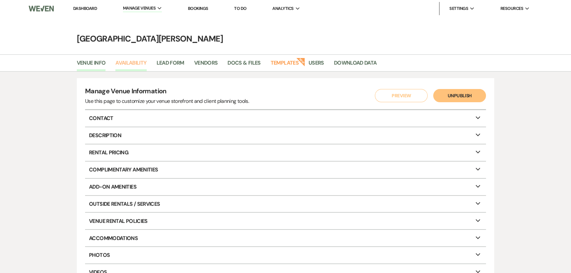
click at [133, 67] on link "Availability" at bounding box center [130, 65] width 31 height 13
select select "3"
select select "2026"
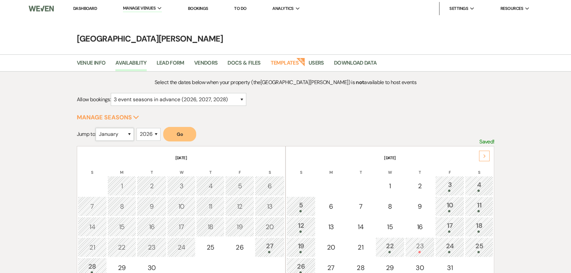
click at [117, 139] on select "January February March April May June July August September October November De…" at bounding box center [115, 134] width 38 height 13
select select "10"
click at [97, 128] on select "January February March April May June July August September October November De…" at bounding box center [115, 134] width 38 height 13
click at [174, 130] on button "Go" at bounding box center [179, 134] width 33 height 15
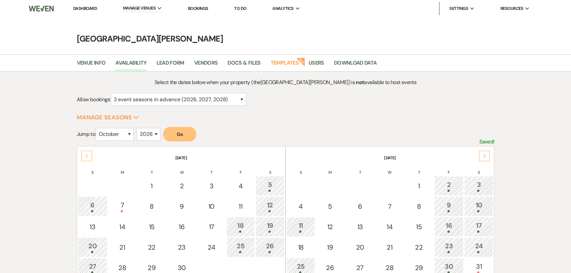
click at [481, 203] on div "10" at bounding box center [479, 206] width 22 height 12
click at [85, 7] on link "Dashboard" at bounding box center [85, 9] width 24 height 6
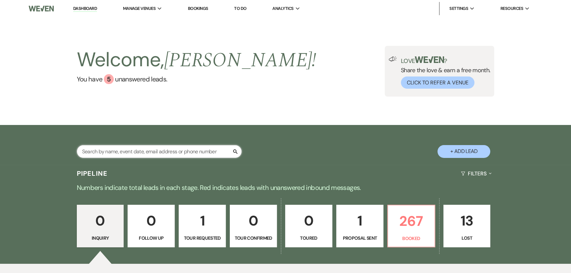
click at [183, 152] on input "text" at bounding box center [159, 151] width 165 height 13
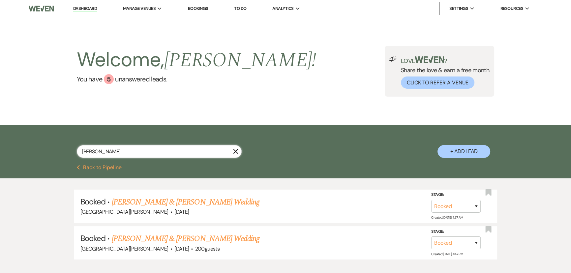
click at [198, 150] on input "[PERSON_NAME]" at bounding box center [159, 151] width 165 height 13
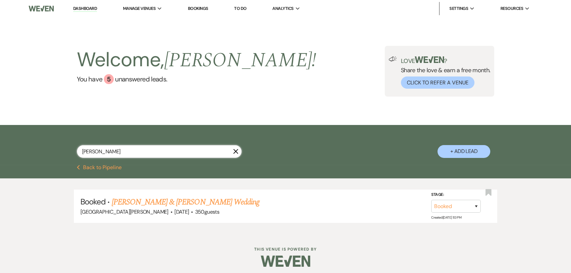
click at [198, 150] on input "[PERSON_NAME]" at bounding box center [159, 151] width 165 height 13
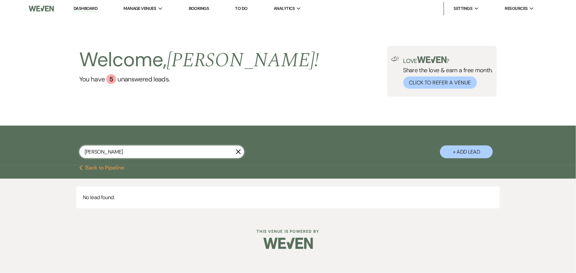
click at [198, 150] on input "[PERSON_NAME]" at bounding box center [161, 151] width 165 height 13
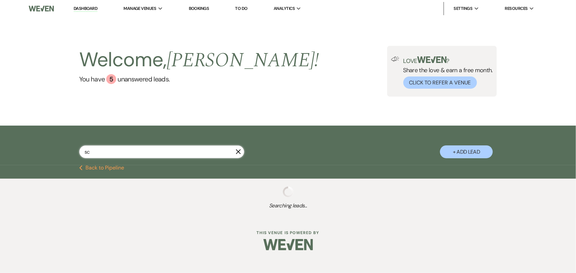
type input "s"
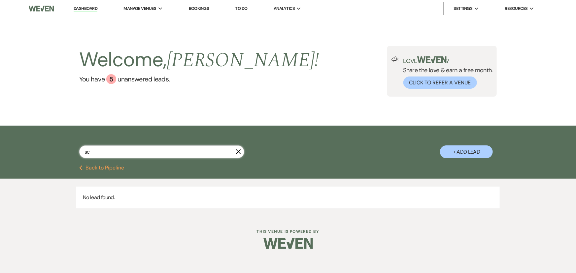
type input "s"
type input "t"
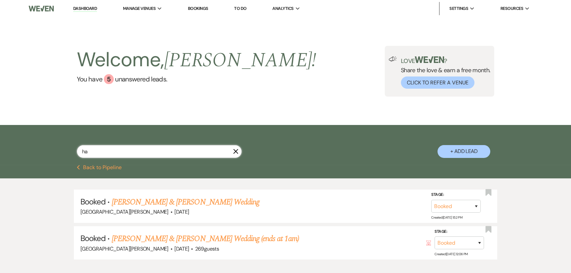
type input "h"
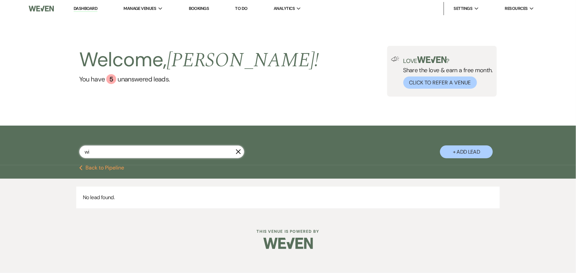
type input "w"
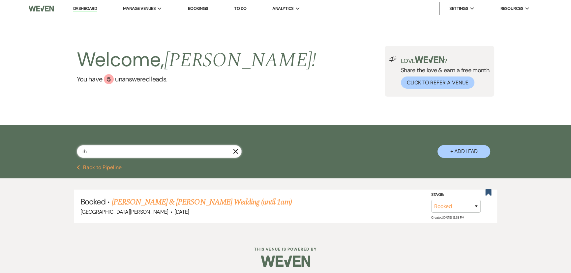
type input "t"
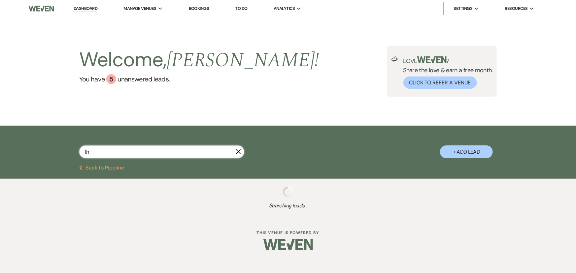
type input "t"
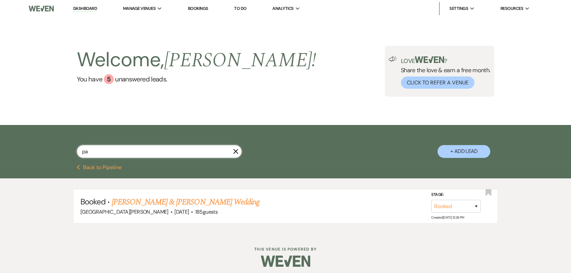
type input "p"
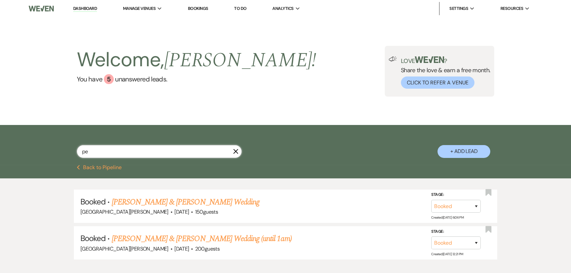
type input "p"
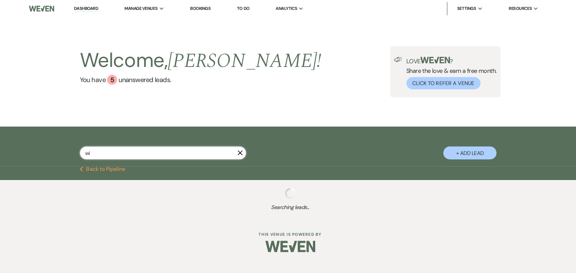
type input "w"
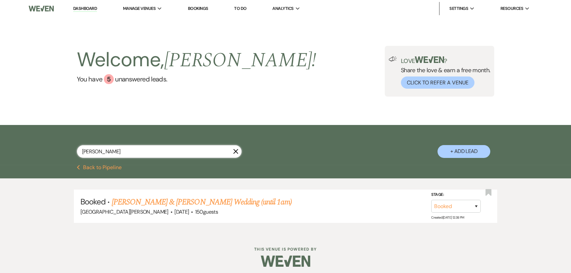
type input "[PERSON_NAME]"
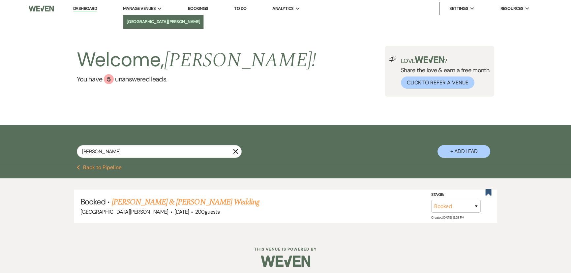
click at [145, 22] on li "[GEOGRAPHIC_DATA][PERSON_NAME]" at bounding box center [164, 21] width 74 height 7
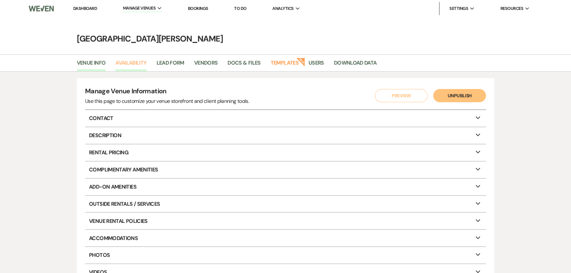
click at [126, 70] on link "Availability" at bounding box center [130, 65] width 31 height 13
select select "3"
select select "2026"
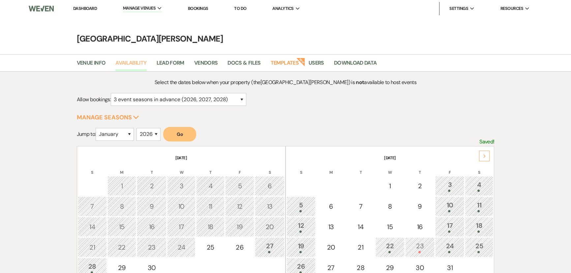
click at [135, 59] on link "Availability" at bounding box center [130, 65] width 31 height 13
click at [112, 133] on select "January February March April May June July August September October November De…" at bounding box center [115, 134] width 38 height 13
select select "8"
click at [97, 128] on select "January February March April May June July August September October November De…" at bounding box center [115, 134] width 38 height 13
click at [190, 139] on button "Go" at bounding box center [179, 134] width 33 height 15
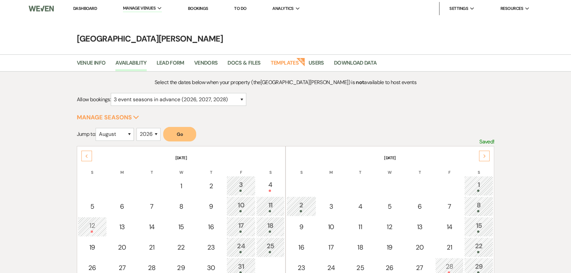
scroll to position [30, 0]
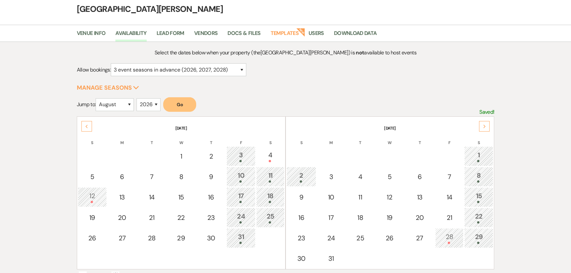
click at [449, 237] on div "28" at bounding box center [449, 238] width 21 height 12
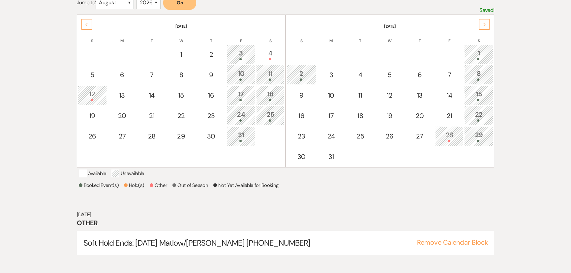
scroll to position [136, 0]
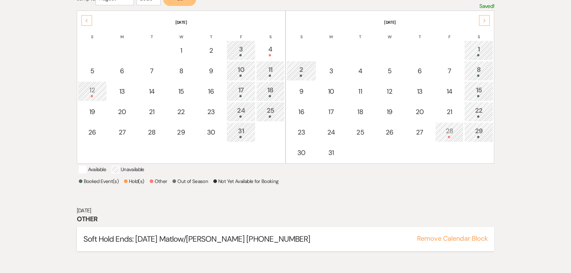
click at [440, 242] on button "Remove Calendar Block" at bounding box center [452, 238] width 71 height 7
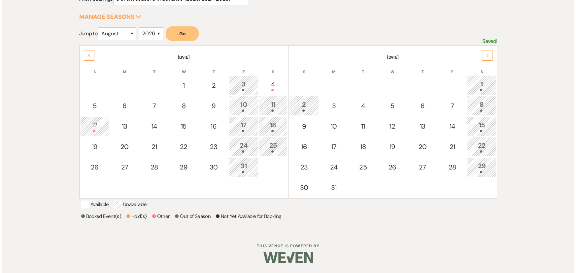
scroll to position [108, 0]
click at [453, 162] on div "28" at bounding box center [450, 167] width 22 height 10
select select "other"
select select "false"
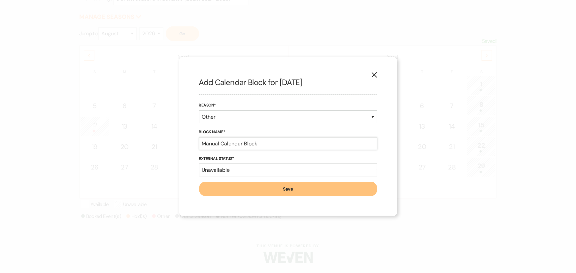
click at [241, 145] on input "Manual Calendar Block" at bounding box center [288, 143] width 178 height 13
click at [242, 126] on div "Reason* Booked Event Hold Other" at bounding box center [288, 115] width 178 height 27
click at [242, 120] on select "Booked Event Hold Other" at bounding box center [288, 116] width 178 height 13
select select "bookedEvent"
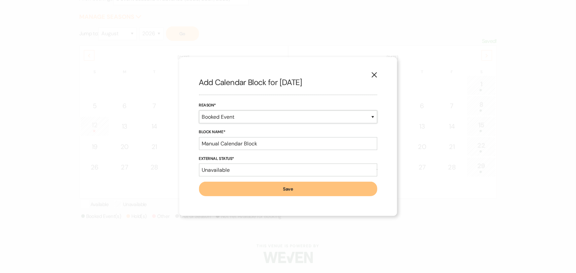
click at [199, 123] on select "Booked Event Hold Other" at bounding box center [288, 116] width 178 height 13
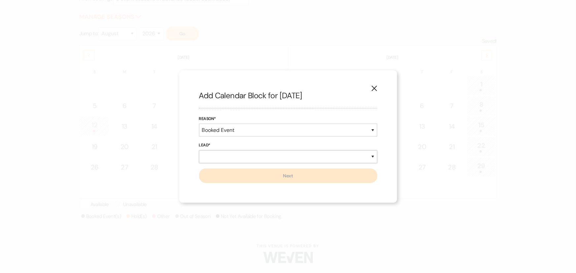
click at [248, 158] on select "New Lead Existing Lead" at bounding box center [288, 156] width 178 height 13
select select "newLead"
click at [199, 150] on select "New Lead Existing Lead" at bounding box center [288, 156] width 178 height 13
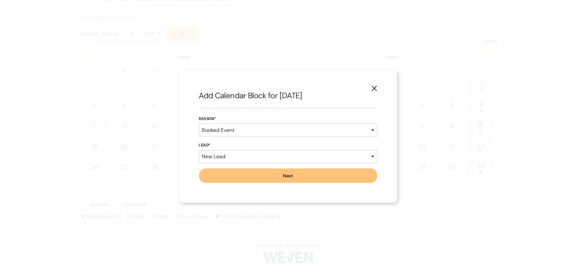
click at [266, 177] on button "Next" at bounding box center [288, 176] width 178 height 15
select select "7"
select select "822"
select select "false"
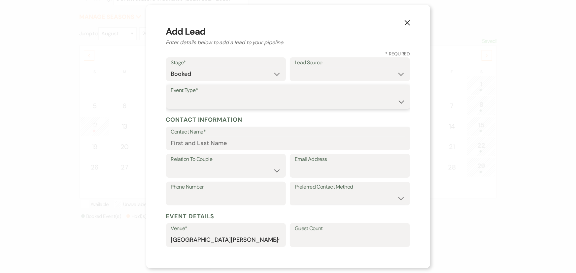
click at [219, 102] on select "Wedding Anniversary Party Baby Shower Bachelorette / Bachelor Party Birthday Pa…" at bounding box center [288, 101] width 234 height 13
select select "1"
click at [171, 95] on select "Wedding Anniversary Party Baby Shower Bachelorette / Bachelor Party Birthday Pa…" at bounding box center [288, 101] width 234 height 13
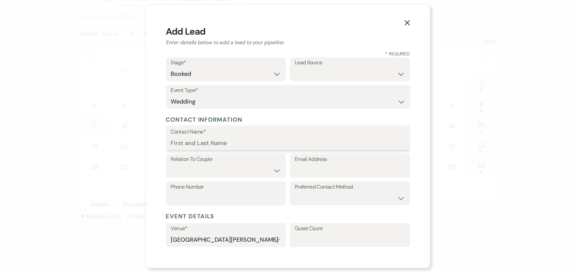
click at [228, 142] on input "Contact Name*" at bounding box center [288, 143] width 234 height 13
type input "[PERSON_NAME]"
click at [231, 168] on select "Couple Planner Parent of Couple Family Member Friend Other" at bounding box center [226, 170] width 110 height 13
select select "1"
click at [171, 164] on select "Couple Planner Parent of Couple Family Member Friend Other" at bounding box center [226, 170] width 110 height 13
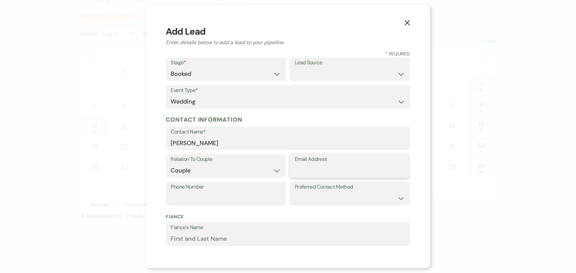
click at [320, 168] on input "Email Address" at bounding box center [350, 170] width 110 height 13
type input "9375586854"
click at [200, 200] on div "Phone Number" at bounding box center [226, 194] width 120 height 24
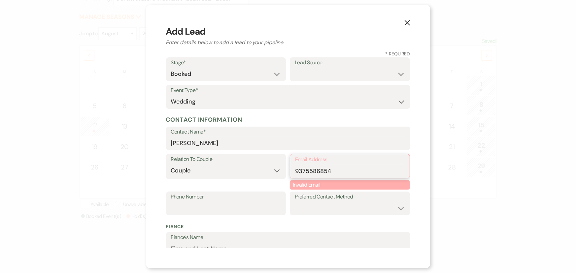
click at [306, 170] on input "9375586854" at bounding box center [350, 171] width 110 height 13
click at [247, 203] on input "Phone Number" at bounding box center [226, 208] width 110 height 13
paste input "9375586854"
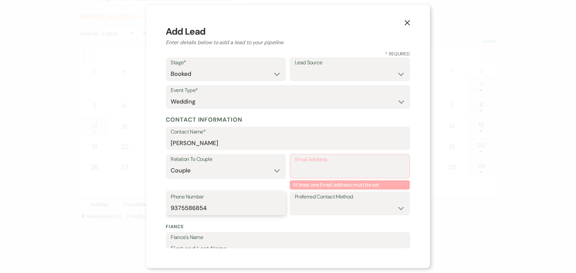
type input "9375586854"
click at [330, 165] on input "Email Address" at bounding box center [350, 171] width 110 height 13
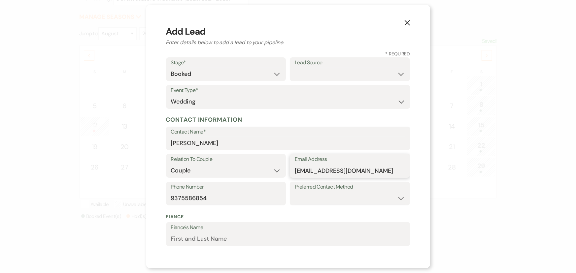
type input "[EMAIL_ADDRESS][DOMAIN_NAME]"
click at [332, 197] on select "Email Phone Text" at bounding box center [350, 198] width 110 height 13
select select "email"
click at [295, 192] on select "Email Phone Text" at bounding box center [350, 198] width 110 height 13
click at [318, 211] on div "Fiance Fiance's Name Fiance's Email Address Phone Number" at bounding box center [288, 243] width 244 height 68
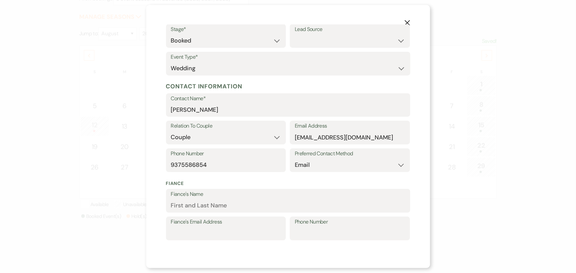
scroll to position [60, 0]
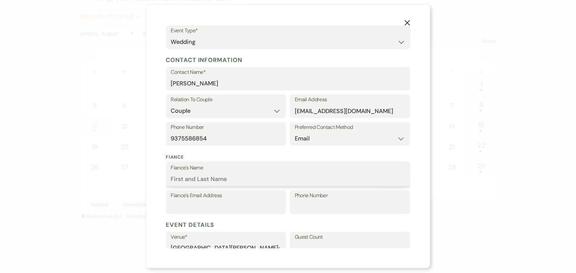
click at [244, 179] on input "Fiance's Name" at bounding box center [288, 179] width 234 height 13
type input "[PERSON_NAME]"
click at [249, 207] on input "Fiance's Email Address" at bounding box center [226, 207] width 110 height 13
type input "[EMAIL_ADDRESS][DOMAIN_NAME]"
click at [324, 211] on input "Phone Number" at bounding box center [350, 207] width 110 height 13
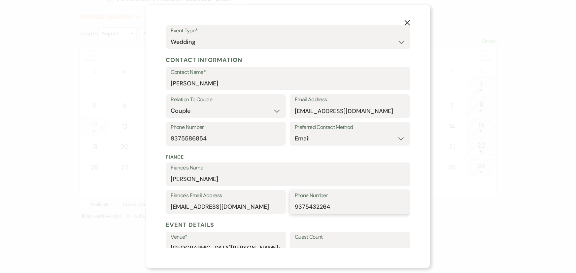
type input "9375432264"
click at [346, 224] on h5 "Event Details" at bounding box center [288, 225] width 244 height 10
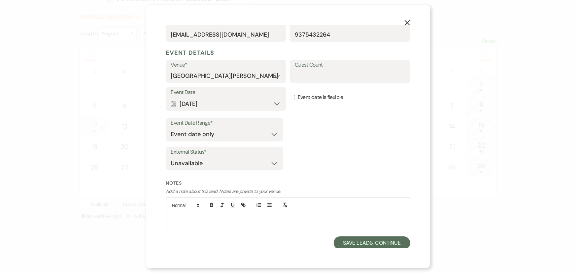
scroll to position [232, 0]
click at [249, 217] on p at bounding box center [288, 220] width 234 height 7
click at [196, 217] on p "Package A piad deposit" at bounding box center [288, 220] width 234 height 7
click at [366, 243] on button "Save Lead & Continue" at bounding box center [371, 242] width 76 height 13
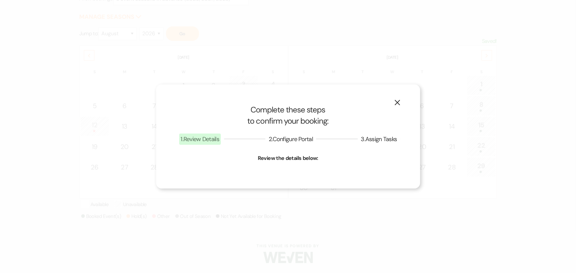
select select "1"
select select "822"
select select "false"
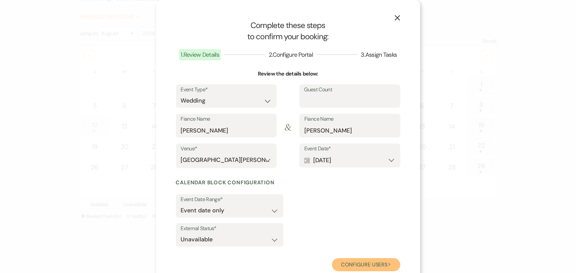
click at [360, 264] on button "Configure users Next" at bounding box center [366, 264] width 68 height 13
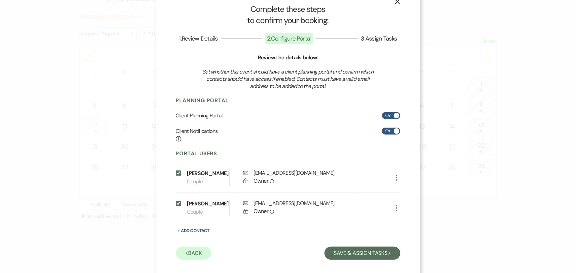
scroll to position [31, 0]
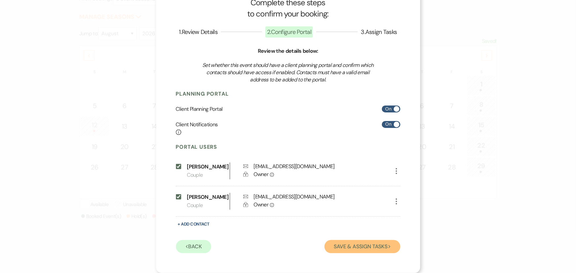
click at [357, 245] on button "Save & Assign Tasks Next" at bounding box center [362, 246] width 76 height 13
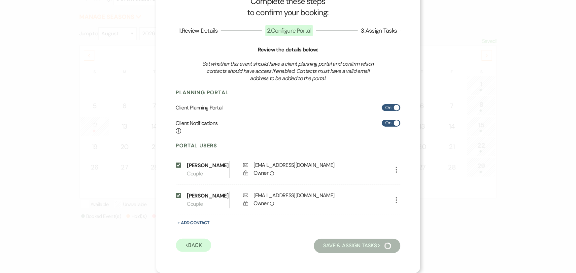
scroll to position [0, 0]
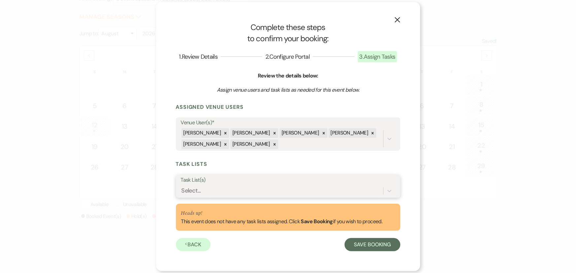
click at [254, 189] on div "Select..." at bounding box center [282, 191] width 202 height 12
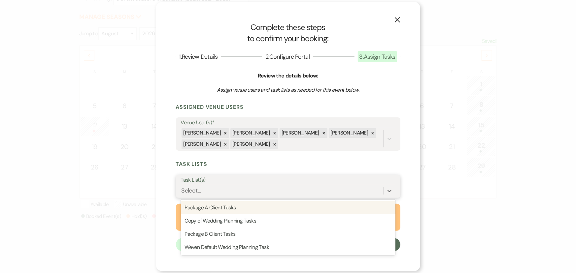
click at [252, 208] on div "Package A Client Tasks" at bounding box center [288, 207] width 214 height 13
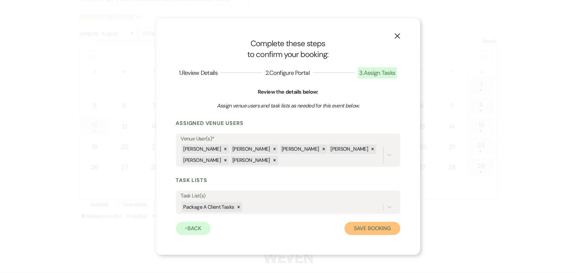
click at [376, 233] on button "Save Booking" at bounding box center [371, 228] width 55 height 13
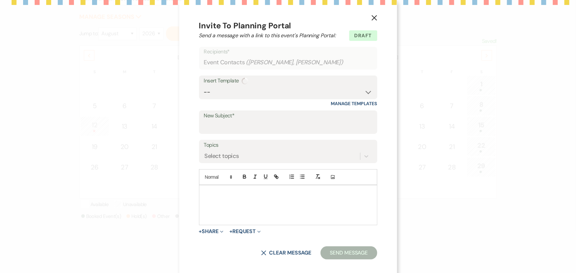
type input "Welcome to Your Planning Portal - Let's Get Started!"
select select "4658"
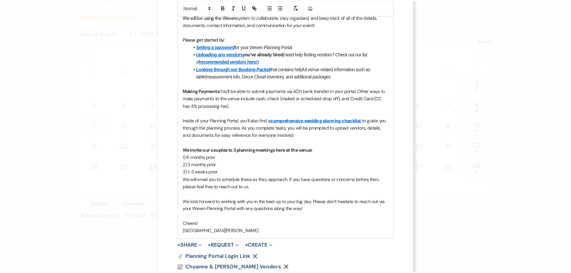
scroll to position [239, 0]
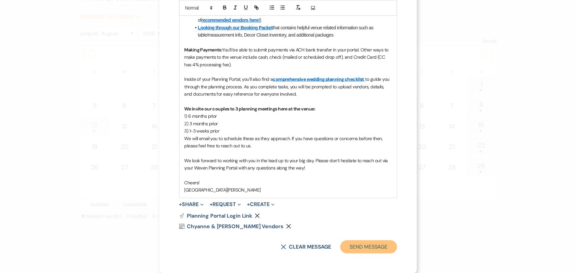
click at [368, 244] on button "Send Message" at bounding box center [368, 246] width 56 height 13
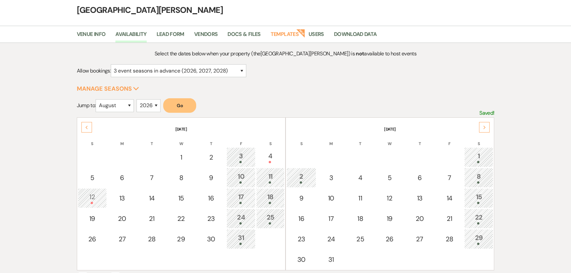
scroll to position [0, 0]
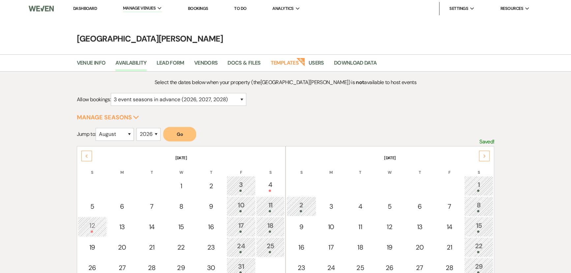
click at [86, 9] on link "Dashboard" at bounding box center [85, 9] width 24 height 6
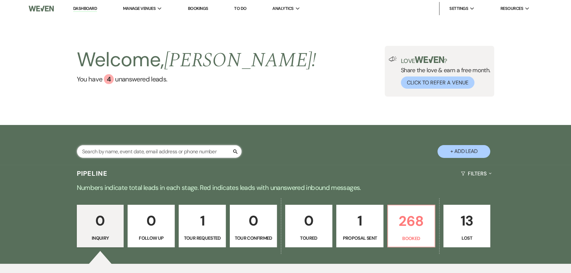
click at [190, 149] on input "text" at bounding box center [159, 151] width 165 height 13
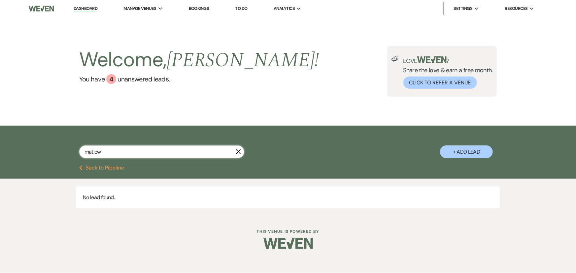
type input "matlow"
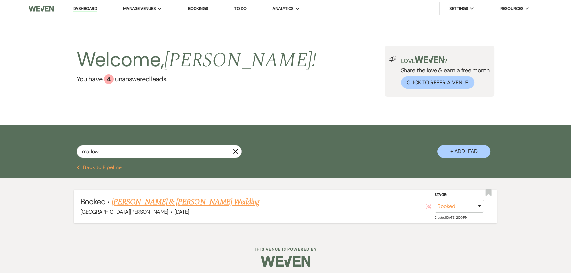
click at [168, 202] on link "[PERSON_NAME] & [PERSON_NAME] Wedding" at bounding box center [186, 202] width 148 height 12
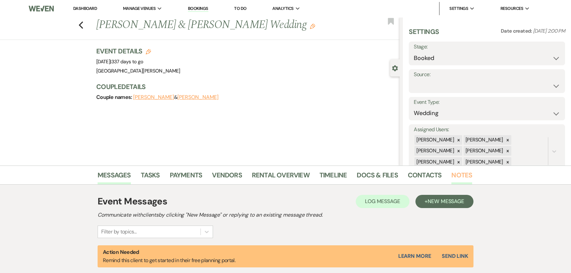
click at [459, 174] on link "Notes" at bounding box center [462, 177] width 21 height 15
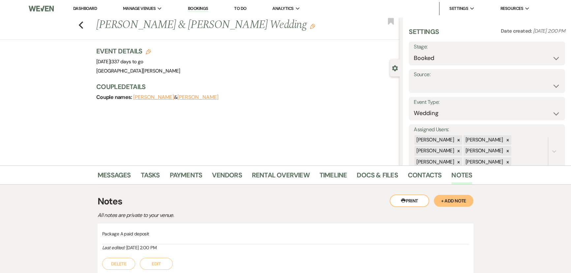
click at [460, 201] on button "+ Add Note" at bounding box center [454, 201] width 40 height 12
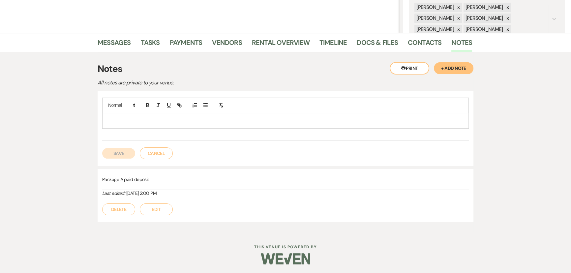
scroll to position [133, 0]
click at [155, 151] on button "Cancel" at bounding box center [156, 153] width 33 height 12
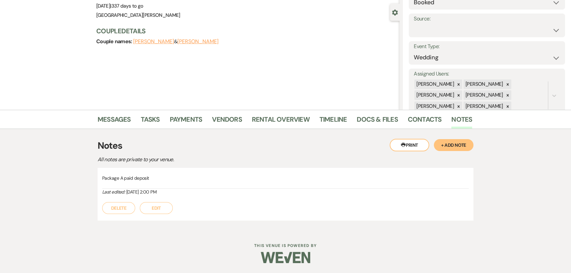
scroll to position [55, 0]
click at [158, 208] on button "Edit" at bounding box center [156, 209] width 33 height 12
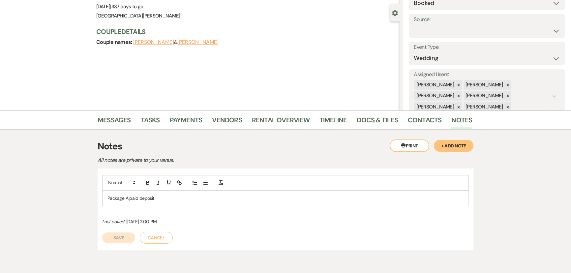
click at [180, 197] on p "Package A paid deposit" at bounding box center [286, 198] width 356 height 7
click at [121, 243] on div "Save Cancel" at bounding box center [285, 234] width 367 height 18
click at [122, 238] on button "Save" at bounding box center [118, 238] width 33 height 11
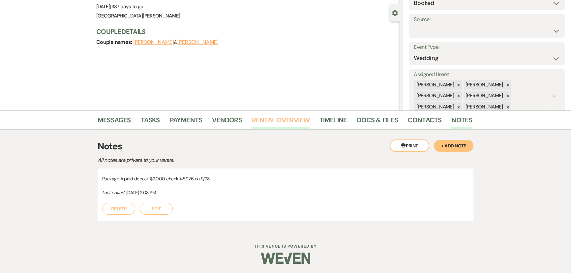
click at [264, 124] on link "Rental Overview" at bounding box center [281, 122] width 58 height 15
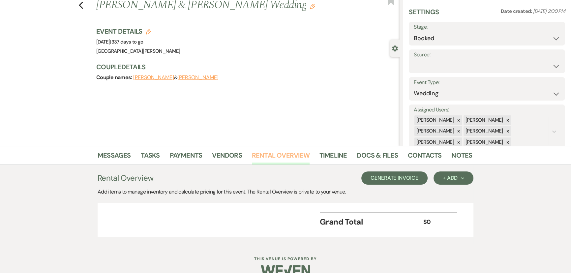
scroll to position [30, 0]
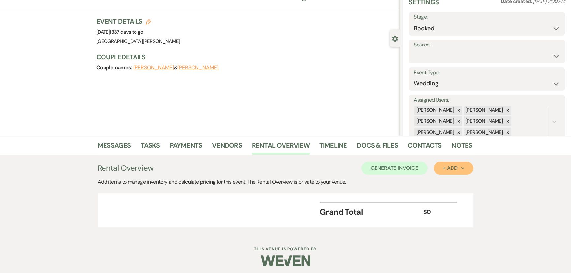
click at [445, 169] on div "+ Add Next" at bounding box center [453, 168] width 21 height 5
click at [444, 179] on button "Item" at bounding box center [450, 183] width 33 height 10
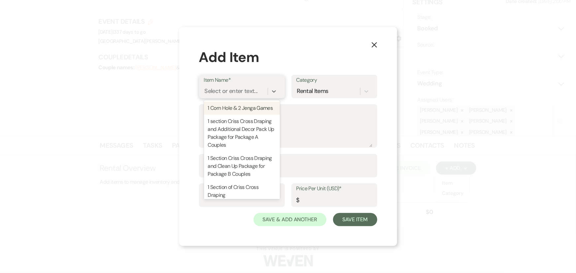
click at [265, 86] on div "Select or enter text..." at bounding box center [236, 91] width 64 height 12
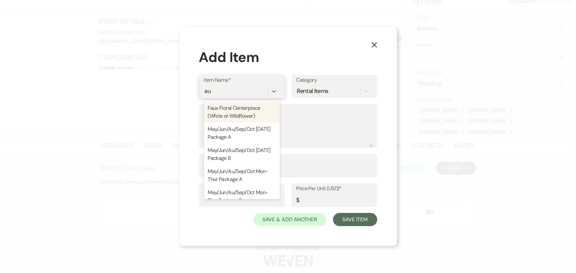
type input "a"
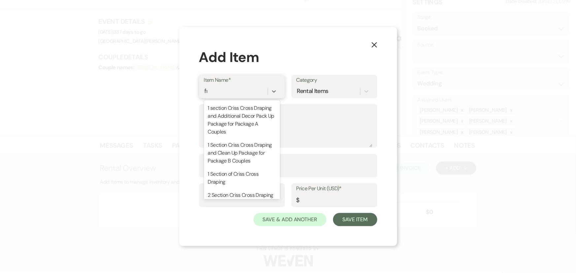
type input "fri"
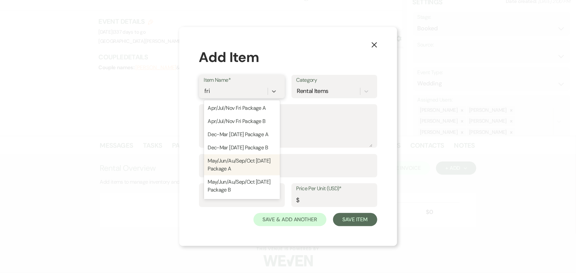
click at [238, 162] on div "May/Jun/Au/Sep/Oct Friday Package A" at bounding box center [242, 164] width 76 height 21
type textarea "Package A Includes: - In House Wedding Coordinator - Construction of Timeline f…"
type input "1"
type input "9800"
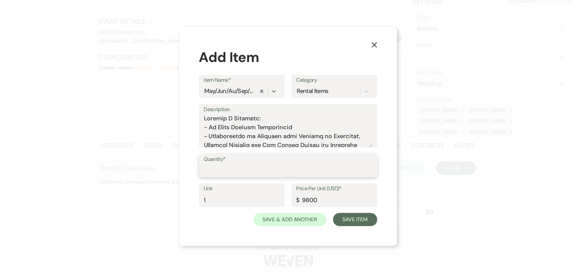
click at [252, 170] on input "Quantity*" at bounding box center [288, 170] width 168 height 13
type input "1"
click at [366, 223] on button "Save Item" at bounding box center [355, 219] width 44 height 13
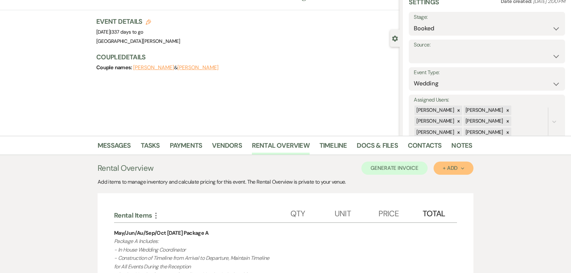
click at [452, 168] on div "+ Add Next" at bounding box center [453, 168] width 21 height 5
click at [448, 187] on button "Item" at bounding box center [450, 183] width 33 height 10
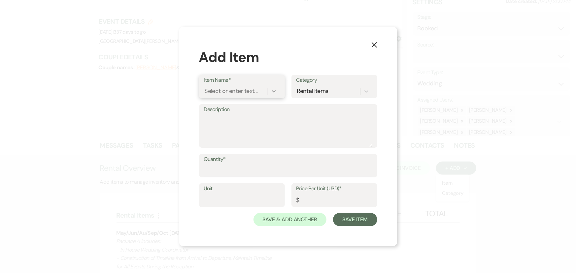
click at [269, 87] on div at bounding box center [274, 91] width 12 height 12
type input "refund"
type input "1"
type input "750"
click at [298, 171] on input "Quantity*" at bounding box center [288, 170] width 168 height 13
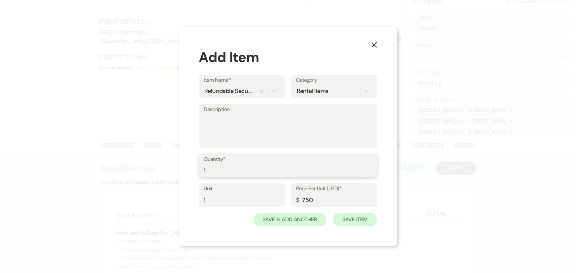
type input "1"
click at [348, 224] on button "Save Item" at bounding box center [355, 219] width 44 height 13
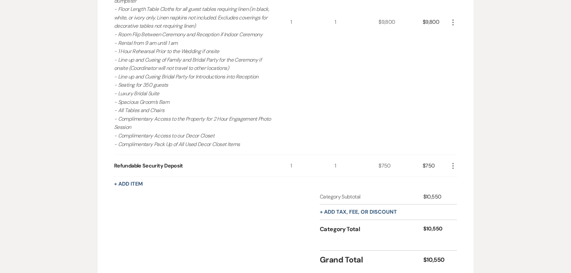
scroll to position [413, 0]
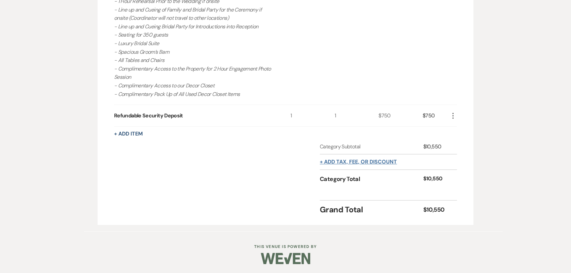
click at [350, 163] on button "+ Add tax, fee, or discount" at bounding box center [358, 161] width 77 height 5
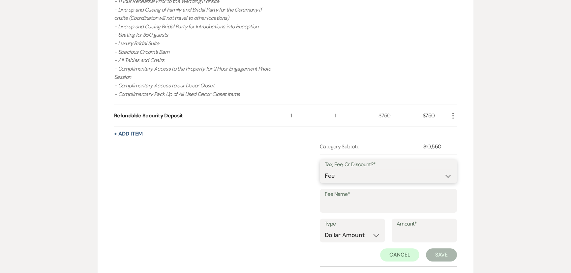
click at [351, 173] on select "Fee Discount Tax" at bounding box center [388, 176] width 127 height 13
select select "3"
click at [325, 170] on select "Fee Discount Tax" at bounding box center [388, 176] width 127 height 13
click at [359, 203] on input "Fee Name*" at bounding box center [388, 205] width 127 height 13
type input "Sales Tax"
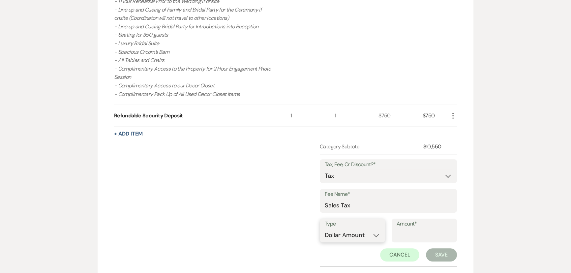
drag, startPoint x: 356, startPoint y: 234, endPoint x: 356, endPoint y: 237, distance: 4.0
click at [356, 234] on select "Dollar Amount Percentage" at bounding box center [352, 235] width 55 height 13
select select "false"
click at [325, 229] on select "Dollar Amount Percentage" at bounding box center [352, 235] width 55 height 13
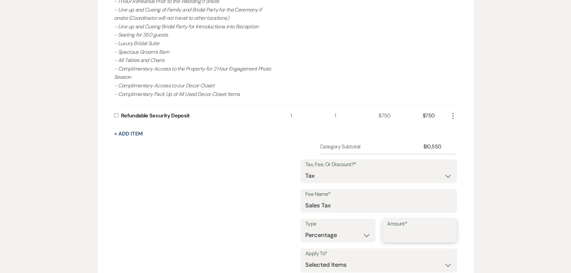
click at [389, 237] on input "Amount*" at bounding box center [419, 235] width 65 height 13
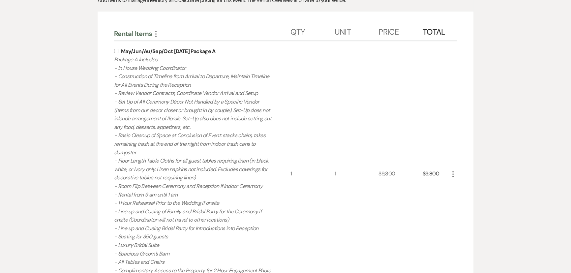
scroll to position [203, 0]
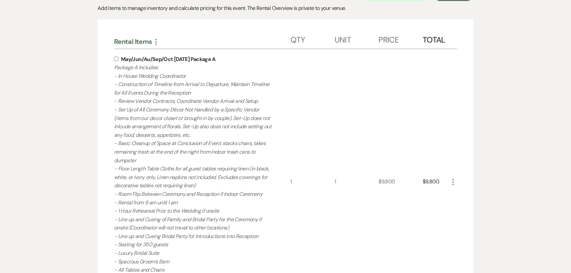
type input "6.75"
click at [118, 59] on label at bounding box center [117, 59] width 7 height 4
click at [118, 59] on input "checkbox" at bounding box center [116, 59] width 4 height 4
checkbox input "true"
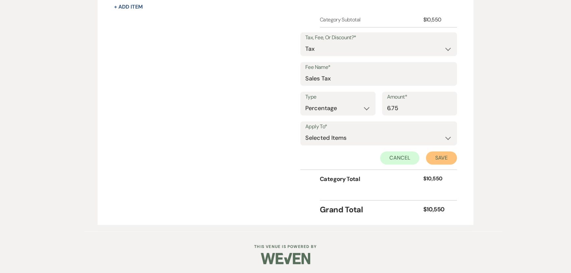
click at [449, 161] on button "Save" at bounding box center [441, 157] width 31 height 13
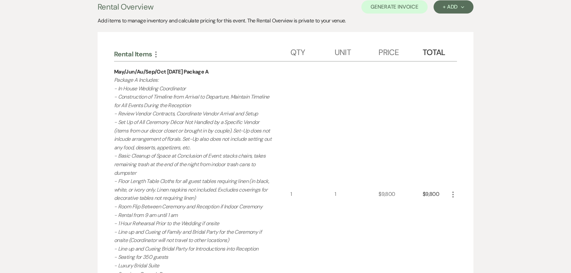
scroll to position [101, 0]
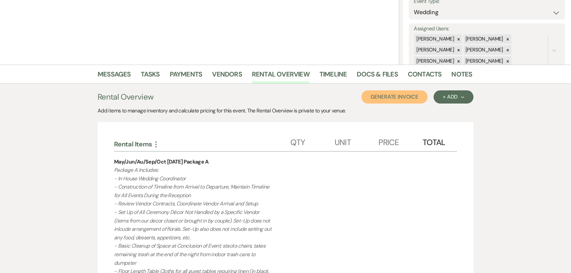
click at [402, 97] on button "Generate Invoice" at bounding box center [394, 96] width 66 height 13
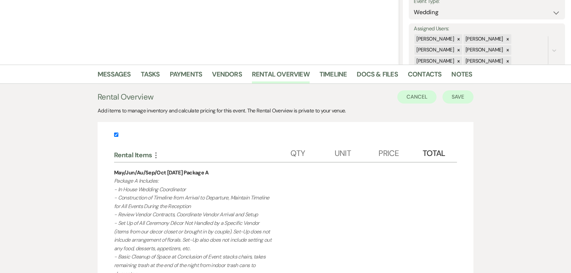
click at [442, 99] on div "Cancel Save" at bounding box center [435, 96] width 76 height 13
click at [456, 98] on button "Save" at bounding box center [458, 96] width 31 height 13
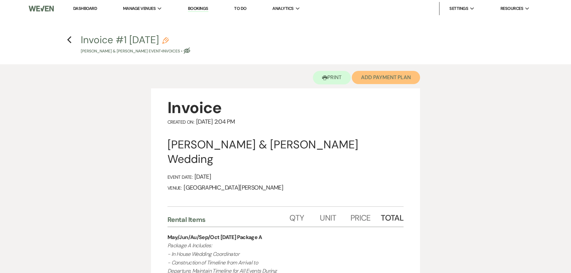
click at [389, 82] on button "Add Payment Plan" at bounding box center [386, 77] width 68 height 13
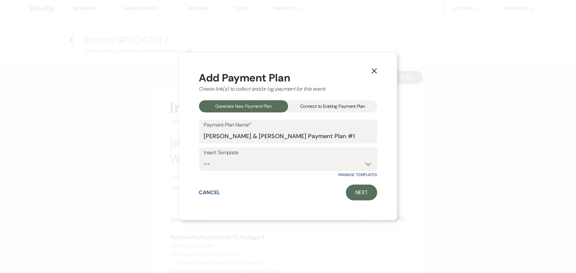
click at [349, 109] on div "Connect to Existing Payment Plan" at bounding box center [332, 106] width 89 height 12
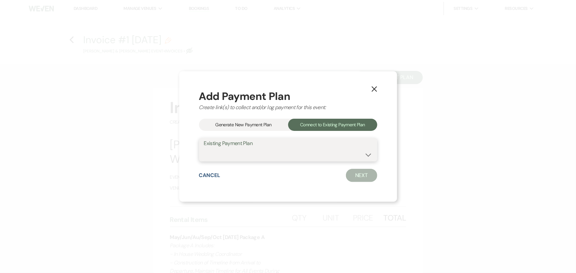
click at [323, 155] on select at bounding box center [288, 154] width 168 height 13
click at [316, 154] on select at bounding box center [288, 154] width 168 height 13
click at [260, 130] on div "Generate New Payment Plan" at bounding box center [243, 125] width 89 height 12
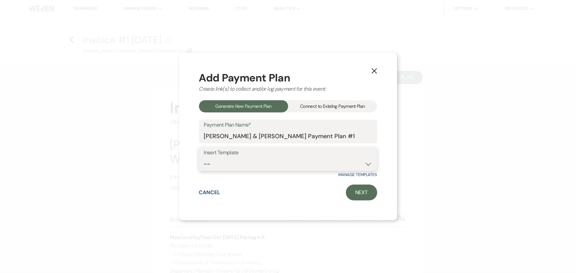
click at [312, 168] on select "-- Regular Plan: deposit, 3 payments, security deposit" at bounding box center [288, 164] width 168 height 13
select select "332"
click at [204, 158] on select "-- Regular Plan: deposit, 3 payments, security deposit" at bounding box center [288, 164] width 168 height 13
click at [369, 195] on link "Next" at bounding box center [361, 193] width 31 height 16
select select "29092"
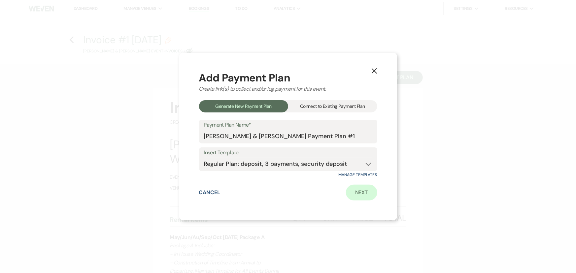
select select "2"
select select "flat"
select select "true"
select select "client"
select select "days"
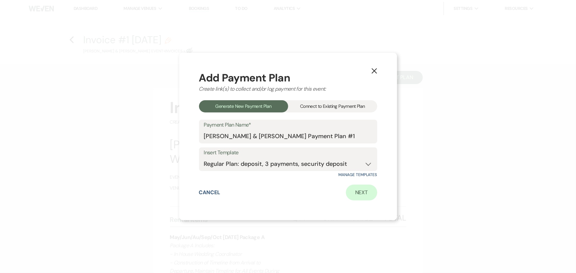
select select "2"
select select "percentage"
select select "true"
select select "client"
select select "months"
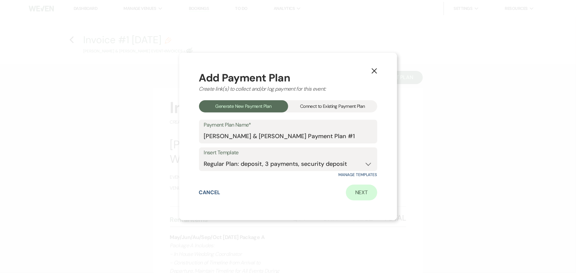
select select "client"
select select "days"
select select "client"
select select "weeks"
select select "2"
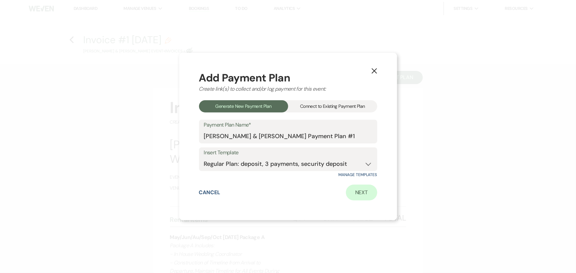
select select "percentage"
select select "true"
select select "client"
select select "months"
select select "client"
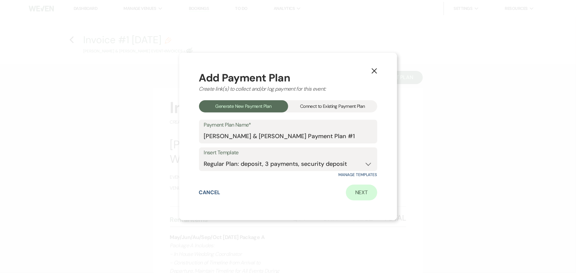
select select "weeks"
select select "client"
select select "days"
select select "2"
select select "percentage"
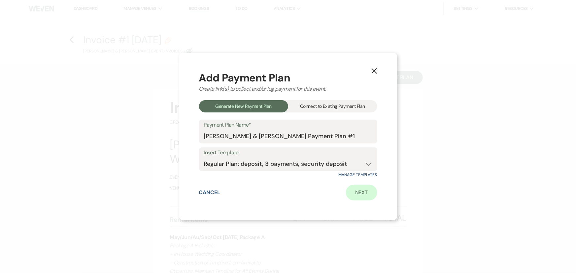
select select "true"
select select "client"
select select "weeks"
select select "client"
select select "months"
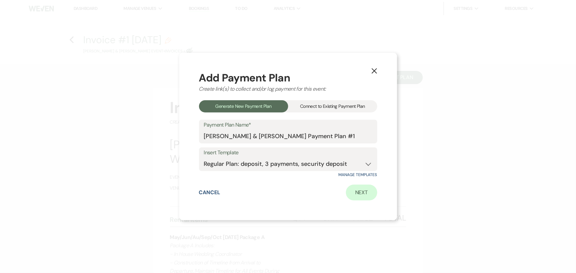
select select "client"
select select "days"
select select "2"
select select "flat"
select select "true"
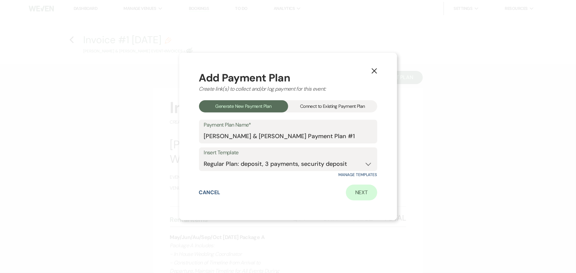
select select "client"
select select "weeks"
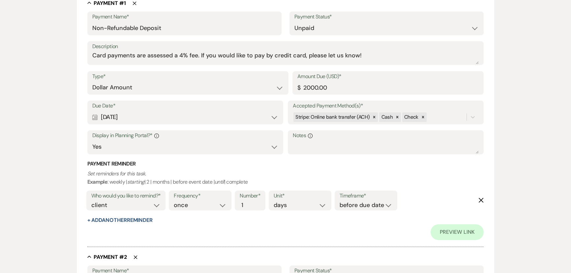
scroll to position [180, 0]
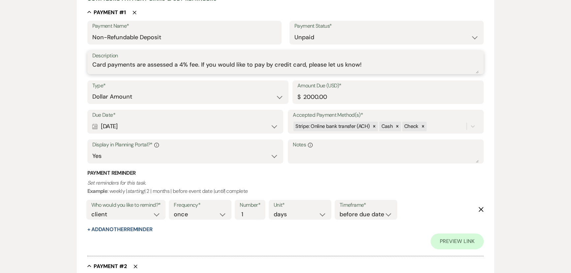
click at [194, 62] on textarea "Card payments are assessed a 4% fee. If you would like to pay by credit card, p…" at bounding box center [285, 66] width 387 height 13
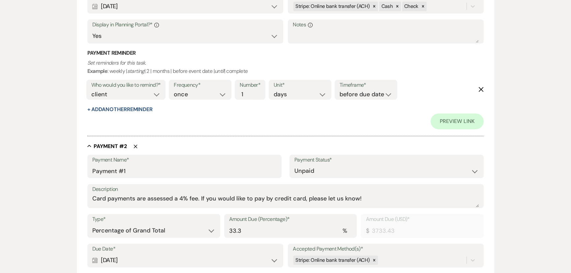
scroll to position [390, 0]
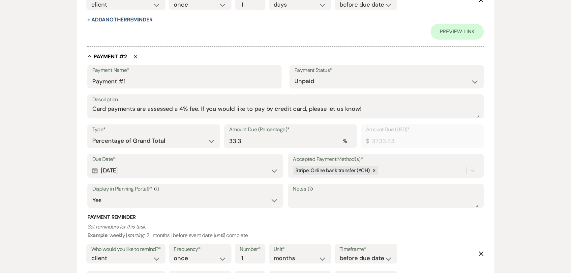
type textarea "(we have this already, just waiting to be cashed)"
click at [148, 136] on select "Dollar Amount Percentage of Grand Total" at bounding box center [153, 141] width 123 height 13
select select "flat"
click at [92, 135] on select "Dollar Amount Percentage of Grand Total" at bounding box center [153, 141] width 123 height 13
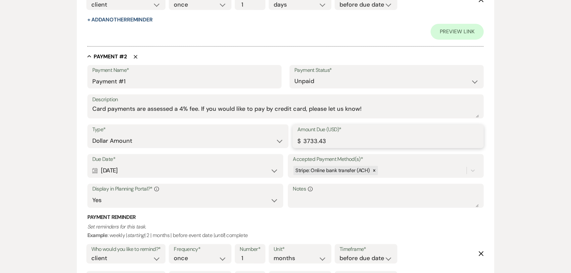
click at [309, 137] on input "3733.43" at bounding box center [387, 141] width 181 height 13
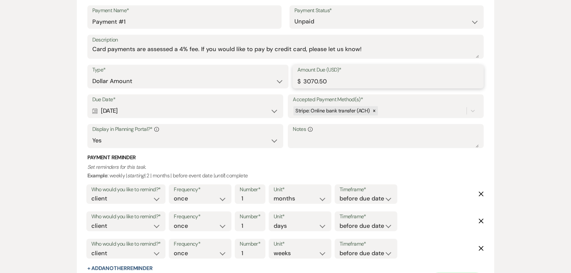
scroll to position [450, 0]
type input "3070.50"
click at [153, 104] on div "Calendar Dec 24, 2025 Expand" at bounding box center [185, 110] width 186 height 13
select select "month"
select select "afterBookedDate"
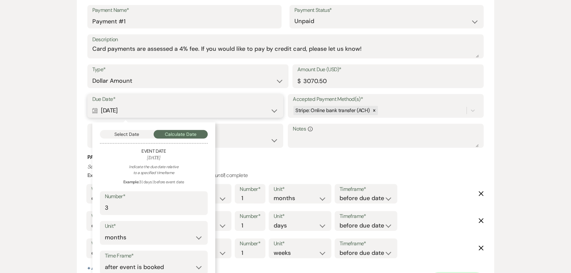
click at [120, 130] on button "Select Date" at bounding box center [127, 134] width 54 height 9
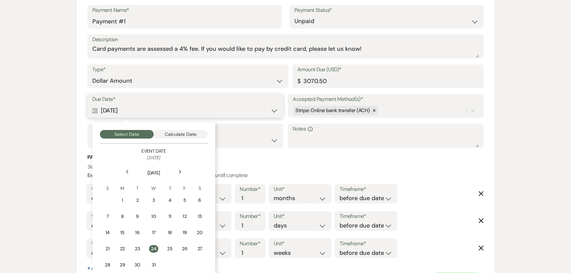
scroll to position [480, 0]
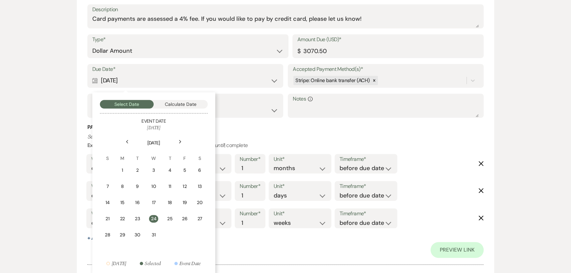
click at [178, 139] on div "Next" at bounding box center [180, 142] width 11 height 11
click at [164, 169] on td "1" at bounding box center [169, 171] width 15 height 16
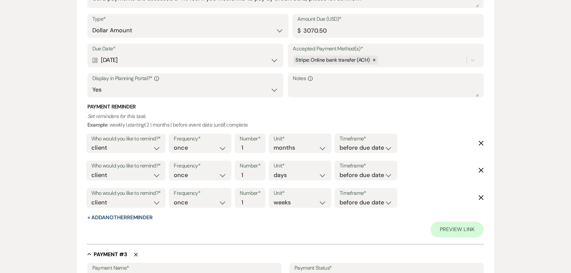
scroll to position [510, 0]
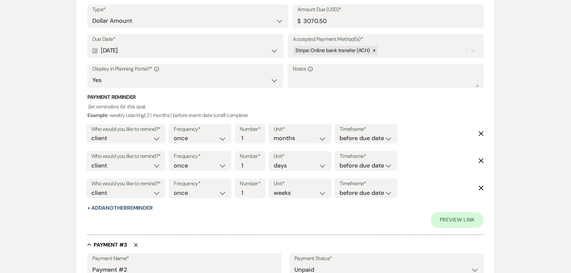
click at [481, 131] on button "Delete" at bounding box center [481, 134] width 5 height 6
select select "days"
select select "weeks"
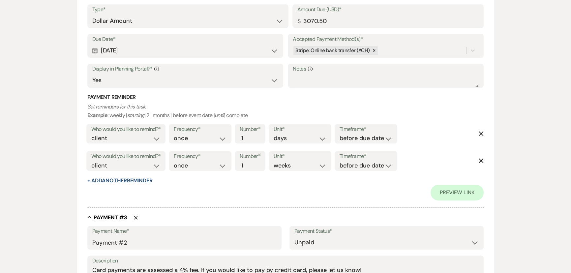
scroll to position [630, 0]
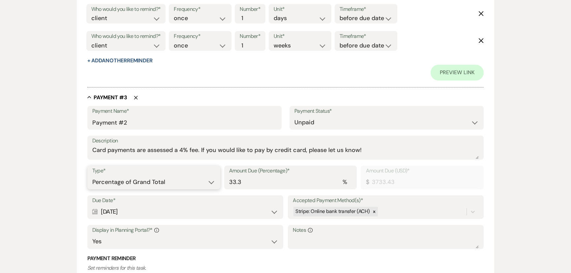
click at [170, 183] on select "Dollar Amount Percentage of Grand Total" at bounding box center [153, 182] width 123 height 13
select select "flat"
click at [92, 176] on select "Dollar Amount Percentage of Grand Total" at bounding box center [153, 182] width 123 height 13
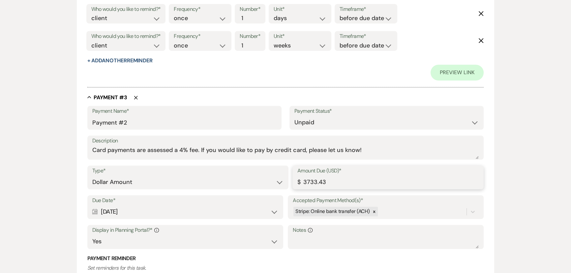
click at [317, 181] on input "3733.43" at bounding box center [387, 182] width 181 height 13
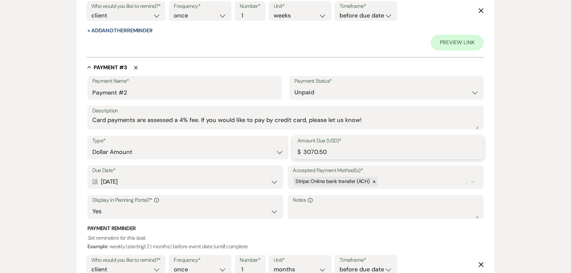
type input "3070.50"
click at [163, 180] on div "Calendar Feb 28, 2026 Expand" at bounding box center [185, 181] width 186 height 13
select select "month"
select select "beforeEventDate"
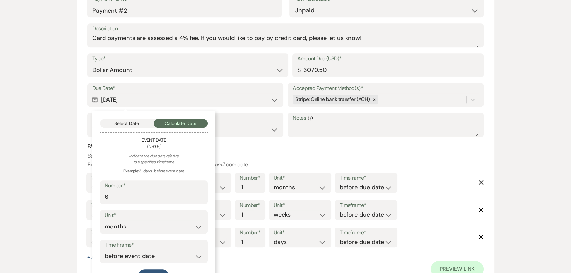
scroll to position [749, 0]
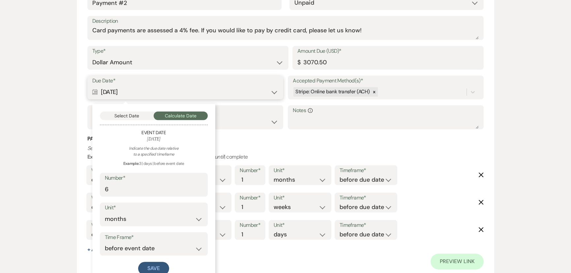
click at [133, 112] on button "Select Date" at bounding box center [127, 115] width 54 height 9
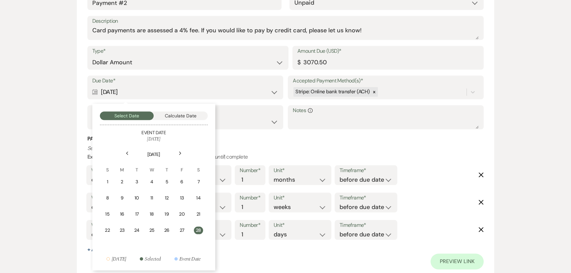
click at [180, 149] on div "Next" at bounding box center [180, 153] width 11 height 11
click at [107, 176] on td "1" at bounding box center [108, 182] width 15 height 16
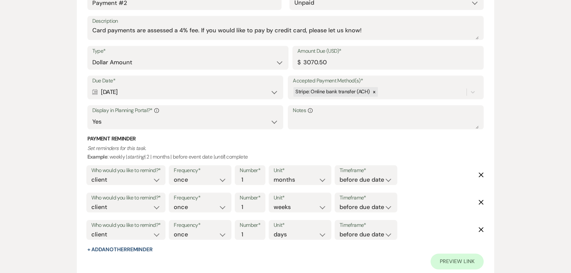
scroll to position [809, 0]
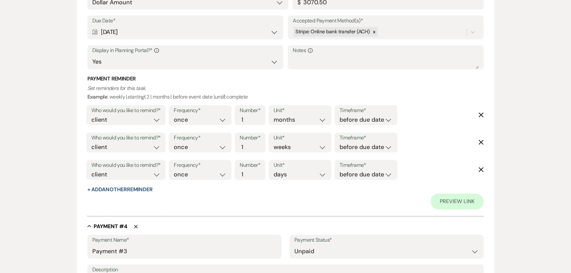
click at [486, 114] on form "Add Payment Plan Create link(s) to collect and/or log payments for this event: …" at bounding box center [286, 52] width 418 height 1594
click at [483, 115] on use "button" at bounding box center [481, 114] width 5 height 5
select select "weeks"
select select "days"
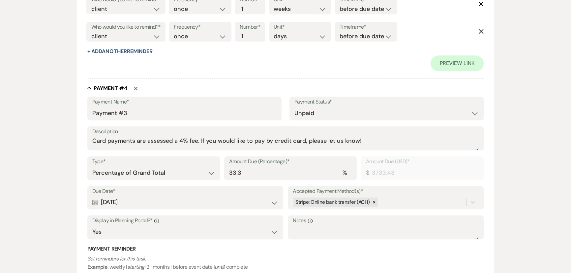
scroll to position [959, 0]
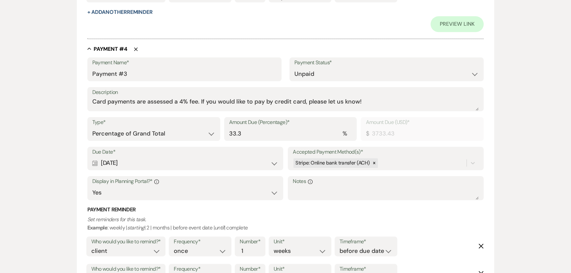
click at [180, 125] on label "Type*" at bounding box center [153, 123] width 123 height 10
click at [166, 133] on select "Dollar Amount Percentage of Grand Total" at bounding box center [153, 133] width 123 height 13
select select "flat"
click at [92, 127] on select "Dollar Amount Percentage of Grand Total" at bounding box center [153, 133] width 123 height 13
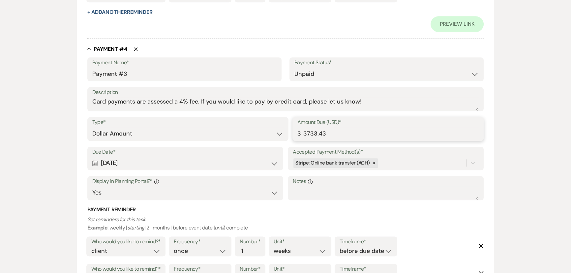
click at [325, 134] on input "3733.43" at bounding box center [387, 133] width 181 height 13
type input "2320.50"
click at [160, 163] on div "Calendar May 28, 2026 Expand" at bounding box center [185, 163] width 186 height 13
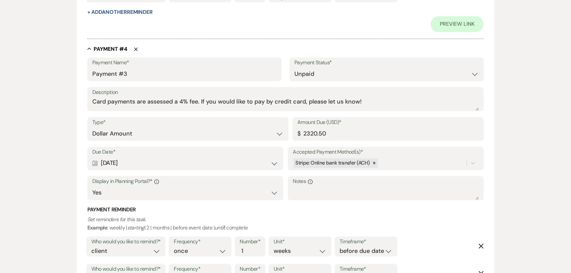
select select "month"
select select "beforeEventDate"
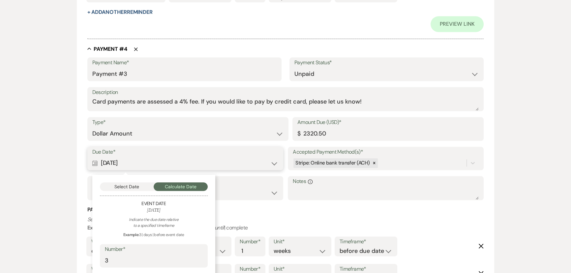
click at [120, 185] on button "Select Date" at bounding box center [127, 186] width 54 height 9
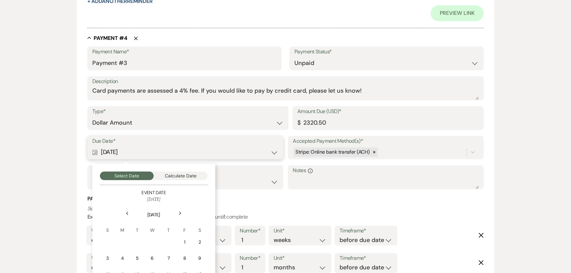
scroll to position [989, 0]
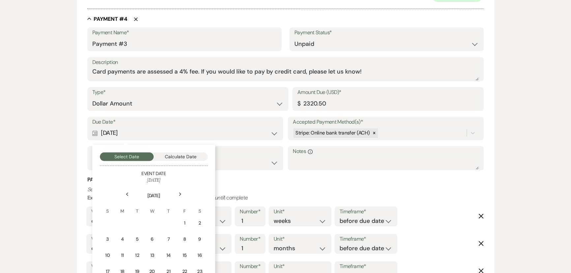
click at [183, 194] on div "Next" at bounding box center [180, 194] width 11 height 11
click at [128, 221] on td "1" at bounding box center [123, 223] width 15 height 16
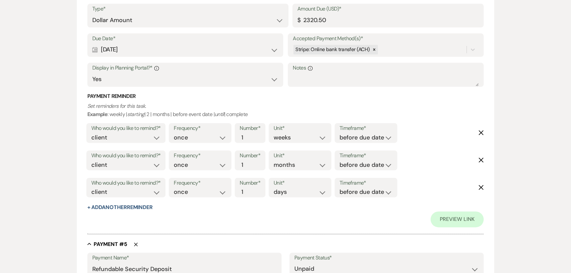
scroll to position [1079, 0]
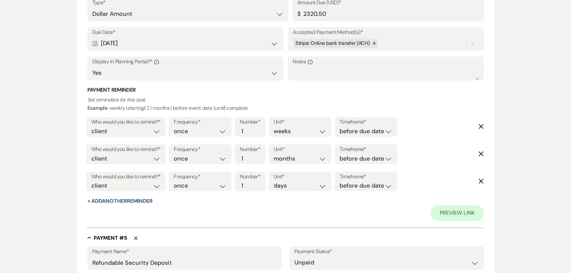
click at [479, 152] on icon "Delete" at bounding box center [481, 153] width 5 height 5
select select "days"
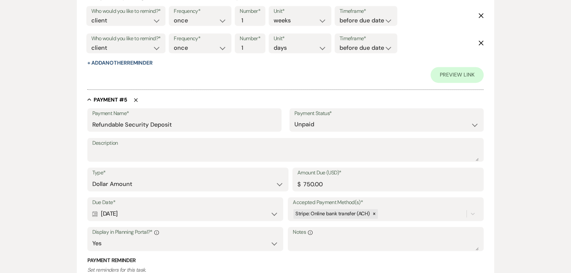
scroll to position [1199, 0]
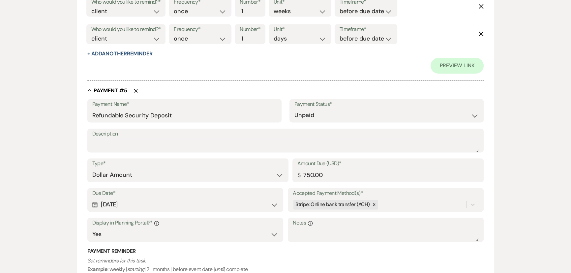
click at [136, 202] on div "Calendar May 28, 2026 Expand" at bounding box center [185, 204] width 186 height 13
select select "month"
select select "beforeEventDate"
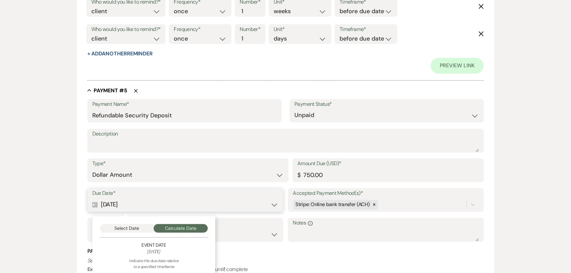
click at [129, 224] on button "Select Date" at bounding box center [127, 228] width 54 height 9
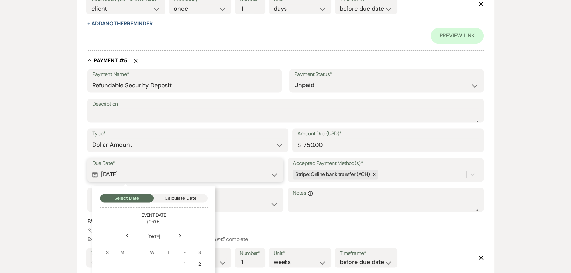
scroll to position [1289, 0]
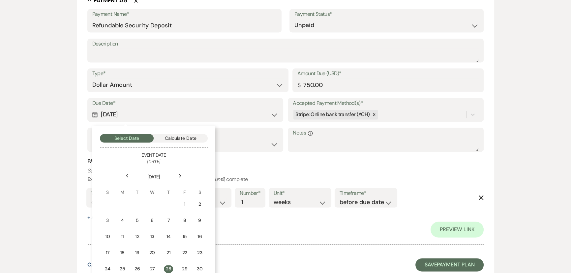
click at [179, 174] on icon "Next" at bounding box center [180, 176] width 3 height 4
click at [125, 204] on div "1" at bounding box center [123, 204] width 6 height 7
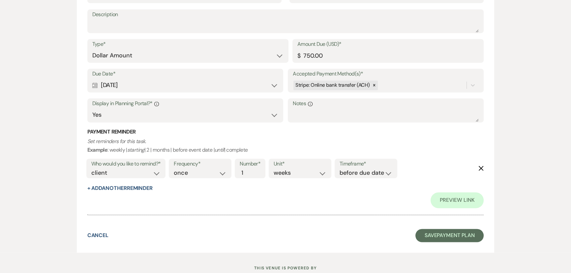
scroll to position [1339, 0]
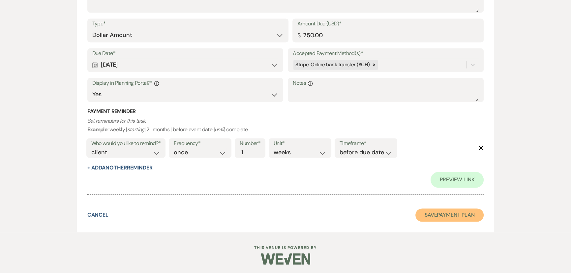
click at [432, 212] on button "Save Payment Plan" at bounding box center [450, 214] width 69 height 13
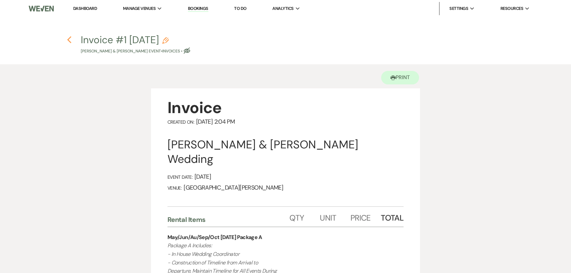
click at [67, 39] on use "button" at bounding box center [69, 39] width 4 height 7
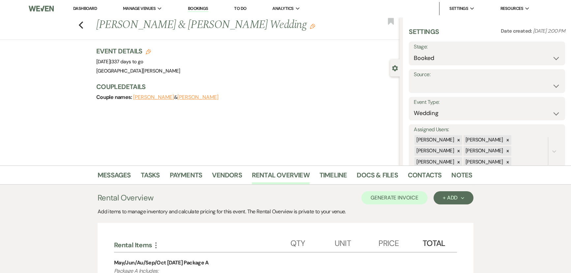
scroll to position [101, 0]
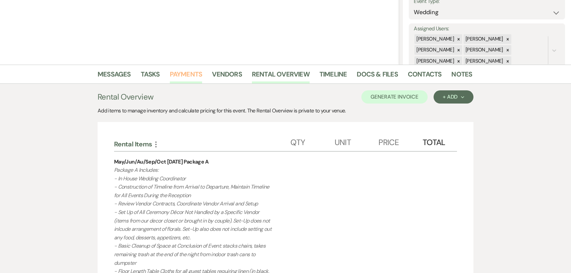
click at [185, 76] on link "Payments" at bounding box center [186, 76] width 33 height 15
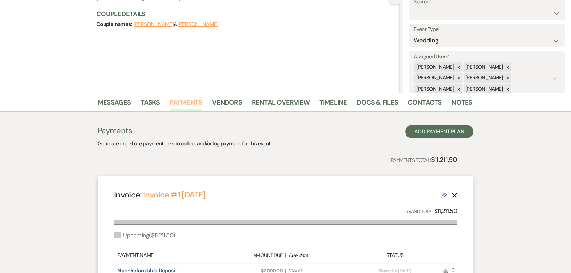
scroll to position [210, 0]
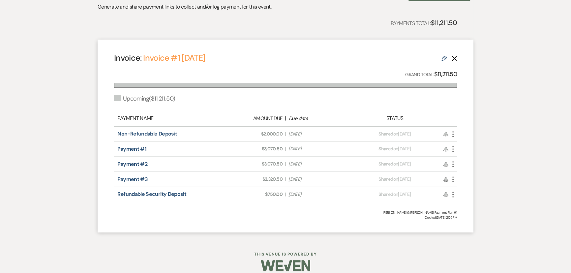
click at [452, 134] on icon "More" at bounding box center [453, 134] width 8 height 8
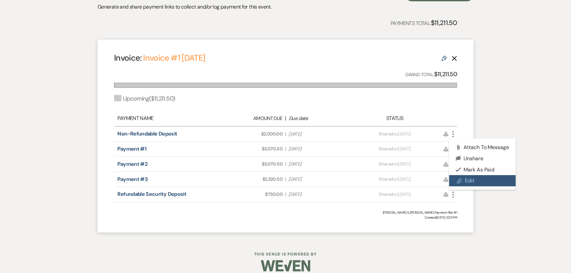
click at [477, 176] on link "Pencil Edit" at bounding box center [482, 180] width 67 height 11
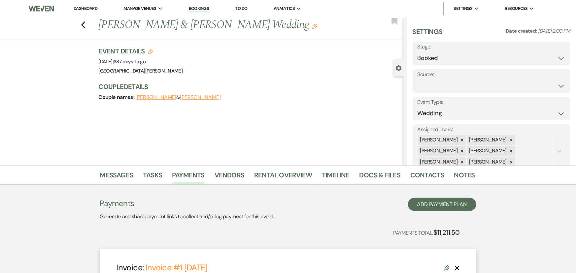
select select "29092"
select select "2"
select select "flat"
select select "true"
select select "client"
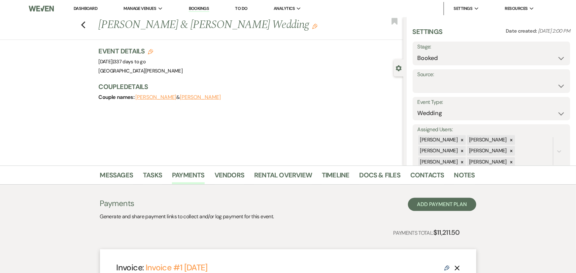
select select "days"
select select "2"
select select "flat"
select select "true"
select select "client"
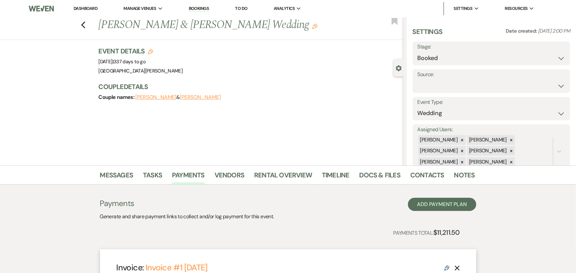
select select "days"
select select "client"
select select "weeks"
select select "2"
select select "flat"
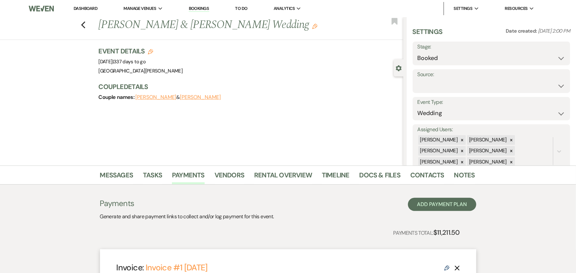
select select "true"
select select "client"
select select "weeks"
select select "client"
select select "days"
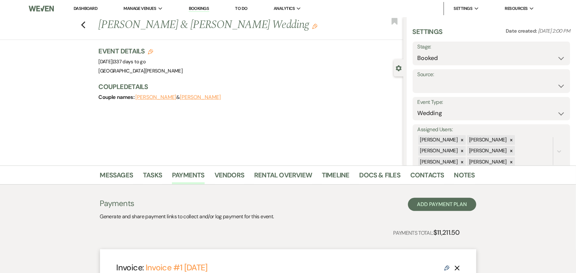
select select "2"
select select "flat"
select select "true"
select select "client"
select select "weeks"
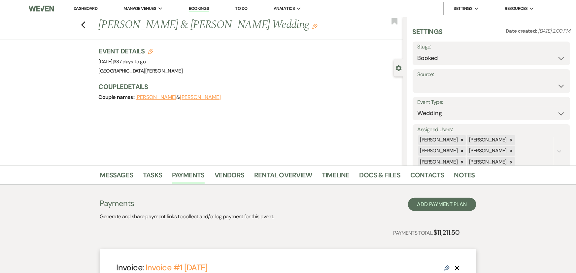
select select "client"
select select "days"
select select "2"
select select "flat"
select select "true"
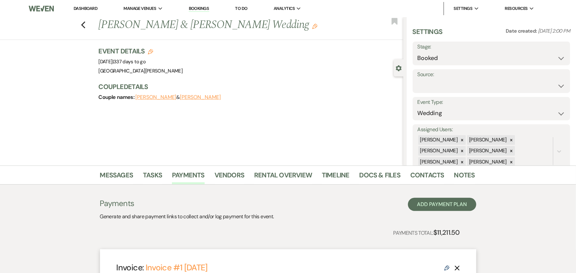
select select "client"
select select "weeks"
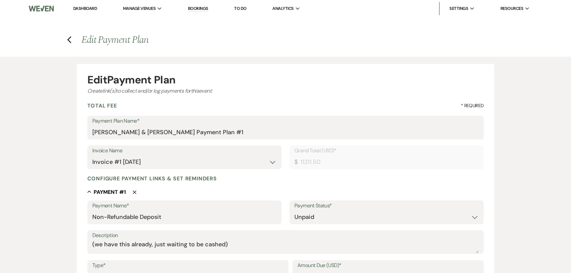
click at [72, 40] on h4 "Previous Edit Payment Plan" at bounding box center [285, 40] width 475 height 14
click at [69, 40] on use "button" at bounding box center [69, 39] width 4 height 7
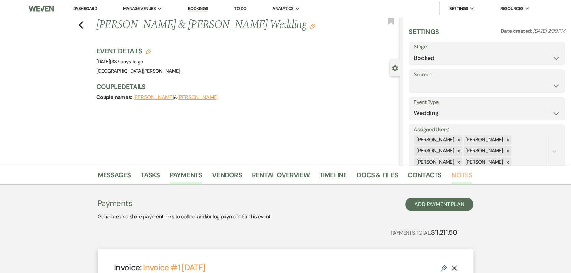
click at [461, 179] on link "Notes" at bounding box center [462, 177] width 21 height 15
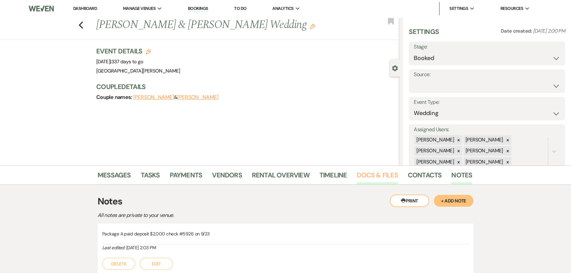
click at [367, 176] on link "Docs & Files" at bounding box center [377, 177] width 41 height 15
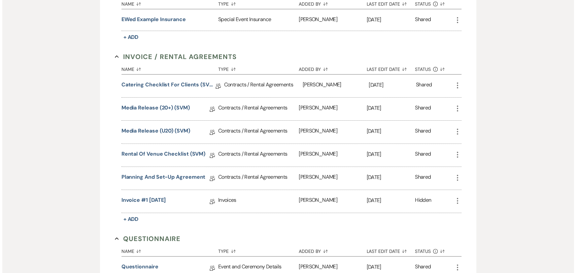
scroll to position [270, 0]
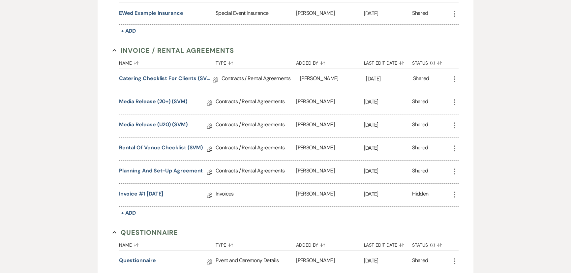
click at [455, 194] on icon "More" at bounding box center [455, 195] width 8 height 8
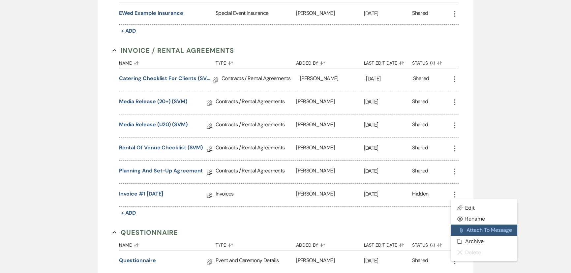
click at [487, 229] on button "Attach File Attach to Message" at bounding box center [484, 230] width 67 height 11
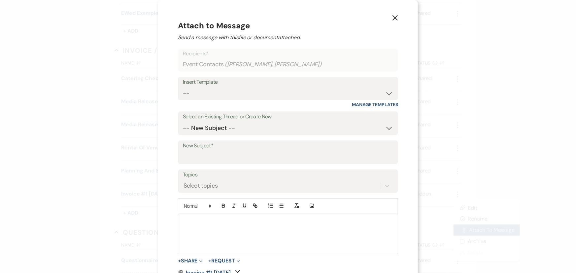
scroll to position [17, 0]
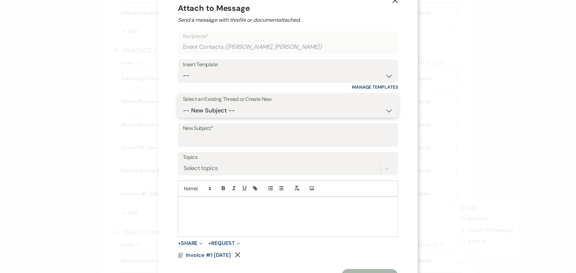
click at [254, 104] on select "-- New Subject -- Welcome to Your Planning Portal - Let's Get Started!" at bounding box center [288, 110] width 210 height 13
select select "466213"
click at [183, 105] on select "-- New Subject -- Welcome to Your Planning Portal - Let's Get Started!" at bounding box center [288, 110] width 210 height 13
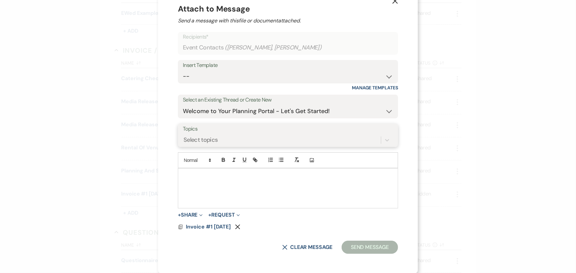
click at [219, 139] on div "Select topics" at bounding box center [282, 141] width 198 height 12
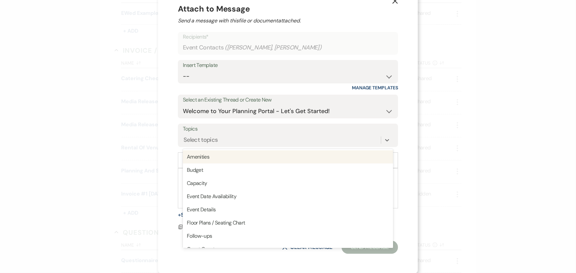
click at [140, 140] on div "X Attach to Message Send a message with this file or document attached. Recipie…" at bounding box center [288, 136] width 576 height 273
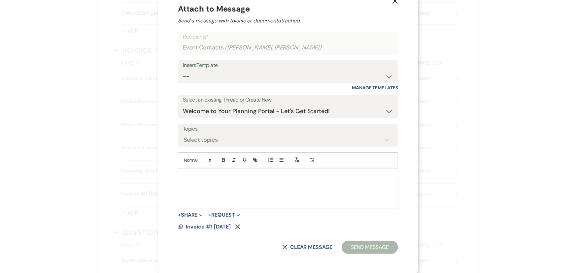
click at [214, 176] on p at bounding box center [287, 175] width 209 height 7
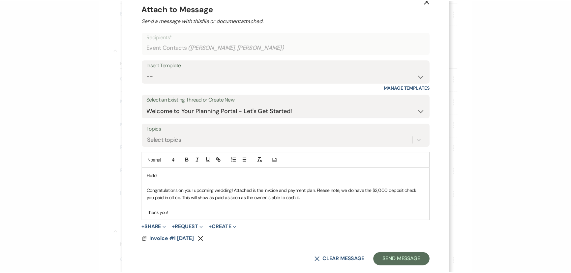
scroll to position [30, 0]
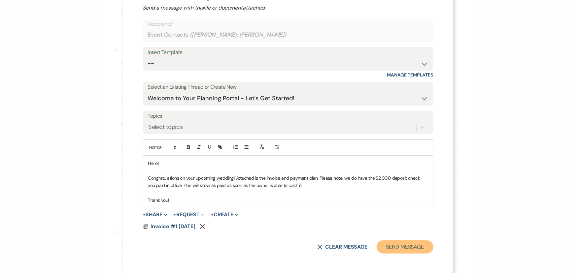
click at [398, 249] on button "Send Message" at bounding box center [404, 246] width 56 height 13
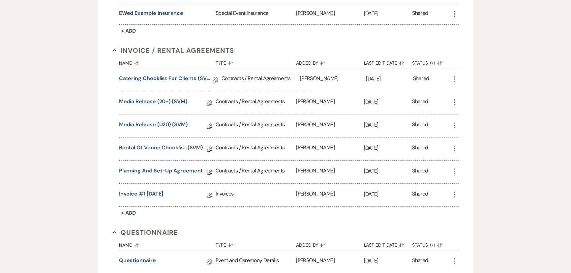
scroll to position [0, 0]
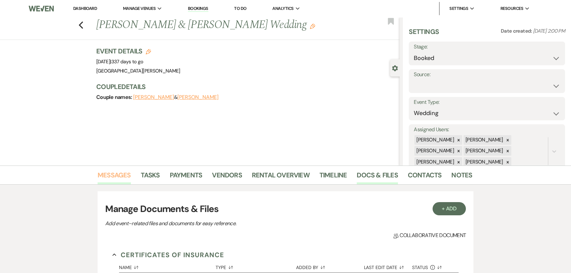
click at [122, 175] on link "Messages" at bounding box center [114, 177] width 33 height 15
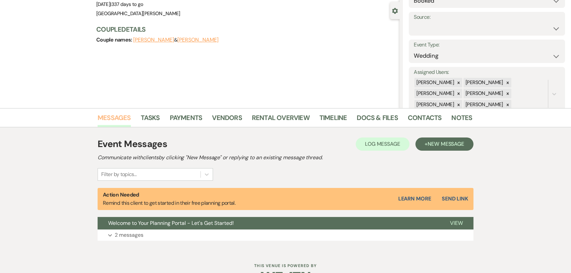
scroll to position [77, 0]
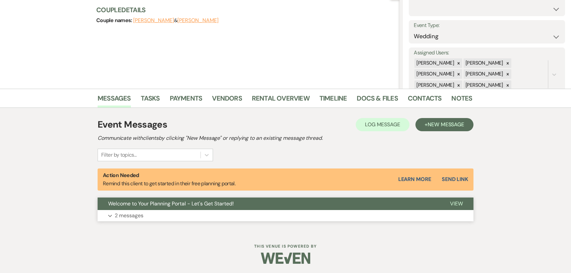
click at [164, 209] on button "Welcome to Your Planning Portal - Let's Get Started!" at bounding box center [269, 204] width 342 height 13
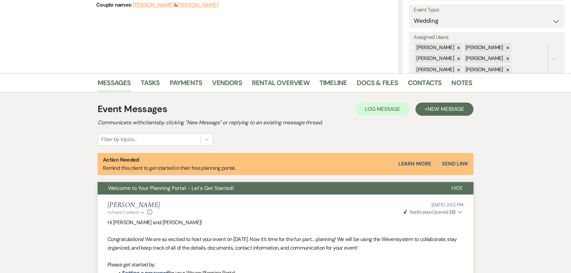
scroll to position [30, 0]
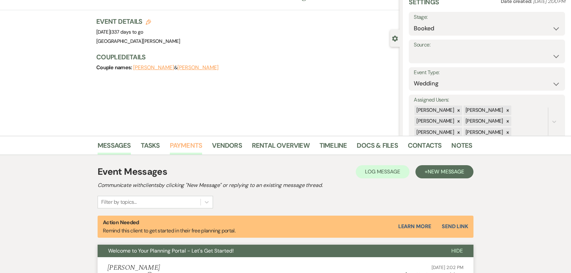
click at [196, 144] on link "Payments" at bounding box center [186, 147] width 33 height 15
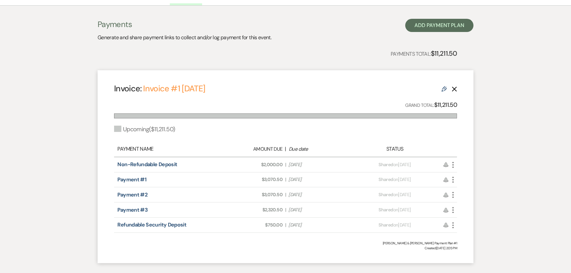
scroll to position [180, 0]
drag, startPoint x: 319, startPoint y: 195, endPoint x: 292, endPoint y: 196, distance: 27.1
click at [292, 196] on span "Due Date Mar 1, 2026" at bounding box center [319, 194] width 61 height 7
drag, startPoint x: 310, startPoint y: 207, endPoint x: 308, endPoint y: 131, distance: 75.6
click at [285, 208] on div "Amount Due: $2,320.50 | Due Date Jun 1, 2026" at bounding box center [285, 209] width 135 height 7
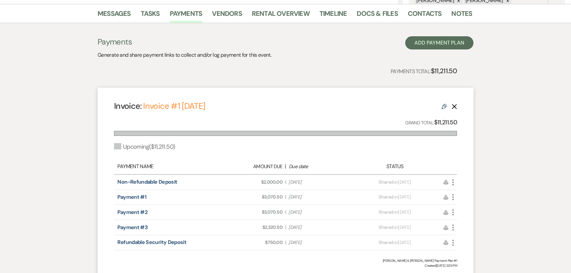
scroll to position [0, 0]
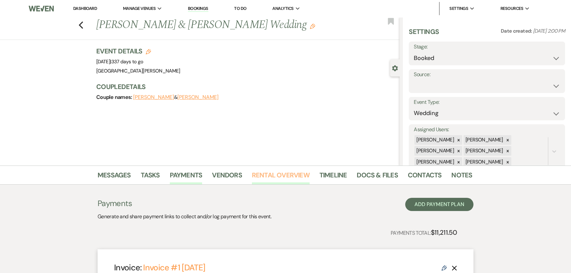
click at [286, 175] on link "Rental Overview" at bounding box center [281, 177] width 58 height 15
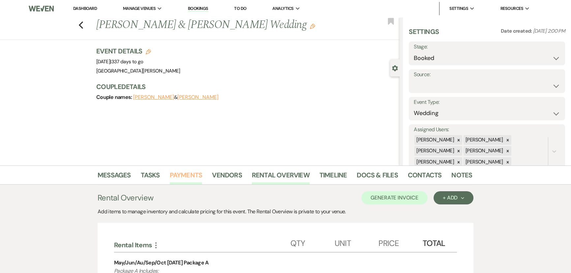
click at [185, 179] on link "Payments" at bounding box center [186, 177] width 33 height 15
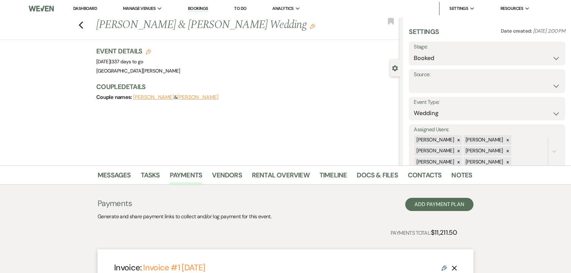
drag, startPoint x: 122, startPoint y: 63, endPoint x: 146, endPoint y: 65, distance: 24.5
click at [146, 65] on div "Event Date: Friday, August 28th, 2026 | 337 days to go" at bounding box center [138, 61] width 84 height 9
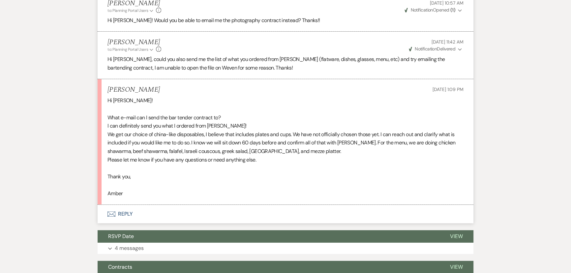
click at [122, 211] on button "Envelope Reply" at bounding box center [286, 214] width 376 height 18
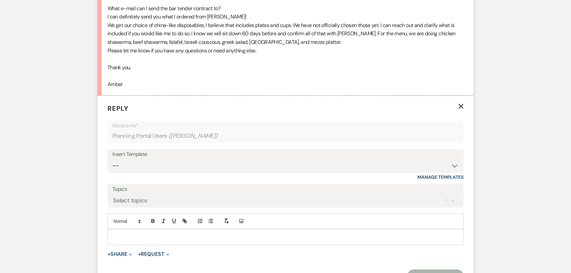
scroll to position [432, 0]
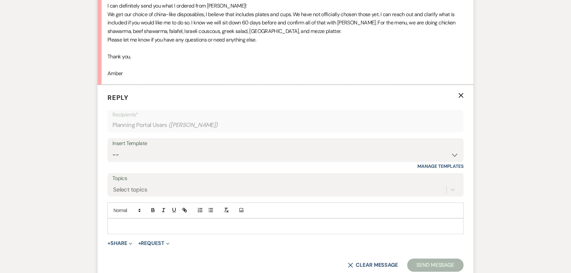
click at [166, 224] on p at bounding box center [286, 226] width 346 height 7
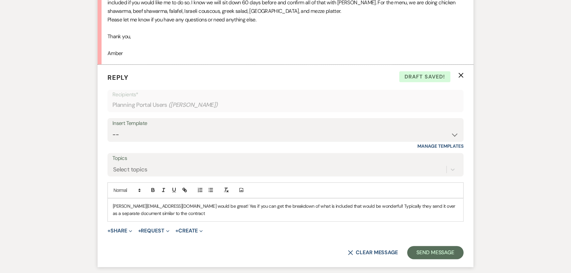
scroll to position [462, 0]
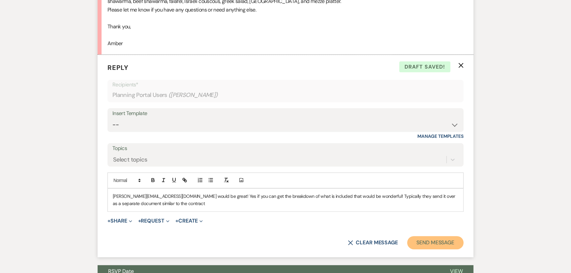
click at [435, 241] on button "Send Message" at bounding box center [435, 242] width 56 height 13
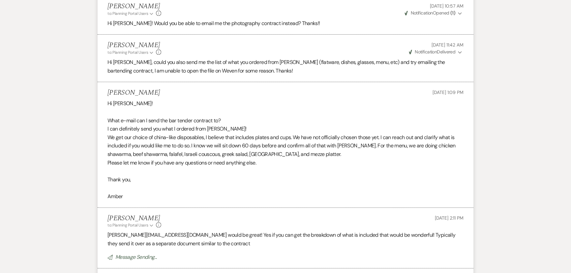
scroll to position [132, 0]
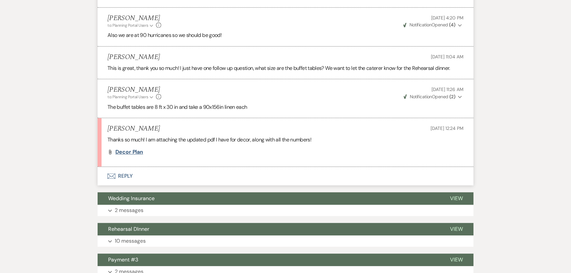
click at [122, 150] on span "Decor Plan" at bounding box center [129, 151] width 28 height 7
click at [130, 151] on span "Decor Plan" at bounding box center [129, 151] width 28 height 7
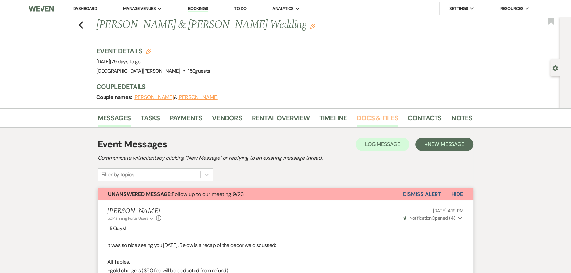
click at [380, 120] on link "Docs & Files" at bounding box center [377, 120] width 41 height 15
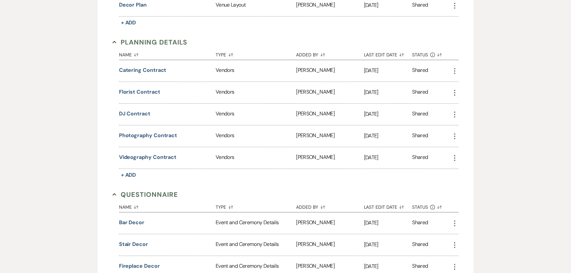
scroll to position [719, 0]
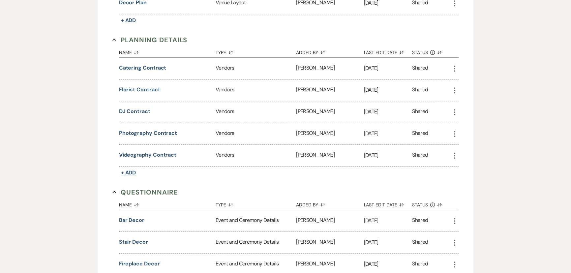
click at [134, 169] on span "+ Add" at bounding box center [128, 172] width 15 height 7
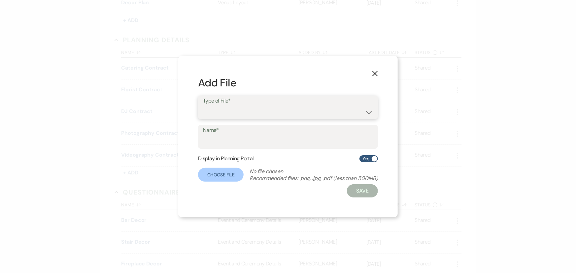
click at [255, 106] on select "Beverage Ceremony Event Finalize + Share Guests Lodging Menu Vendors Venue" at bounding box center [288, 112] width 170 height 13
click at [203, 106] on select "Beverage Ceremony Event Finalize + Share Guests Lodging Menu Vendors Venue" at bounding box center [288, 112] width 170 height 13
click at [233, 109] on select "Beverage Ceremony Event Finalize + Share Guests Lodging Menu Vendors Venue" at bounding box center [288, 112] width 170 height 13
select select "61"
click at [203, 106] on select "Beverage Ceremony Event Finalize + Share Guests Lodging Menu Vendors Venue" at bounding box center [288, 112] width 170 height 13
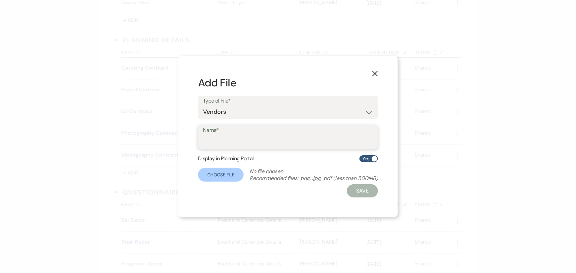
click at [234, 138] on input "Name*" at bounding box center [288, 141] width 170 height 13
type input "Decor Guide"
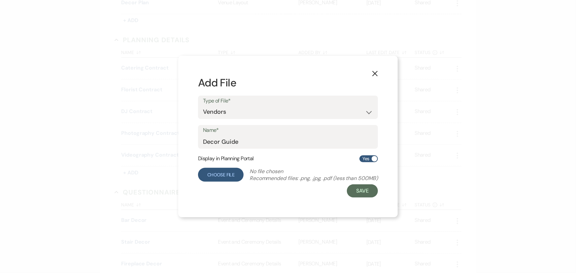
click at [218, 179] on label "Choose File" at bounding box center [221, 175] width 46 height 14
click at [0, 0] on input "Choose File" at bounding box center [0, 0] width 0 height 0
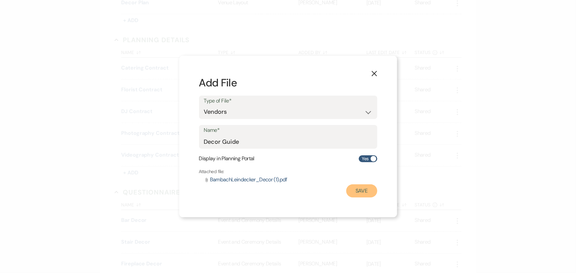
click at [363, 190] on button "Save" at bounding box center [361, 190] width 31 height 13
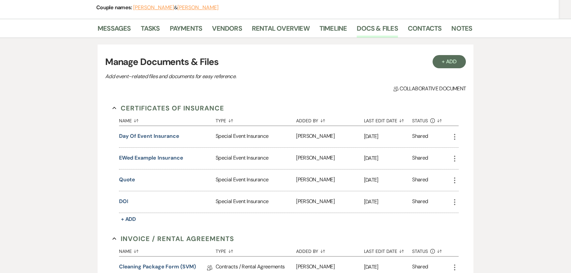
scroll to position [0, 0]
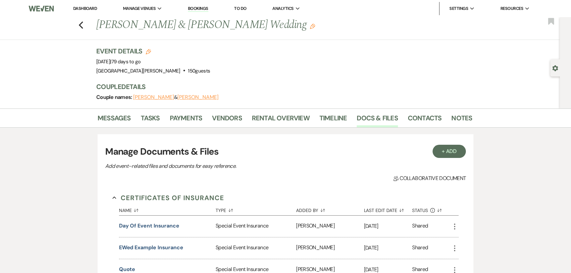
drag, startPoint x: 83, startPoint y: 6, endPoint x: 87, endPoint y: 16, distance: 11.0
click at [83, 6] on link "Dashboard" at bounding box center [85, 9] width 24 height 6
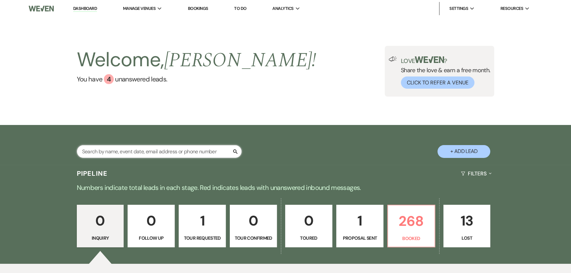
click at [158, 149] on input "text" at bounding box center [159, 151] width 165 height 13
type input "chyanne"
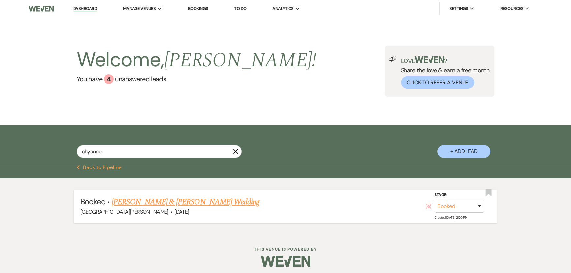
click at [203, 207] on link "[PERSON_NAME] & [PERSON_NAME] Wedding" at bounding box center [186, 202] width 148 height 12
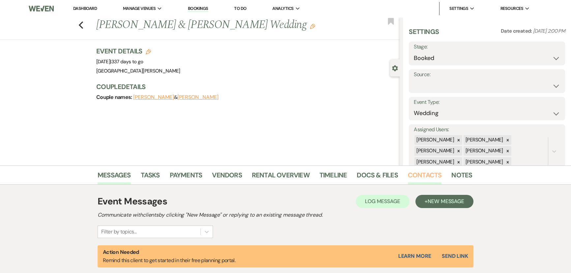
click at [427, 178] on link "Contacts" at bounding box center [425, 177] width 34 height 15
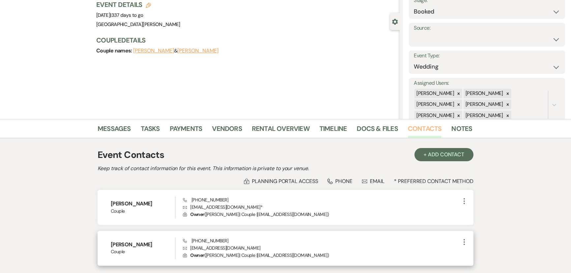
scroll to position [97, 0]
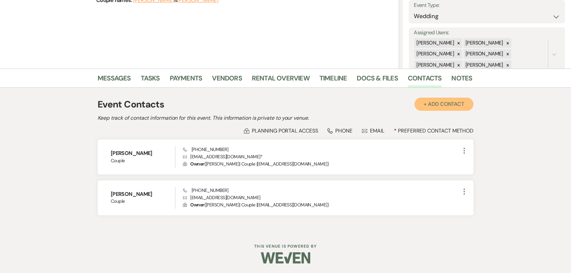
click at [449, 100] on button "+ Add Contact" at bounding box center [444, 104] width 59 height 13
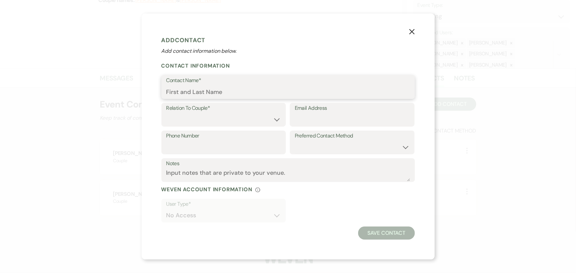
click at [246, 89] on input "Contact Name*" at bounding box center [287, 91] width 243 height 13
type input "[PERSON_NAME] [PERSON_NAME]"
click at [241, 113] on select "Couple Planner Parent of Couple Family Member Friend Other" at bounding box center [223, 119] width 115 height 13
select select "4"
click at [166, 113] on select "Couple Planner Parent of Couple Family Member Friend Other" at bounding box center [223, 119] width 115 height 13
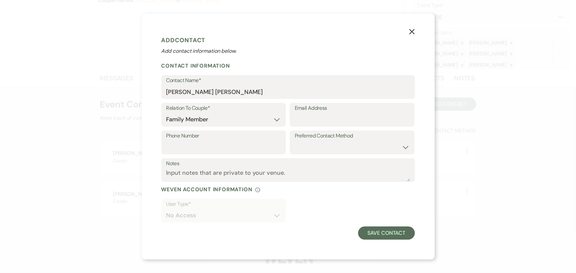
drag, startPoint x: 309, startPoint y: 126, endPoint x: 311, endPoint y: 122, distance: 4.4
click at [309, 126] on div "Email Address" at bounding box center [352, 115] width 125 height 24
click at [312, 121] on input "Email Address" at bounding box center [352, 119] width 115 height 13
type input "[EMAIL_ADDRESS][DOMAIN_NAME]"
click at [240, 144] on input "Phone Number" at bounding box center [223, 147] width 115 height 13
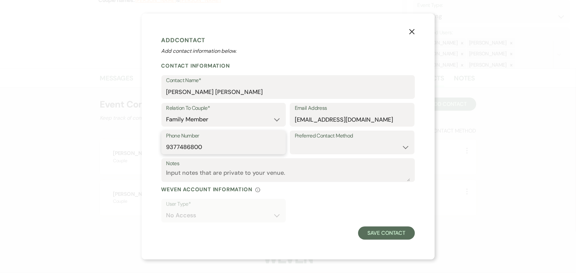
type input "9377486800"
click at [347, 148] on select "Email Phone Text" at bounding box center [352, 147] width 115 height 13
select select "email"
click at [295, 141] on select "Email Phone Text" at bounding box center [352, 147] width 115 height 13
click at [382, 235] on button "Save Contact" at bounding box center [386, 233] width 56 height 13
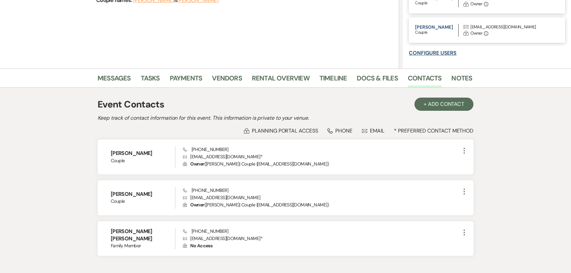
click at [435, 50] on button "Configure Users" at bounding box center [433, 52] width 48 height 5
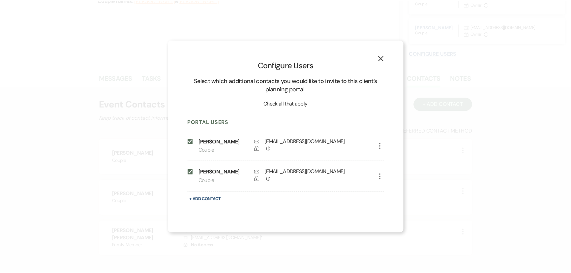
scroll to position [211, 0]
click at [211, 203] on button "+ Add Contact" at bounding box center [207, 199] width 36 height 8
select select "6"
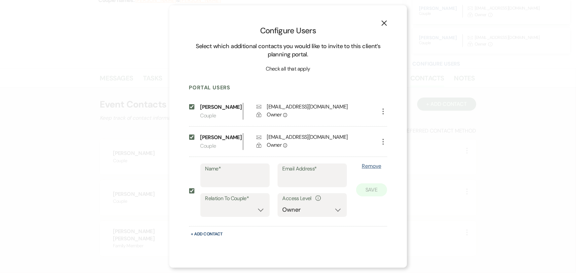
click at [452, 190] on div "X Configure Users Select which additional contacts you would like to invite to …" at bounding box center [288, 136] width 576 height 273
click at [383, 23] on button "X" at bounding box center [384, 23] width 10 height 12
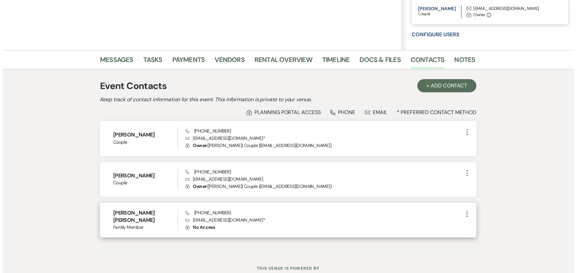
scroll to position [138, 0]
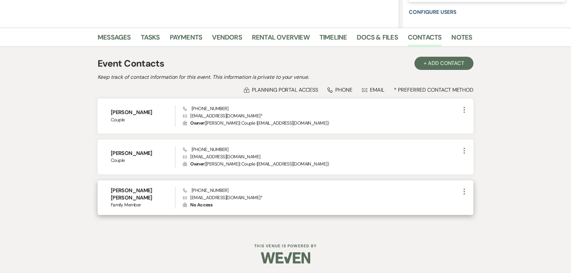
click at [465, 193] on icon "More" at bounding box center [464, 192] width 8 height 8
click at [476, 204] on button "Pencil Edit" at bounding box center [479, 204] width 39 height 11
select select "4"
select select "email"
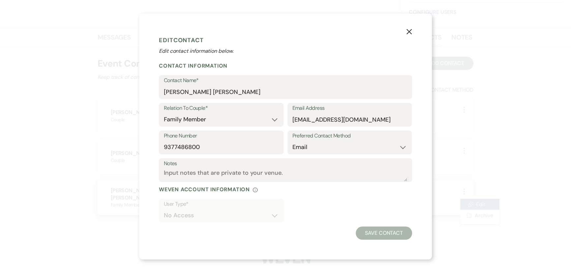
scroll to position [211, 0]
click at [264, 222] on div "User Type* No Access" at bounding box center [223, 211] width 125 height 24
click at [410, 33] on use "button" at bounding box center [411, 31] width 5 height 5
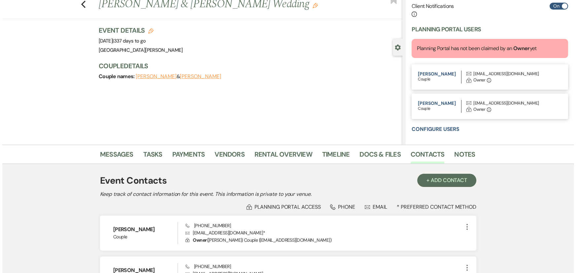
scroll to position [30, 0]
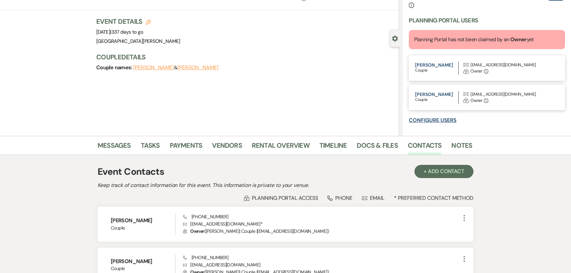
click at [432, 119] on button "Configure Users" at bounding box center [433, 120] width 48 height 5
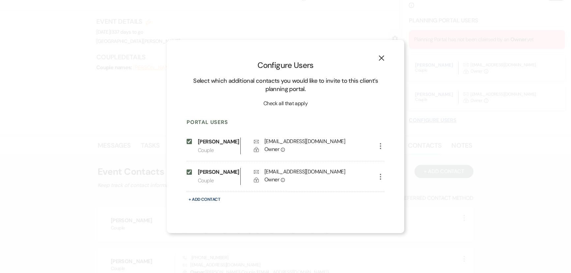
scroll to position [211, 0]
click at [210, 203] on button "+ Add Contact" at bounding box center [207, 199] width 36 height 8
select select "6"
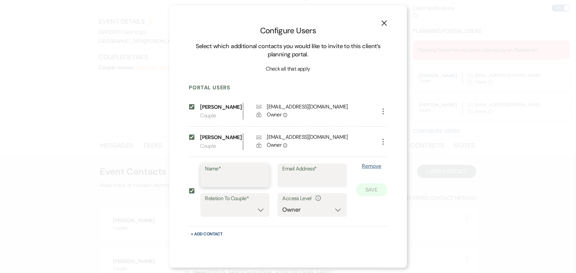
click at [227, 178] on input "Name*" at bounding box center [234, 180] width 59 height 13
type input "[PERSON_NAME] [PERSON_NAME]"
click at [293, 179] on input "Email Address*" at bounding box center [311, 180] width 59 height 13
type input "[EMAIL_ADDRESS][DOMAIN_NAME]"
click at [256, 216] on select "Couple Planner Parent of Couple Family Member Friend Other" at bounding box center [234, 209] width 59 height 13
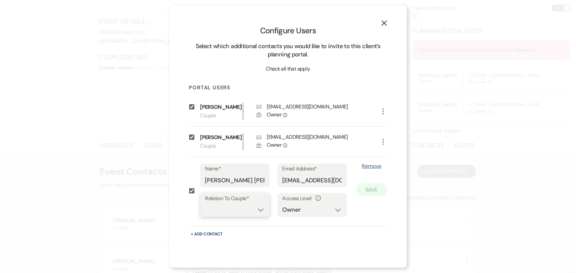
select select "4"
click at [205, 207] on select "Couple Planner Parent of Couple Family Member Friend Other" at bounding box center [234, 209] width 59 height 13
click at [297, 208] on select "No Access Owner Admin Supporter Financier" at bounding box center [311, 209] width 59 height 13
select select "9"
click at [282, 207] on select "No Access Owner Admin Supporter Financier" at bounding box center [311, 209] width 59 height 13
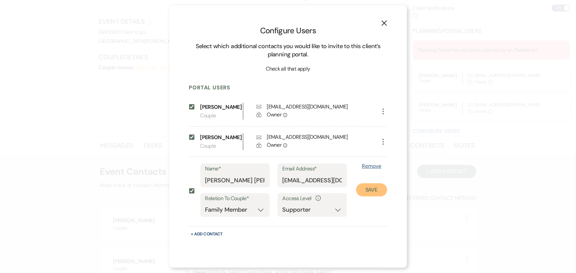
click at [374, 191] on button "Save" at bounding box center [371, 189] width 31 height 13
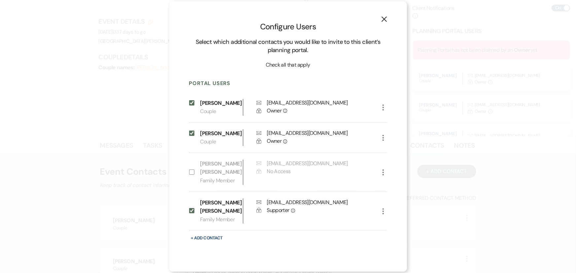
click at [381, 22] on icon "X" at bounding box center [384, 19] width 6 height 6
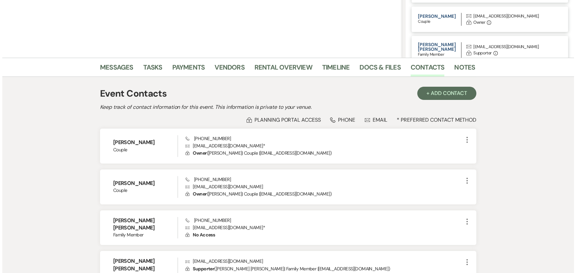
scroll to position [172, 0]
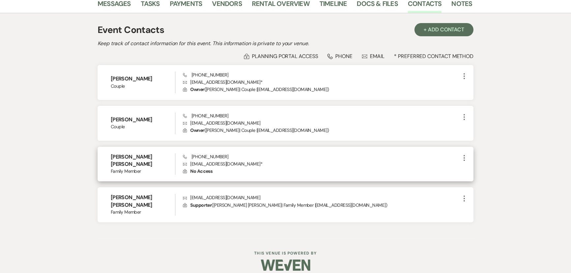
click at [462, 159] on icon "More" at bounding box center [464, 158] width 8 height 8
click at [477, 172] on button "Pencil Edit" at bounding box center [479, 170] width 39 height 11
select select "4"
select select "email"
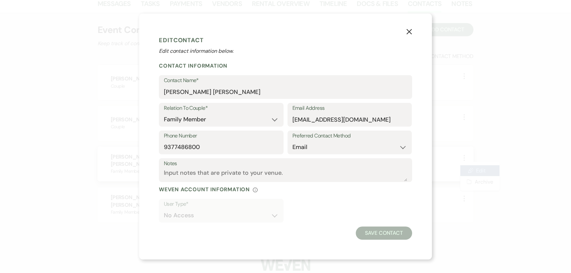
scroll to position [211, 0]
click at [410, 32] on icon "X" at bounding box center [412, 32] width 6 height 6
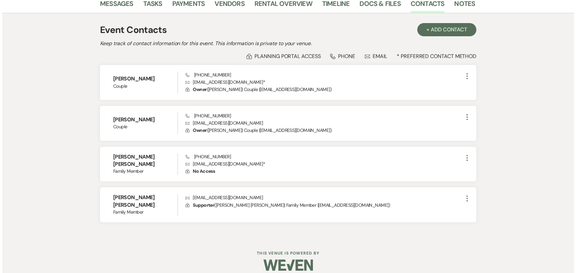
scroll to position [221, 0]
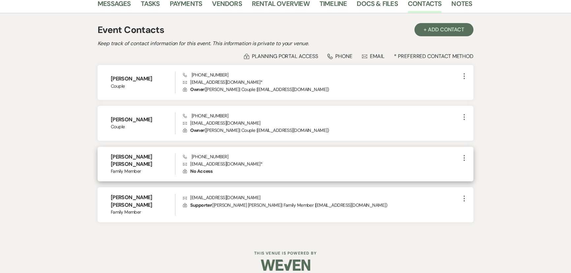
click at [462, 160] on icon "More" at bounding box center [464, 158] width 8 height 8
click at [477, 178] on button "Archive Archive" at bounding box center [479, 181] width 39 height 11
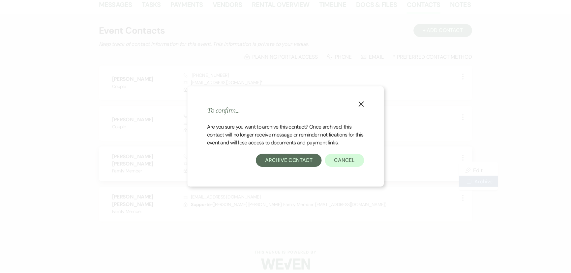
scroll to position [211, 0]
click at [296, 160] on button "Archive Contact" at bounding box center [291, 160] width 66 height 13
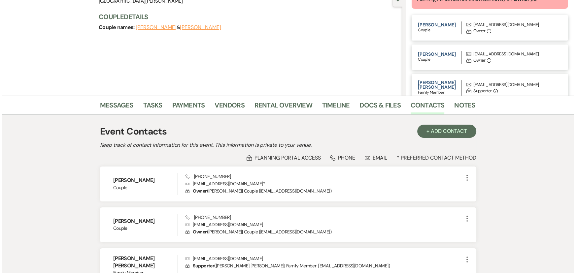
scroll to position [0, 0]
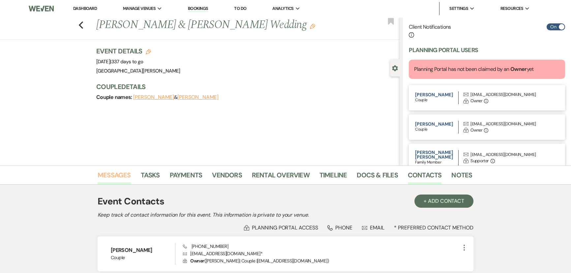
click at [109, 172] on link "Messages" at bounding box center [114, 177] width 33 height 15
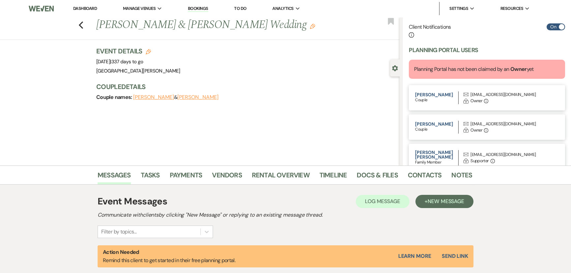
click at [271, 93] on div "Couple names: Chyanne Matlow & Dillon Potts" at bounding box center [244, 97] width 297 height 9
drag, startPoint x: 115, startPoint y: 173, endPoint x: 120, endPoint y: 172, distance: 5.2
click at [115, 173] on link "Messages" at bounding box center [114, 177] width 33 height 15
click at [172, 170] on link "Payments" at bounding box center [186, 177] width 33 height 15
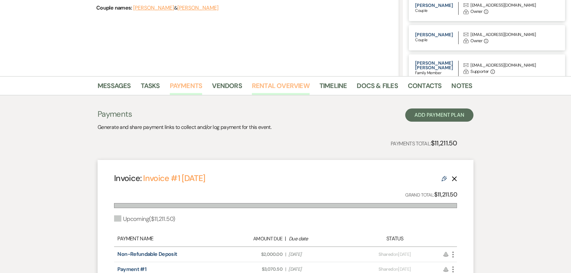
scroll to position [120, 0]
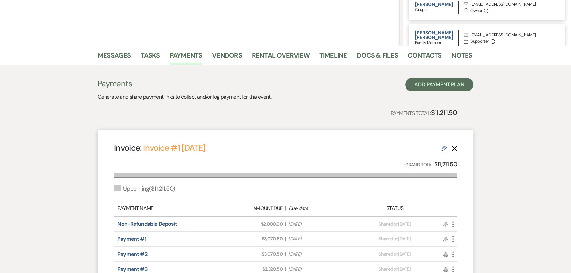
drag, startPoint x: 312, startPoint y: 237, endPoint x: 283, endPoint y: 239, distance: 29.1
click at [283, 239] on div "Amount Due: $3,070.50 | Due Date Jan 1, 2026" at bounding box center [285, 238] width 135 height 7
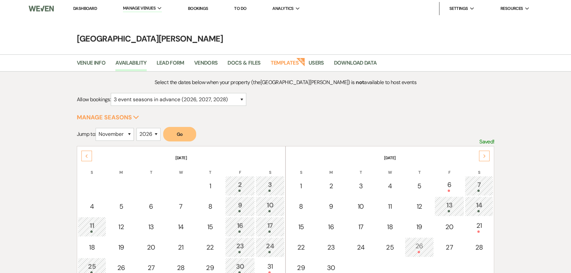
select select "3"
select select "11"
select select "2026"
click at [85, 9] on link "Dashboard" at bounding box center [85, 9] width 24 height 6
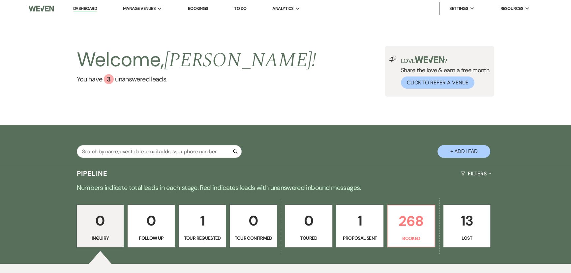
click at [148, 142] on div "Search + Add Lead" at bounding box center [285, 145] width 475 height 35
click at [152, 147] on input "text" at bounding box center [159, 151] width 165 height 13
type input "lesko"
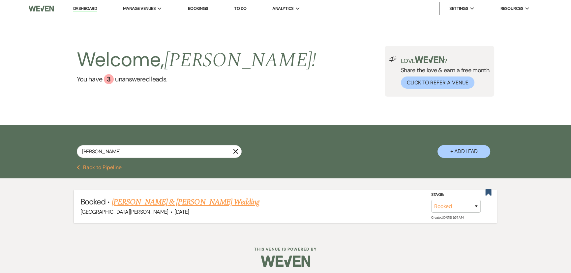
click at [178, 203] on link "Gabi Lesko & Cade Craig's Wedding" at bounding box center [186, 202] width 148 height 12
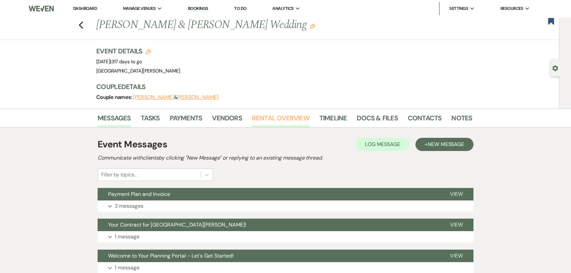
click at [272, 119] on link "Rental Overview" at bounding box center [281, 120] width 58 height 15
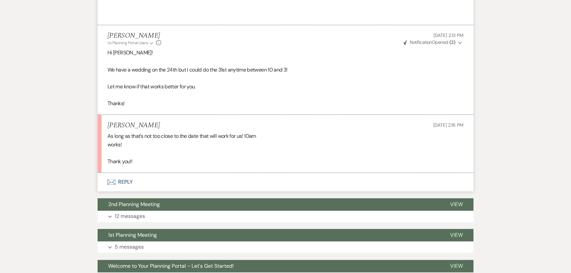
scroll to position [1039, 0]
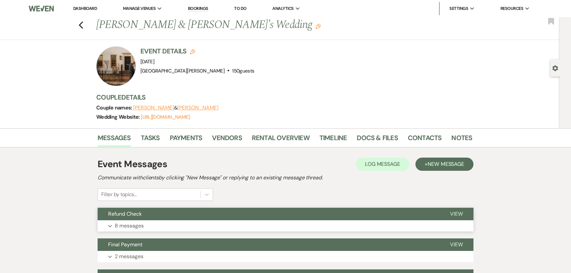
click at [153, 218] on button "Refund Check" at bounding box center [269, 214] width 342 height 13
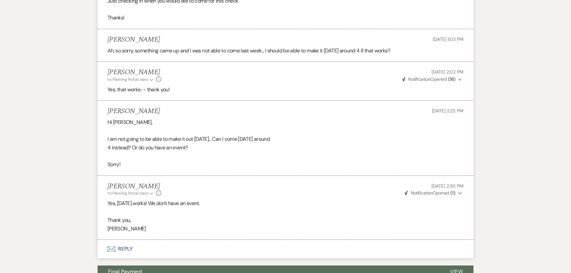
scroll to position [519, 0]
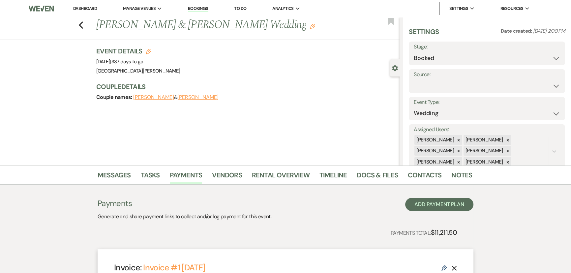
scroll to position [221, 0]
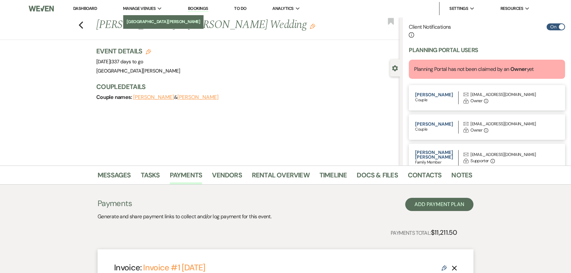
click at [146, 23] on li "[GEOGRAPHIC_DATA][PERSON_NAME]" at bounding box center [164, 21] width 74 height 7
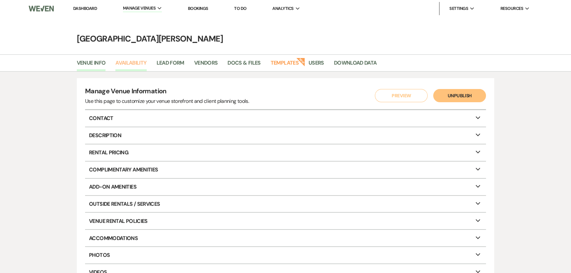
click at [115, 62] on link "Availability" at bounding box center [130, 65] width 31 height 13
select select "3"
select select "2026"
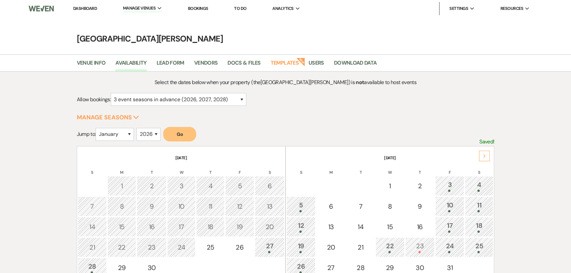
click at [146, 141] on div "2025 2026 2027 2028 2029" at bounding box center [149, 137] width 24 height 18
click at [128, 138] on select "January February March April May June July August September October November De…" at bounding box center [115, 134] width 38 height 13
click at [97, 128] on select "January February March April May June July August September October November De…" at bounding box center [115, 134] width 38 height 13
click at [180, 135] on button "Go" at bounding box center [179, 134] width 33 height 15
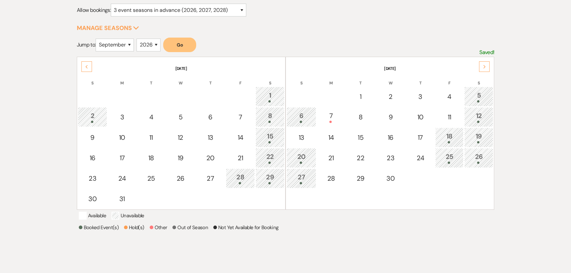
scroll to position [90, 0]
click at [114, 40] on select "January February March April May June July August September October November De…" at bounding box center [115, 44] width 38 height 13
click at [97, 38] on select "January February March April May June July August September October November De…" at bounding box center [115, 44] width 38 height 13
click at [190, 40] on button "Go" at bounding box center [179, 44] width 33 height 15
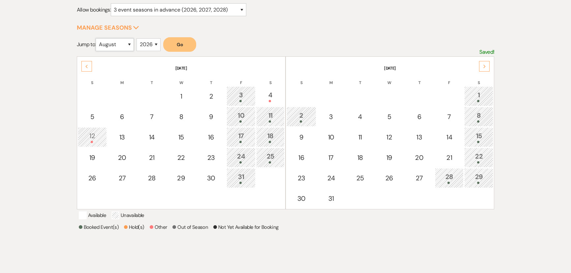
click at [109, 39] on select "January February March April May June July August September October November De…" at bounding box center [115, 44] width 38 height 13
click at [97, 38] on select "January February March April May June July August September October November De…" at bounding box center [115, 44] width 38 height 13
click at [186, 47] on button "Go" at bounding box center [179, 44] width 33 height 15
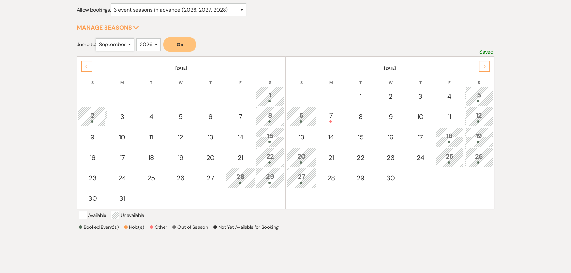
click at [116, 44] on select "January February March April May June July August September October November De…" at bounding box center [115, 44] width 38 height 13
select select "10"
click at [97, 38] on select "January February March April May June July August September October November De…" at bounding box center [115, 44] width 38 height 13
click at [185, 45] on button "Go" at bounding box center [179, 44] width 33 height 15
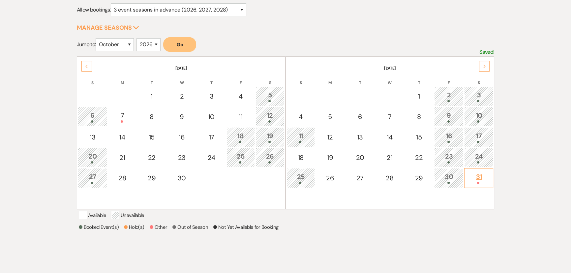
click at [480, 175] on div "31" at bounding box center [479, 178] width 22 height 12
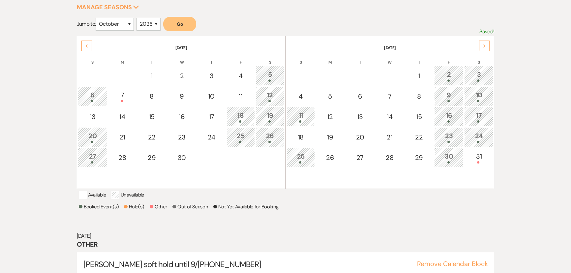
scroll to position [46, 0]
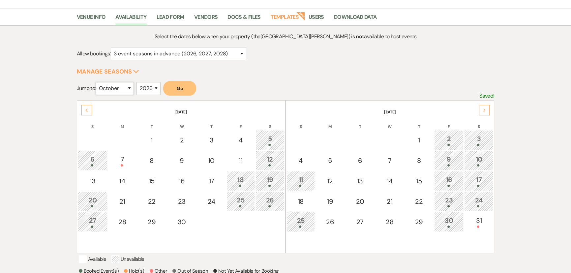
click at [117, 91] on select "January February March April May June July August September October November De…" at bounding box center [115, 88] width 38 height 13
click at [270, 88] on form "Jump to: January February March April May June July August September October No…" at bounding box center [286, 90] width 418 height 19
